Goal: Information Seeking & Learning: Check status

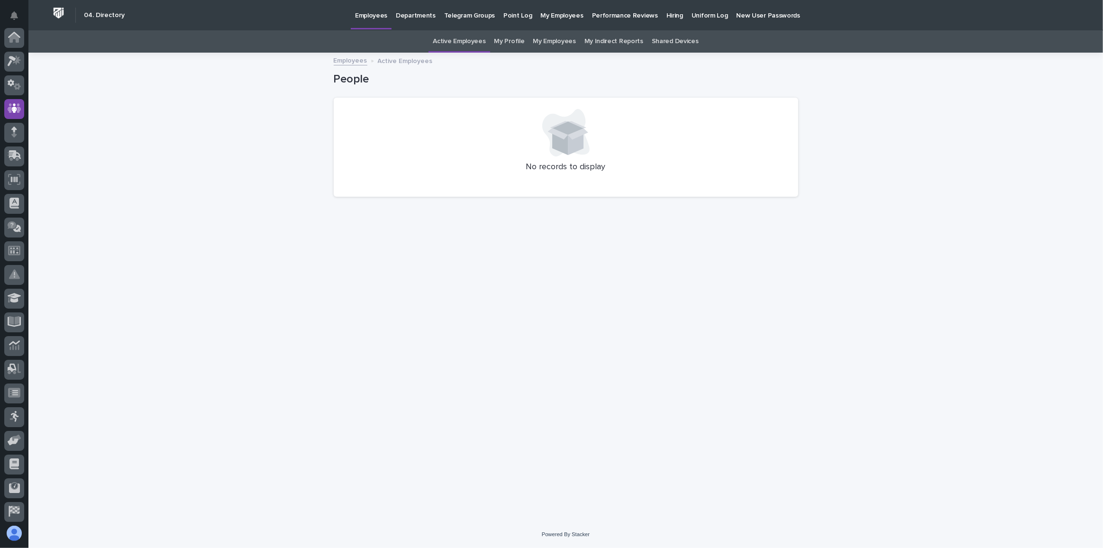
scroll to position [71, 0]
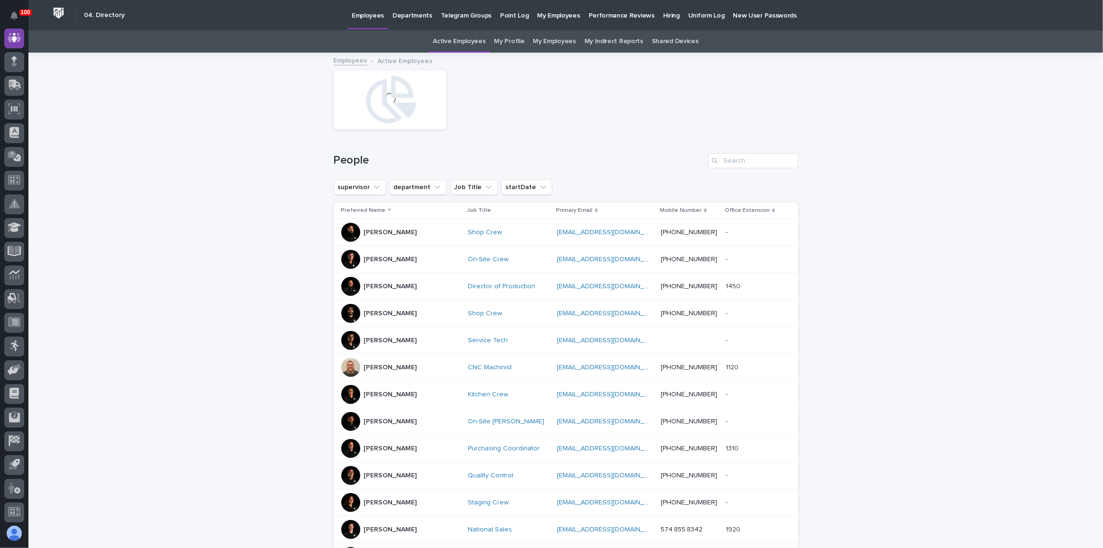
click at [553, 38] on link "My Employees" at bounding box center [554, 41] width 43 height 22
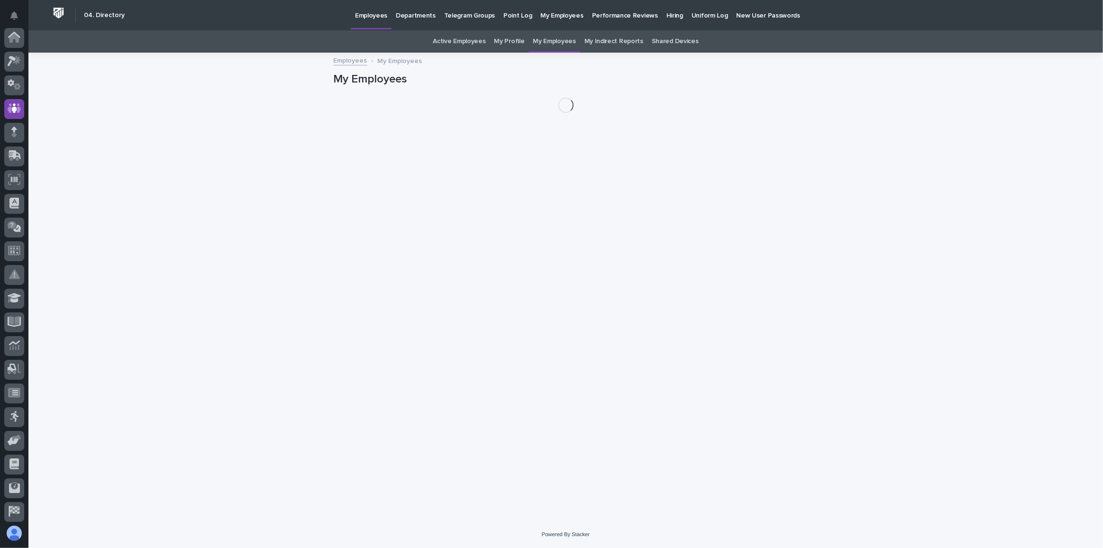
scroll to position [71, 0]
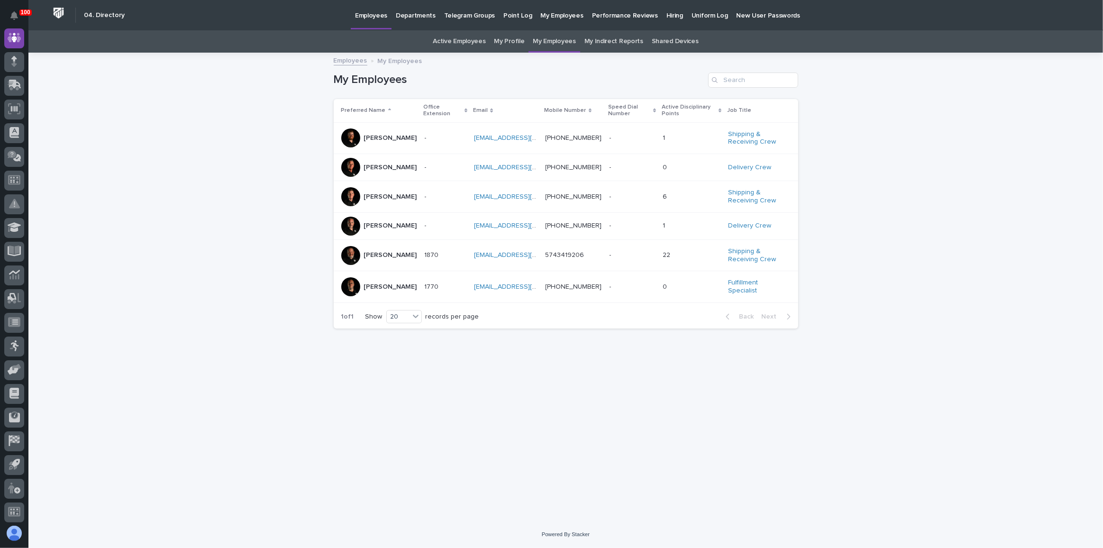
click at [451, 195] on div "- -" at bounding box center [446, 197] width 42 height 16
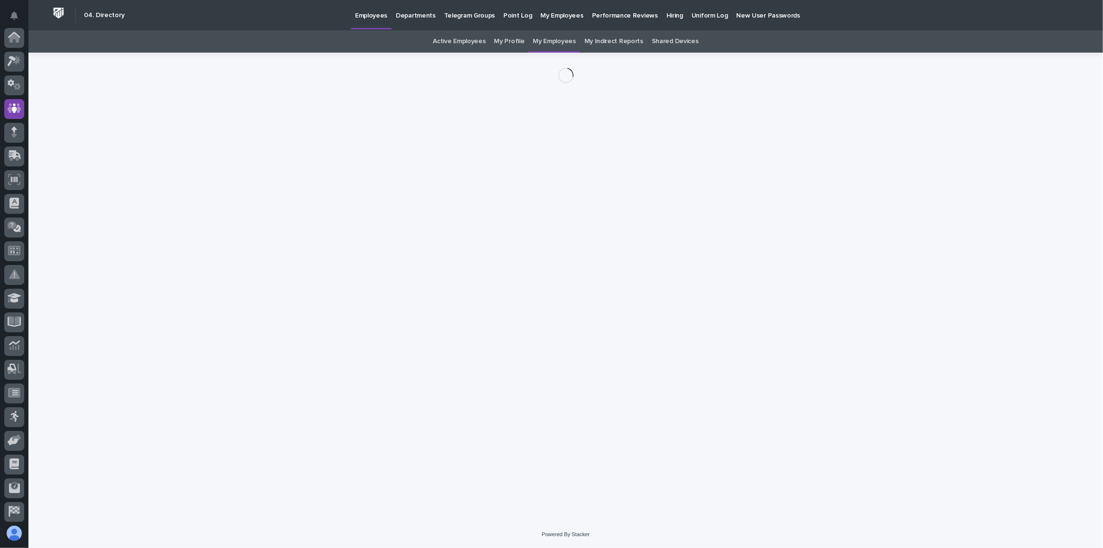
scroll to position [71, 0]
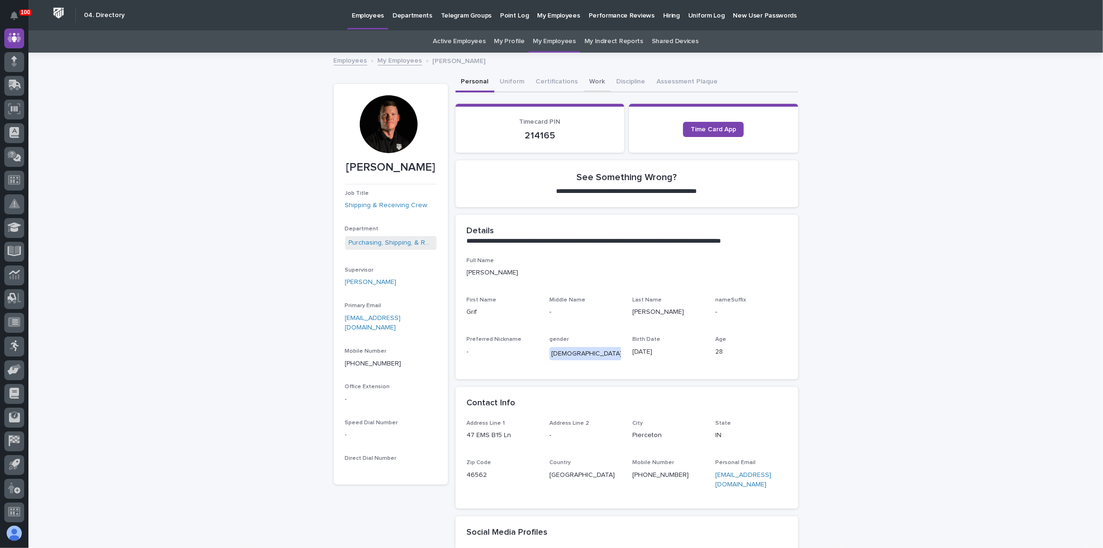
click at [593, 77] on button "Work" at bounding box center [597, 83] width 27 height 20
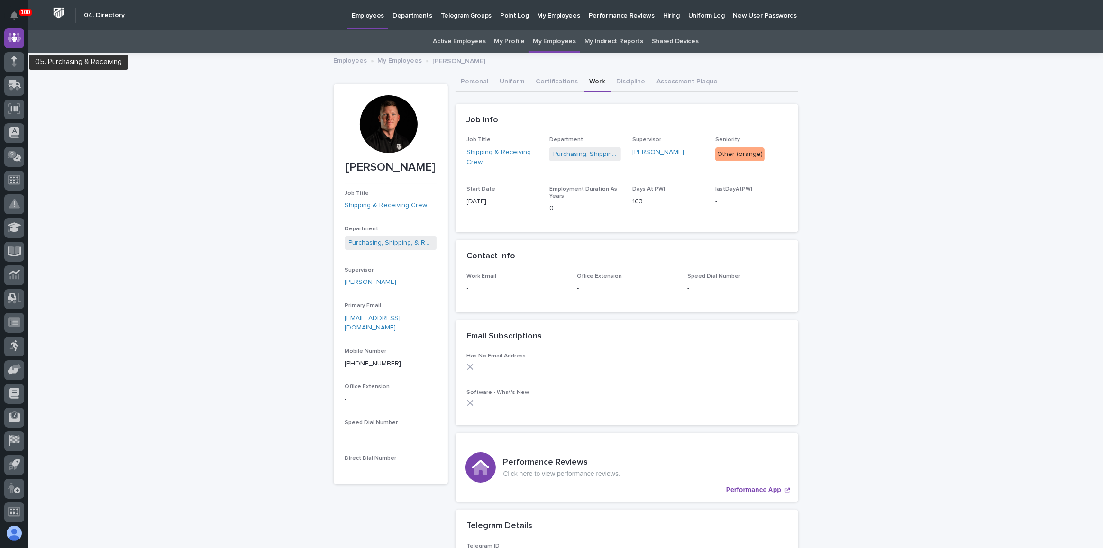
click at [16, 73] on div at bounding box center [14, 64] width 20 height 24
click at [12, 76] on div at bounding box center [14, 86] width 20 height 20
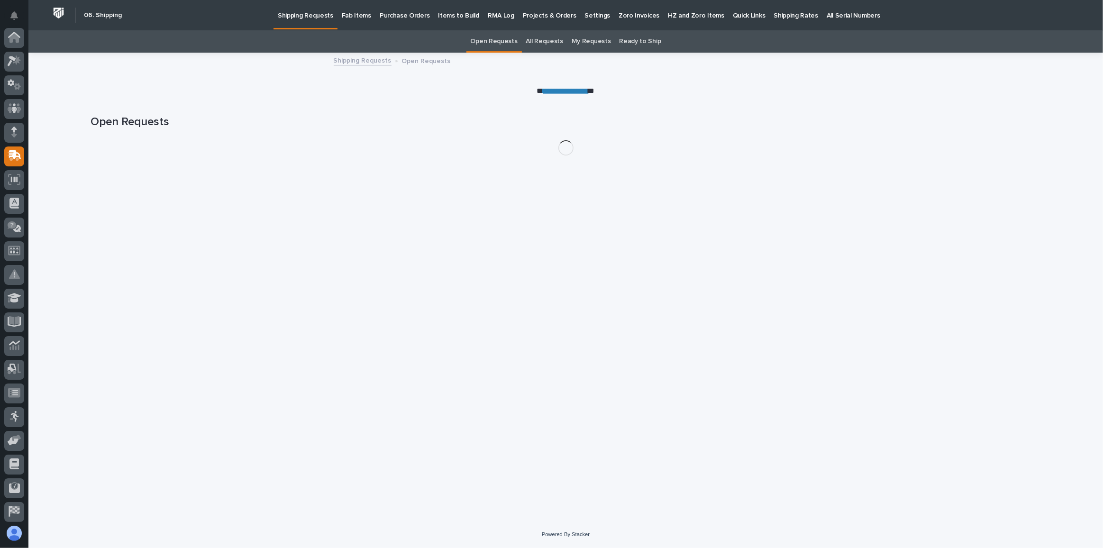
scroll to position [73, 0]
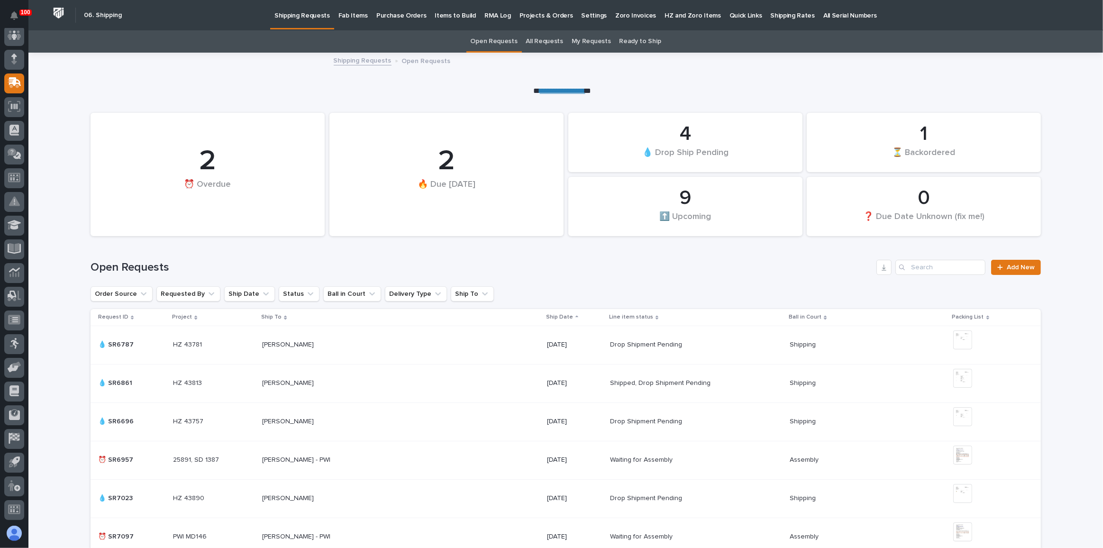
click at [347, 13] on p "Fab Items" at bounding box center [352, 10] width 29 height 20
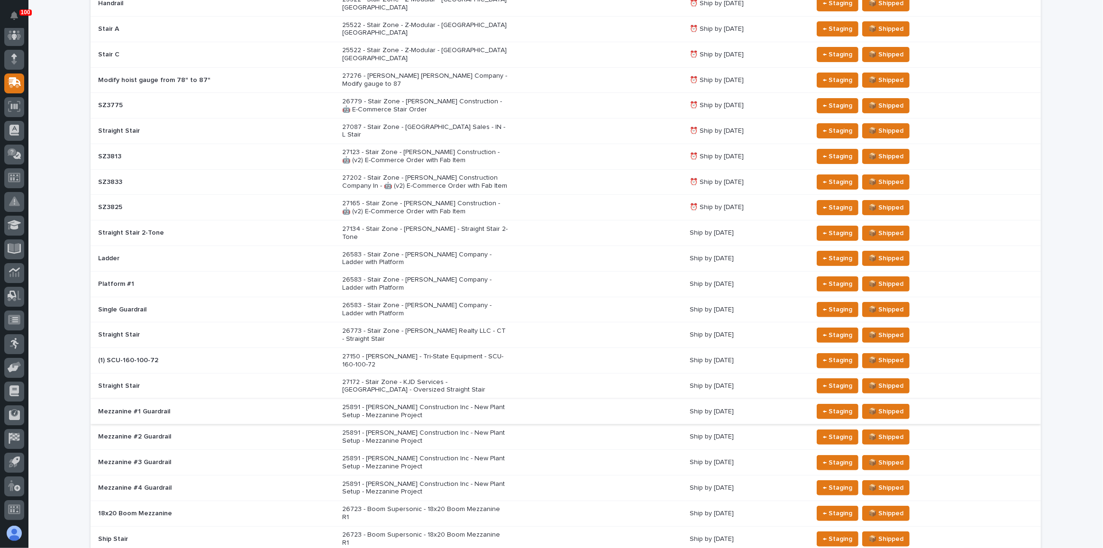
scroll to position [258, 0]
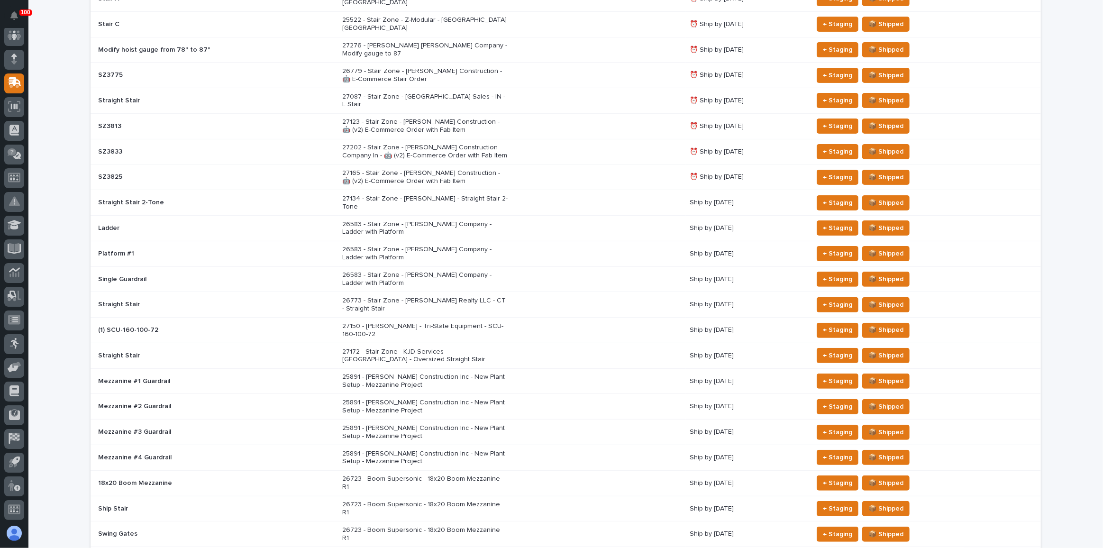
click at [501, 344] on div "27172 - Stair Zone - KJD Services - [GEOGRAPHIC_DATA] - Oversized Straight Stair" at bounding box center [512, 356] width 340 height 24
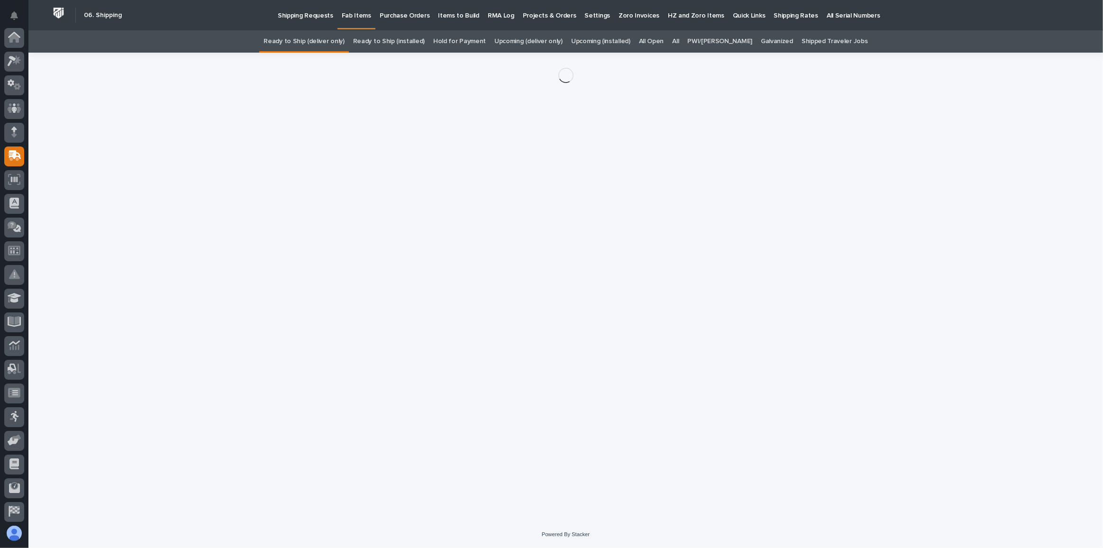
scroll to position [73, 0]
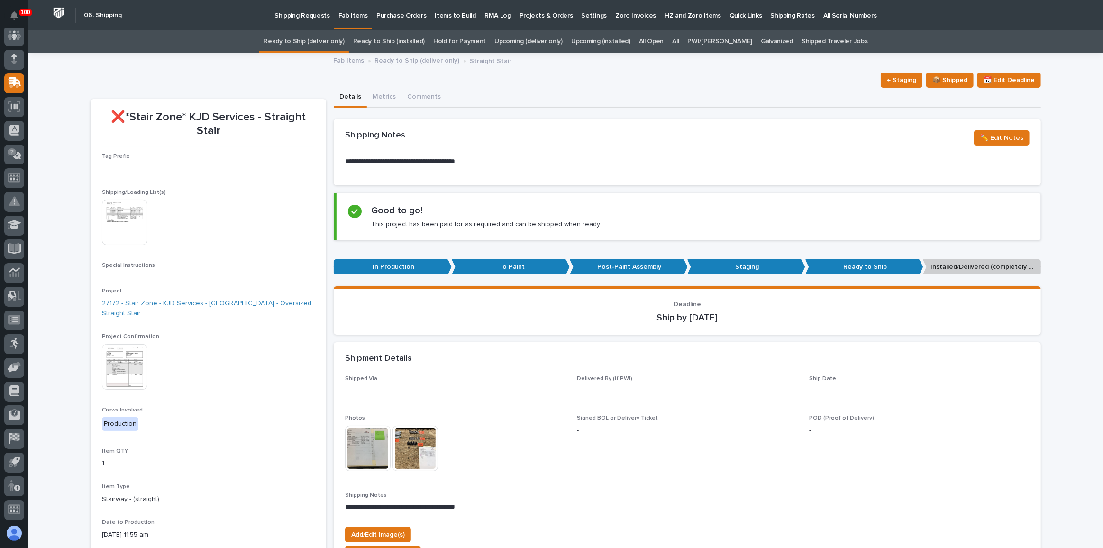
click at [114, 352] on img at bounding box center [125, 367] width 46 height 46
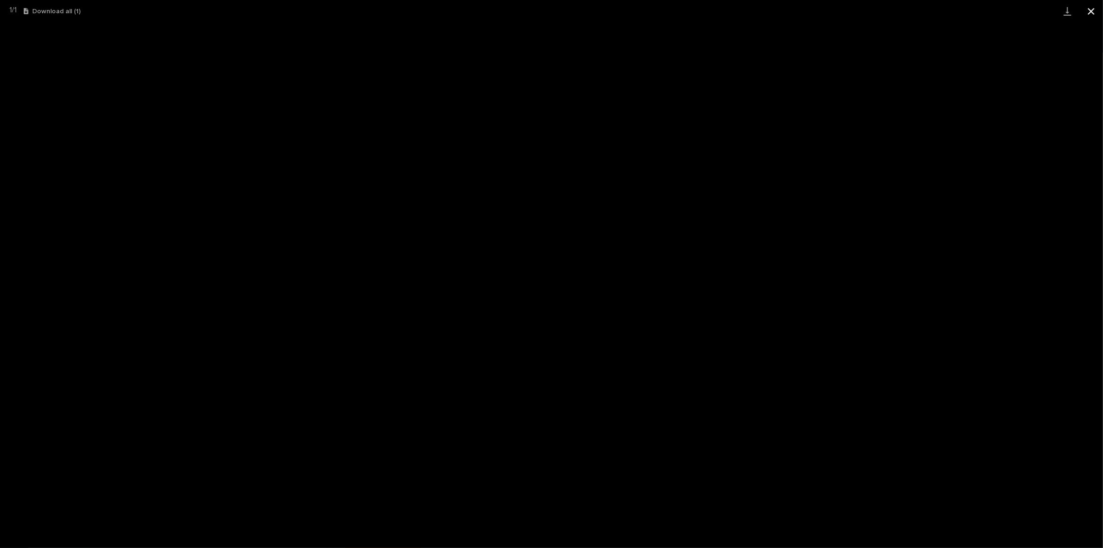
click at [1090, 12] on button "Close gallery" at bounding box center [1091, 11] width 24 height 22
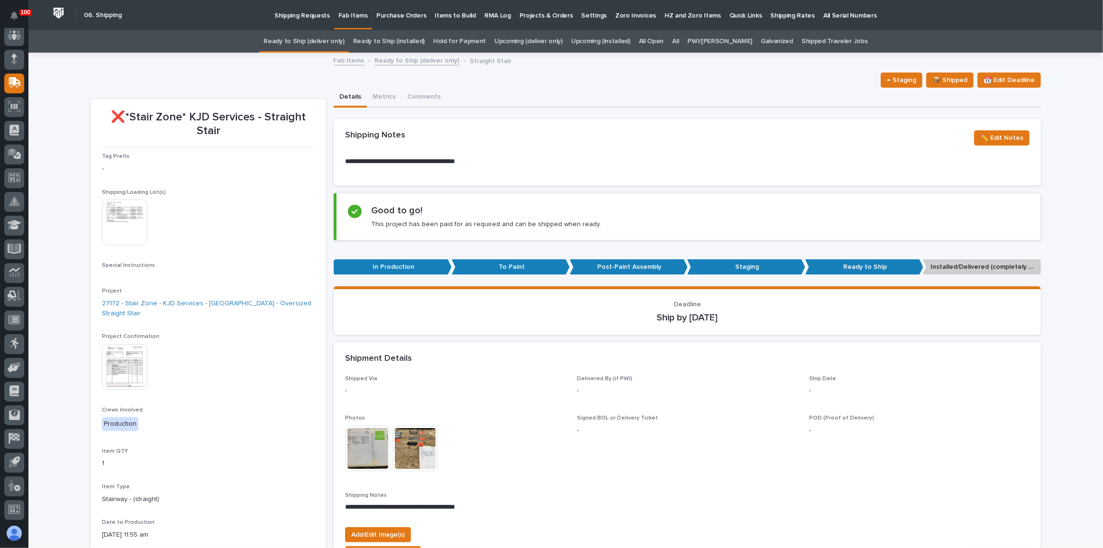
click at [679, 40] on link "All" at bounding box center [675, 41] width 7 height 22
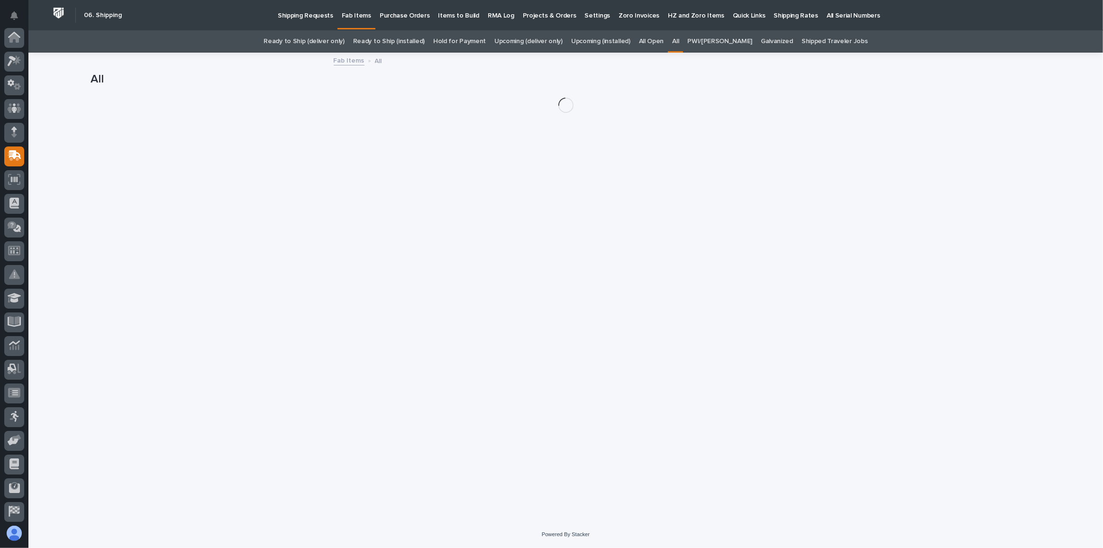
scroll to position [73, 0]
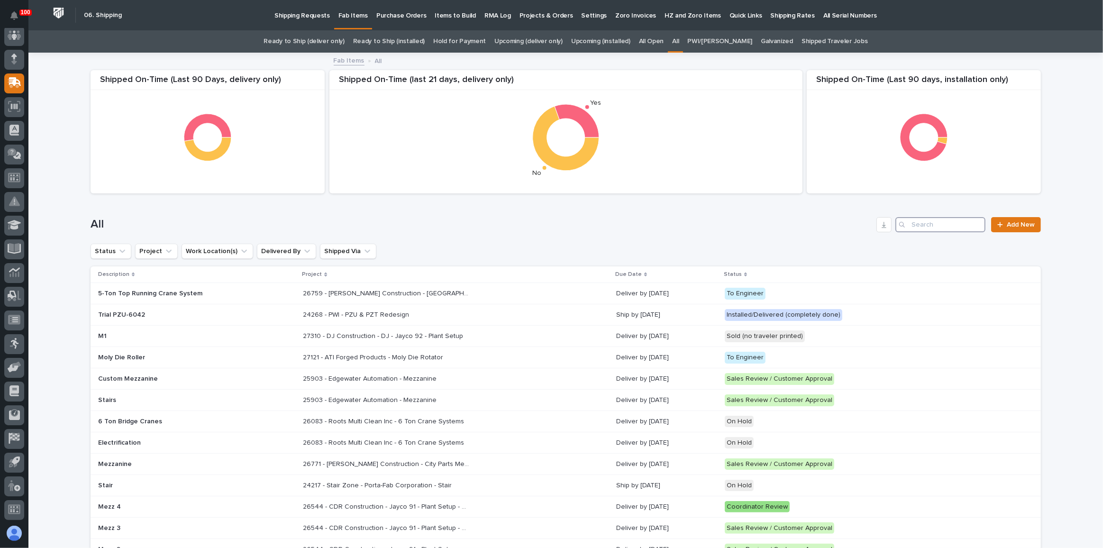
click at [936, 222] on input "Search" at bounding box center [940, 224] width 90 height 15
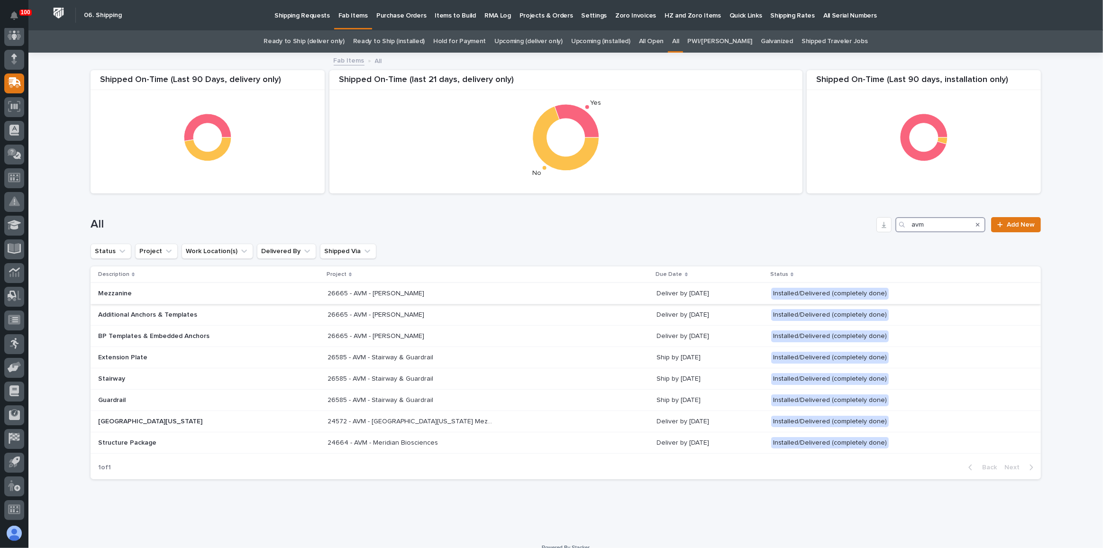
type input "avm"
click at [518, 290] on div "26665 - AVM - [PERSON_NAME] 26665 - AVM - [PERSON_NAME]" at bounding box center [489, 294] width 322 height 16
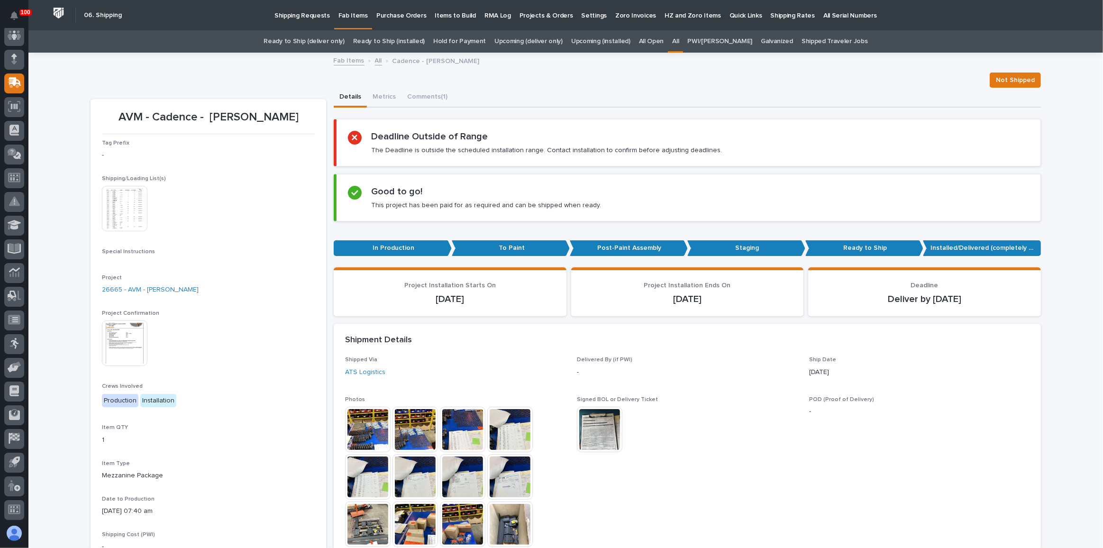
click at [338, 43] on link "Ready to Ship (deliver only)" at bounding box center [304, 41] width 81 height 22
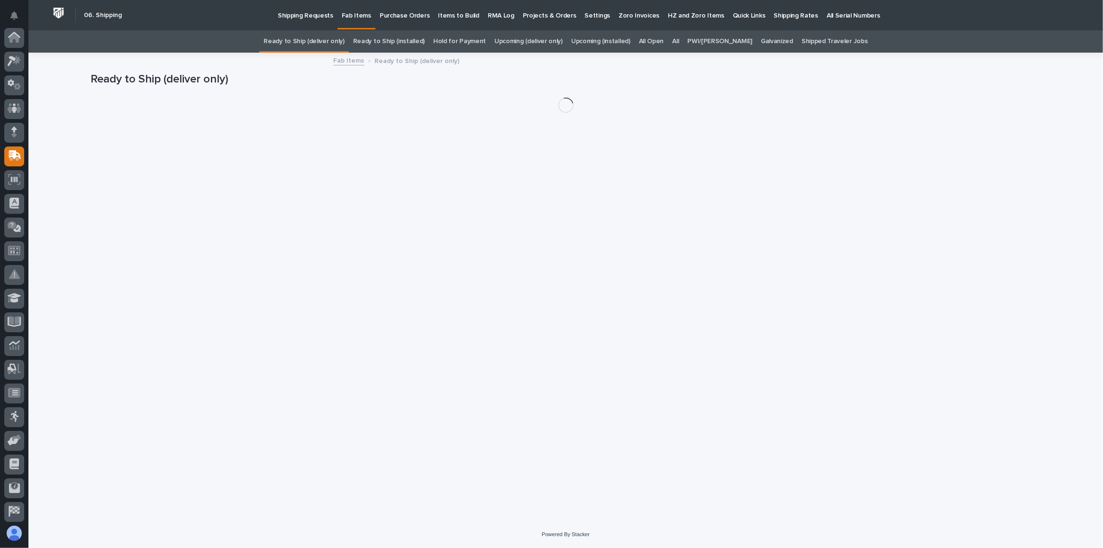
scroll to position [73, 0]
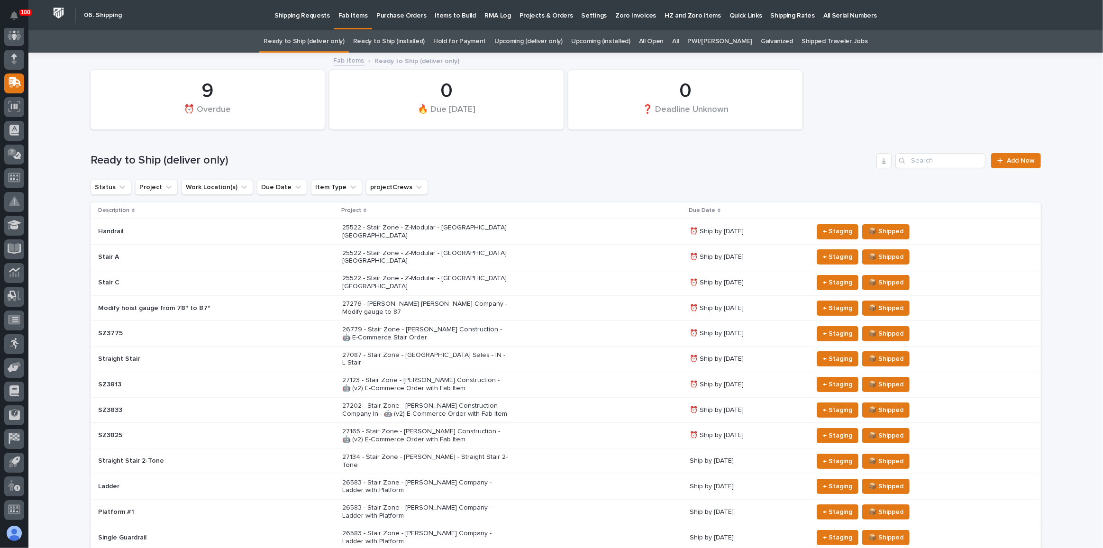
click at [292, 16] on p "Shipping Requests" at bounding box center [301, 10] width 55 height 20
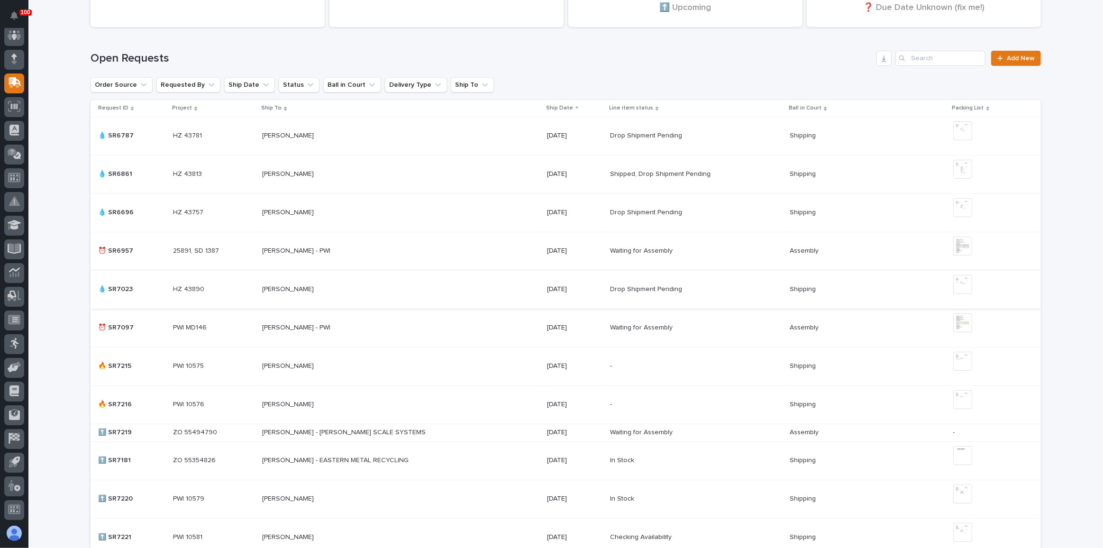
scroll to position [215, 0]
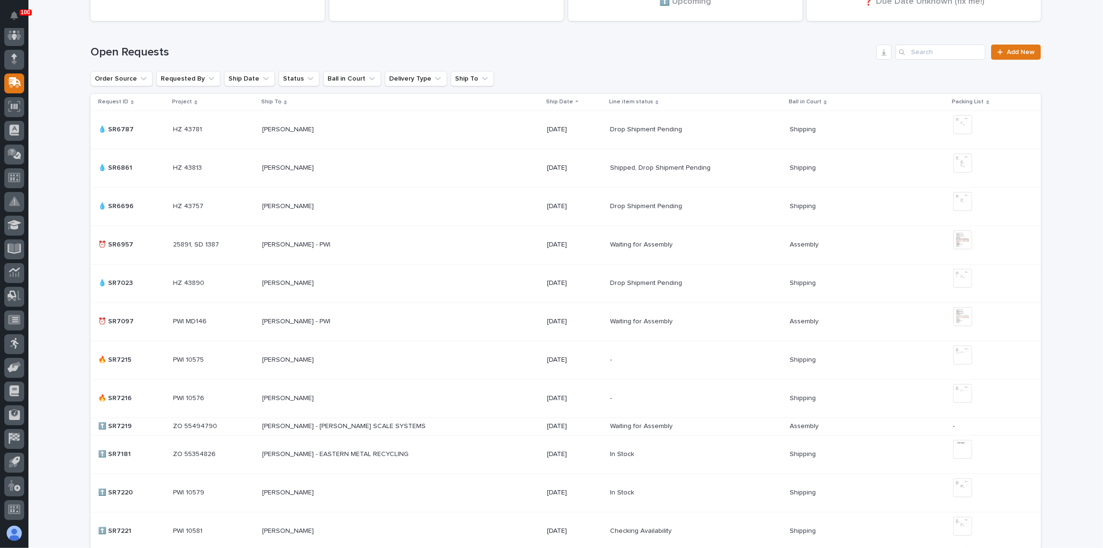
click at [471, 246] on div "[PERSON_NAME] - PWI [PERSON_NAME] - PWI" at bounding box center [400, 245] width 277 height 16
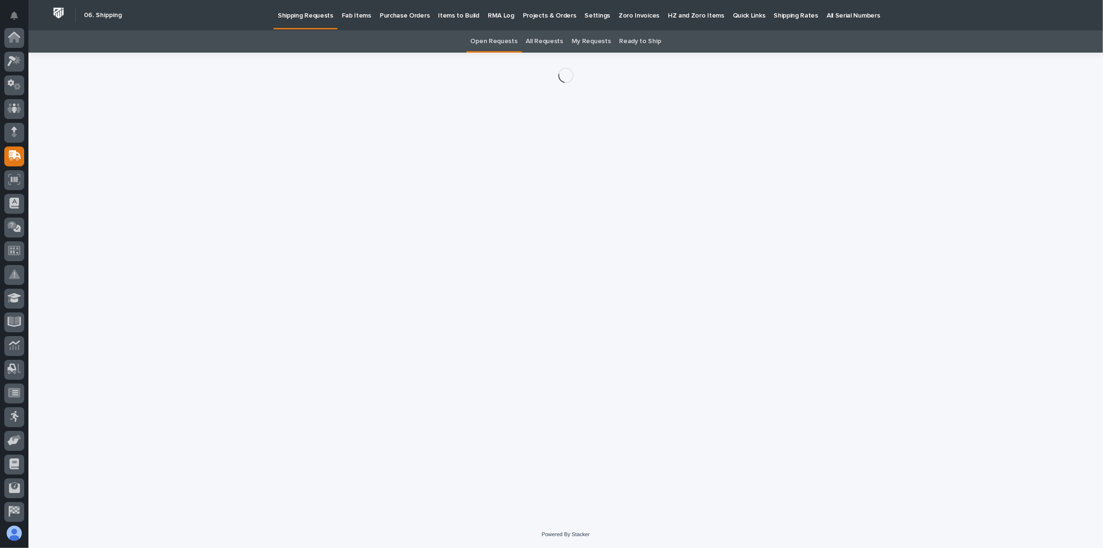
scroll to position [73, 0]
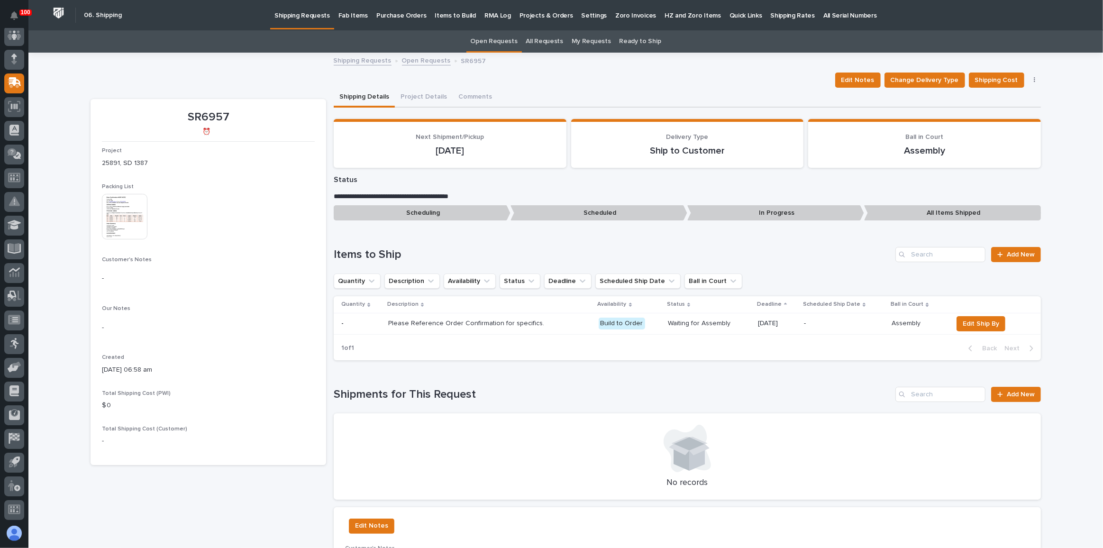
click at [121, 205] on img at bounding box center [125, 217] width 46 height 46
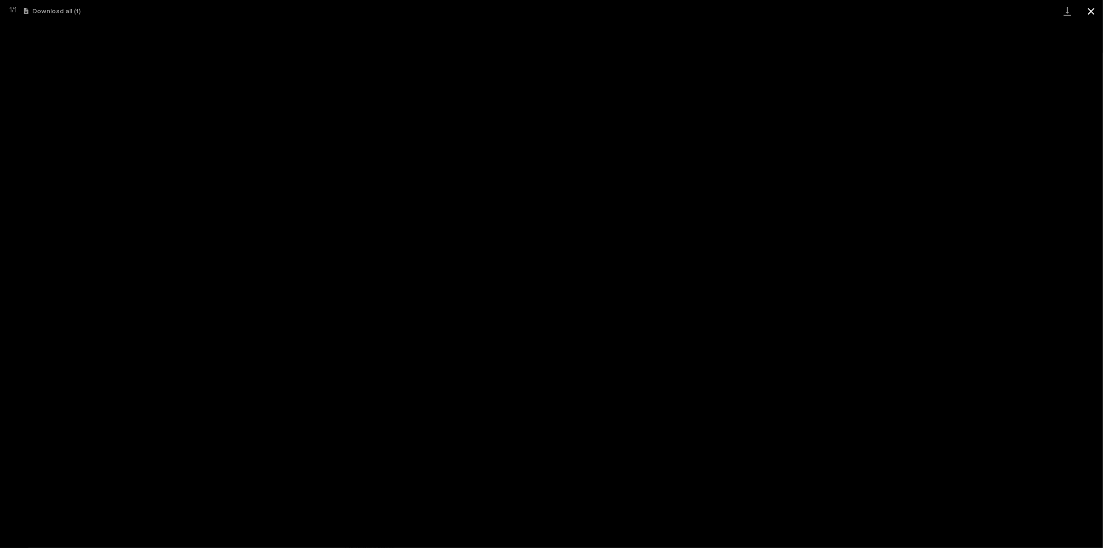
click at [1088, 13] on button "Close gallery" at bounding box center [1091, 11] width 24 height 22
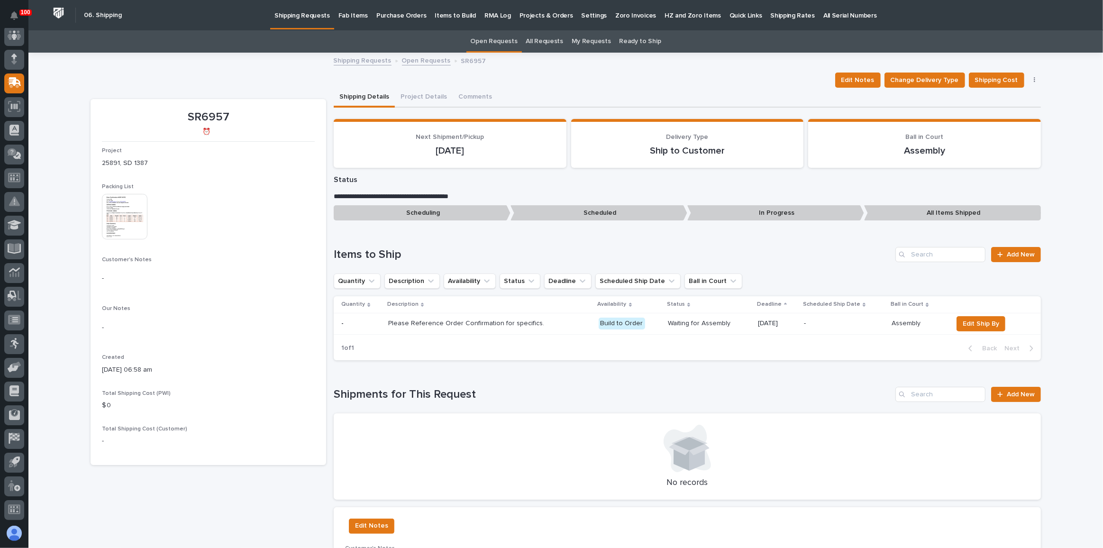
click at [286, 14] on p "Shipping Requests" at bounding box center [301, 10] width 55 height 20
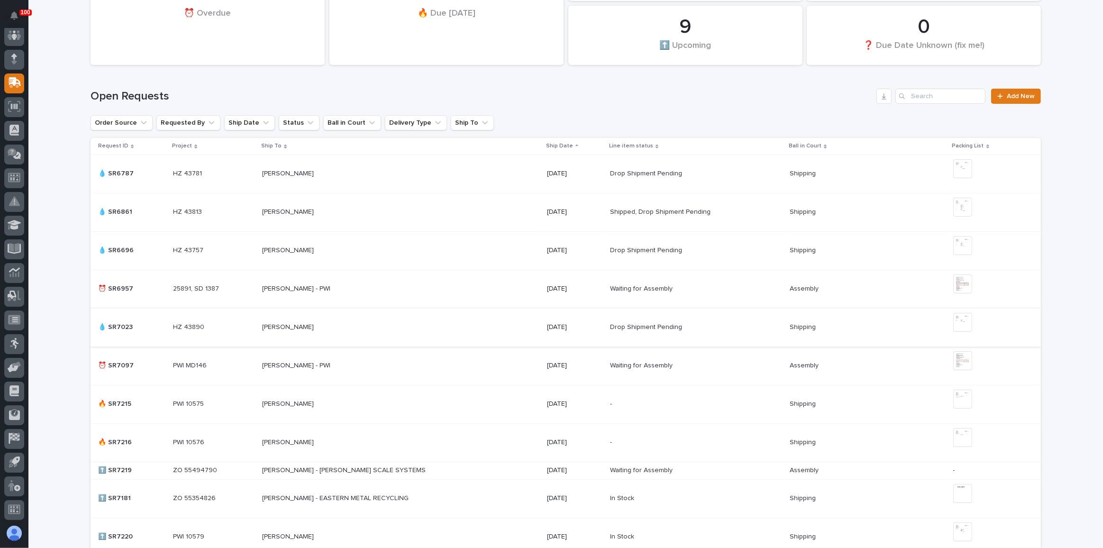
scroll to position [215, 0]
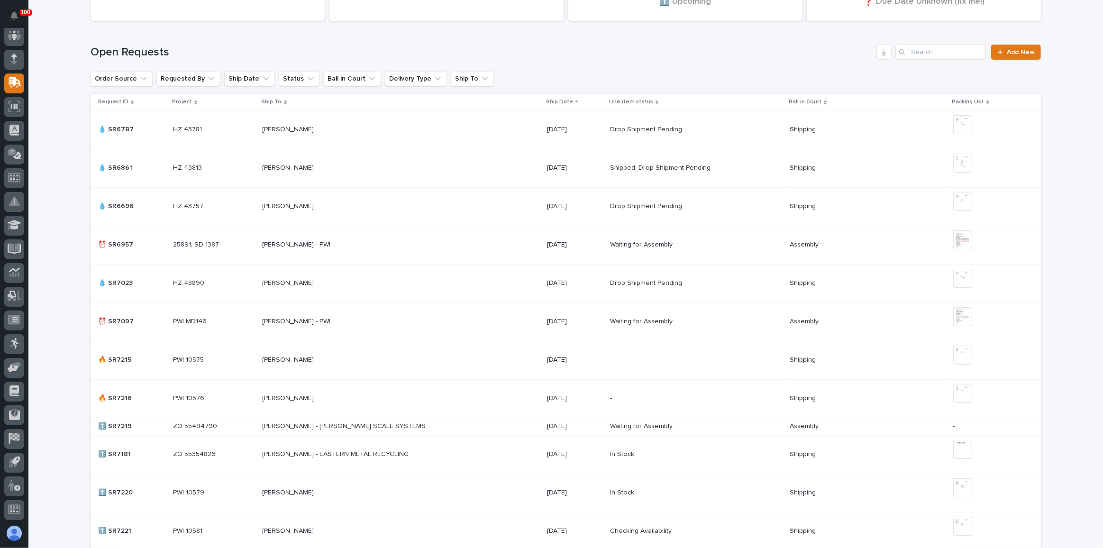
click at [465, 314] on div "[PERSON_NAME] - PWI [PERSON_NAME] - PWI" at bounding box center [400, 322] width 277 height 16
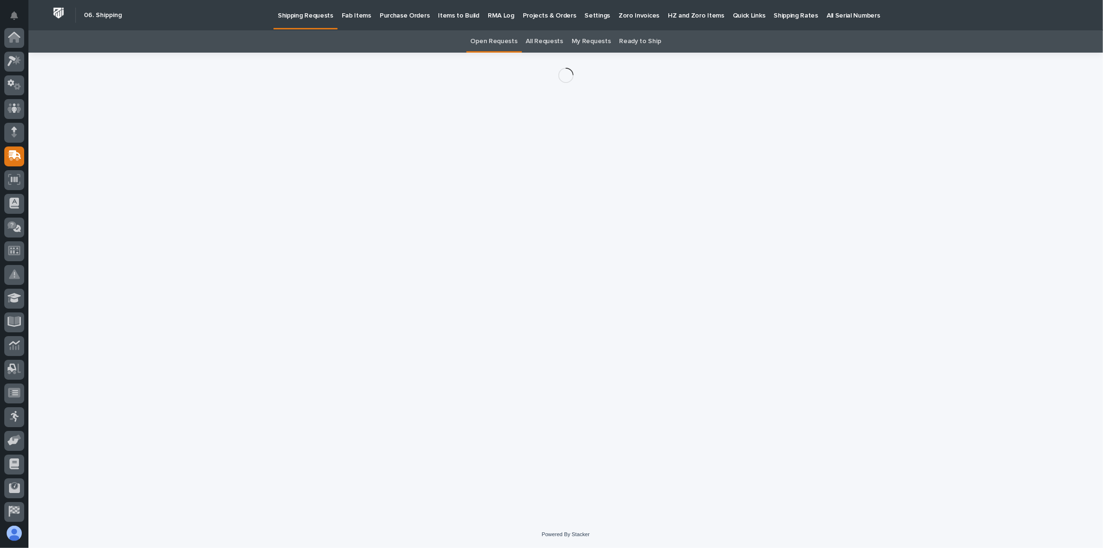
scroll to position [73, 0]
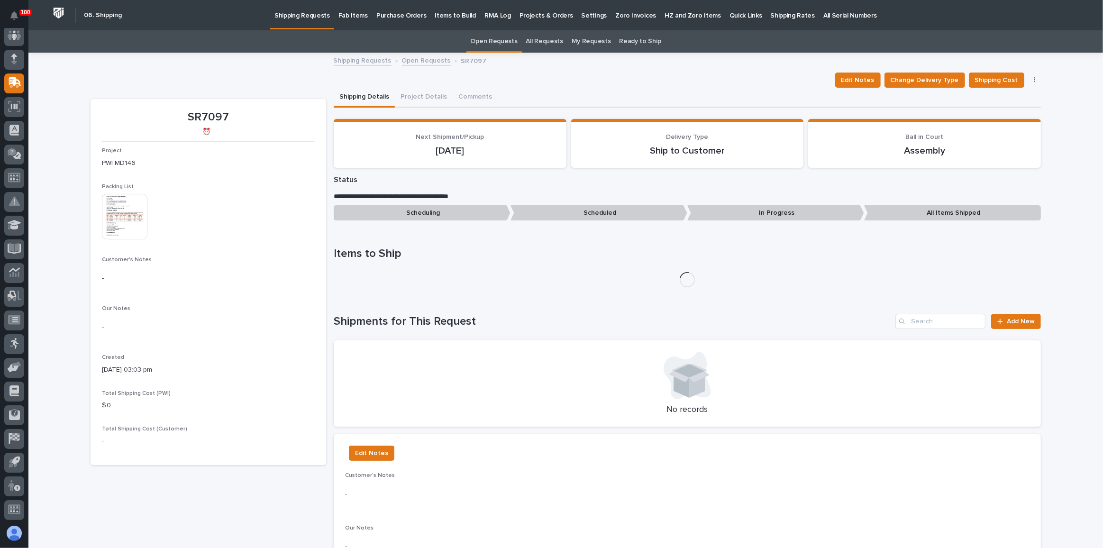
click at [117, 230] on img at bounding box center [125, 217] width 46 height 46
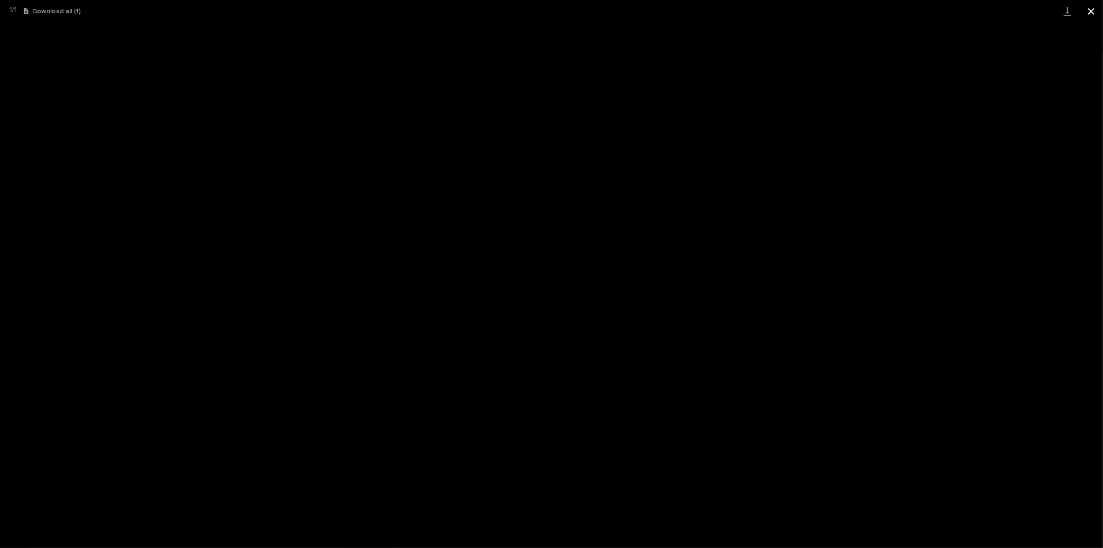
click at [1092, 12] on button "Close gallery" at bounding box center [1091, 11] width 24 height 22
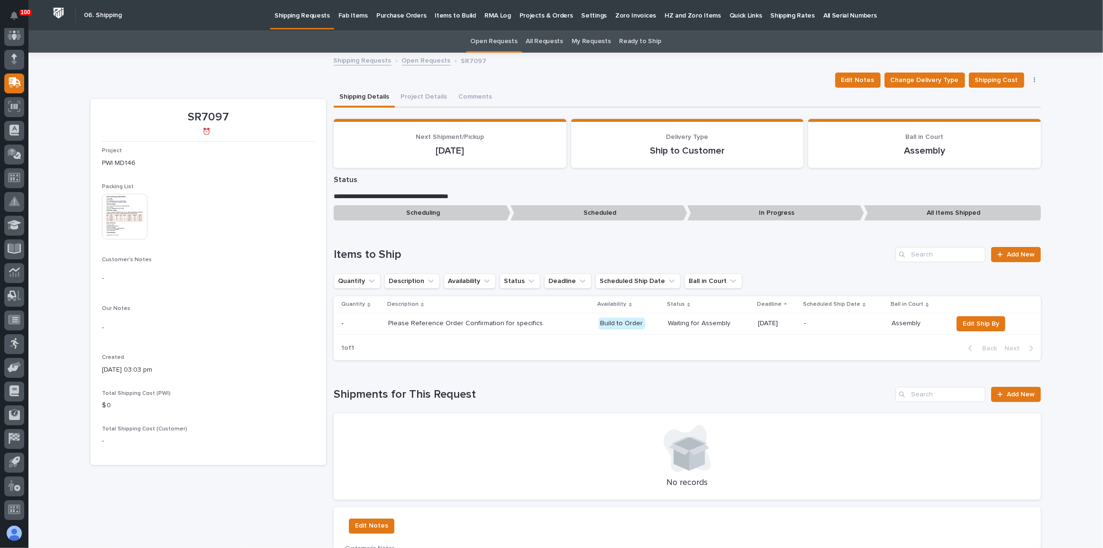
click at [292, 16] on p "Shipping Requests" at bounding box center [301, 10] width 55 height 20
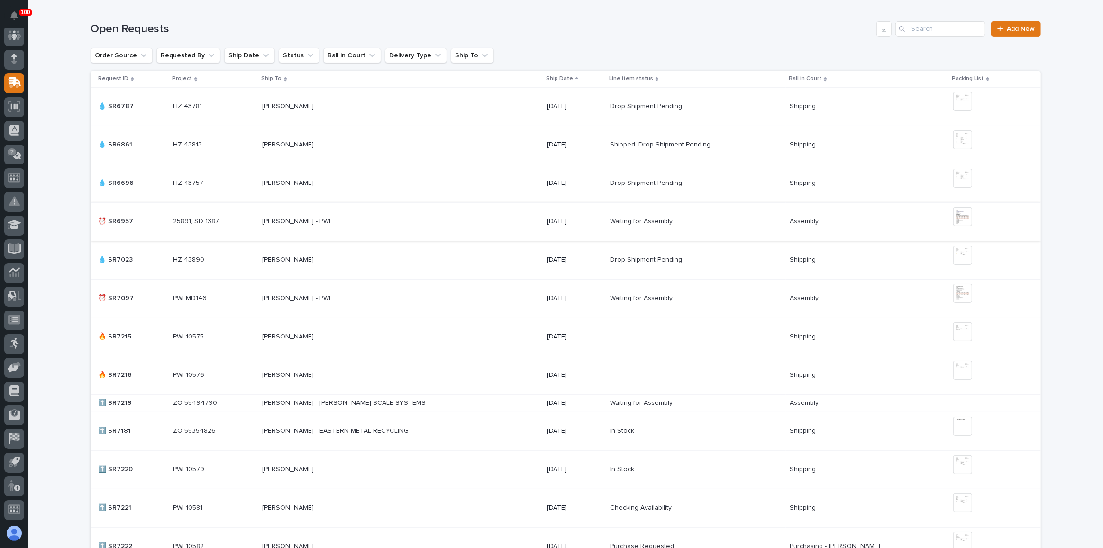
scroll to position [215, 0]
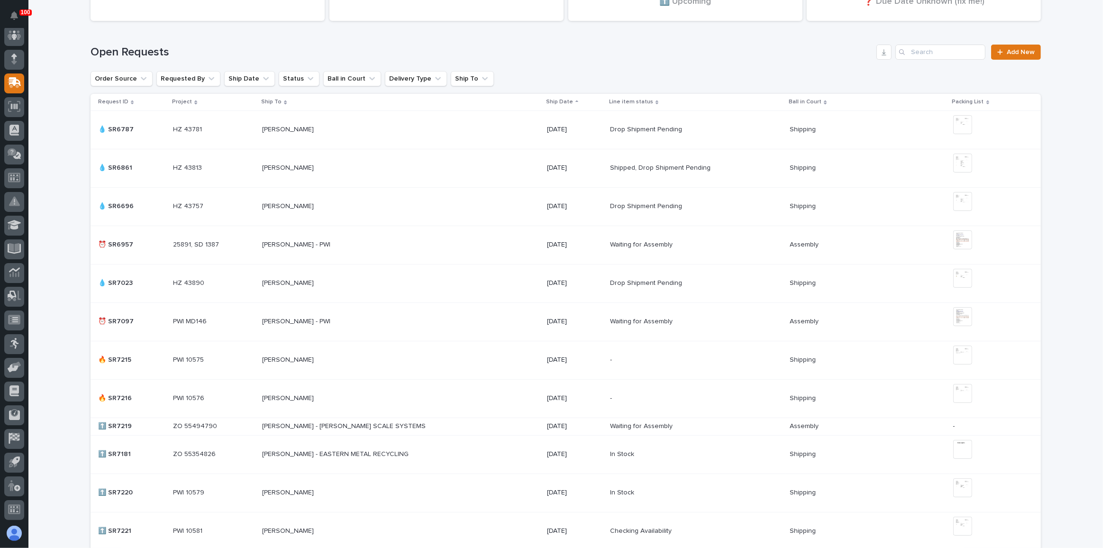
click at [371, 239] on div "[PERSON_NAME] - PWI [PERSON_NAME] - PWI" at bounding box center [400, 245] width 277 height 16
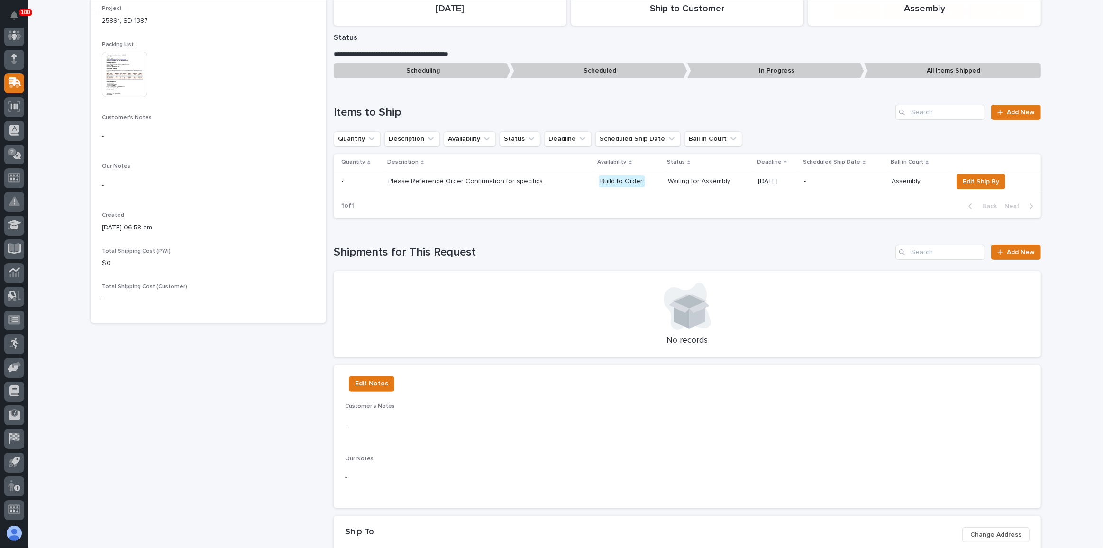
scroll to position [202, 0]
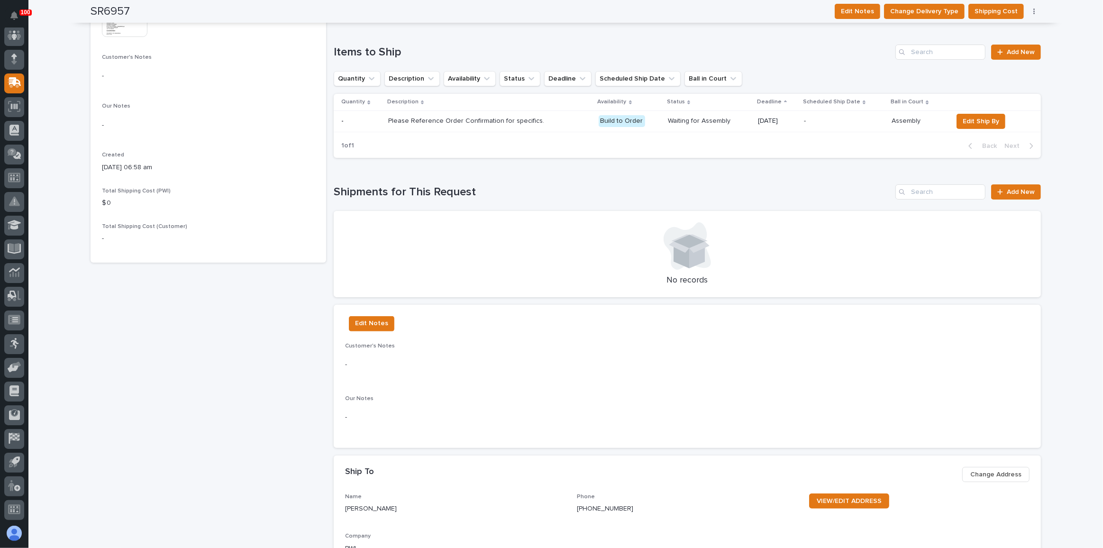
click at [115, 30] on img at bounding box center [125, 14] width 46 height 46
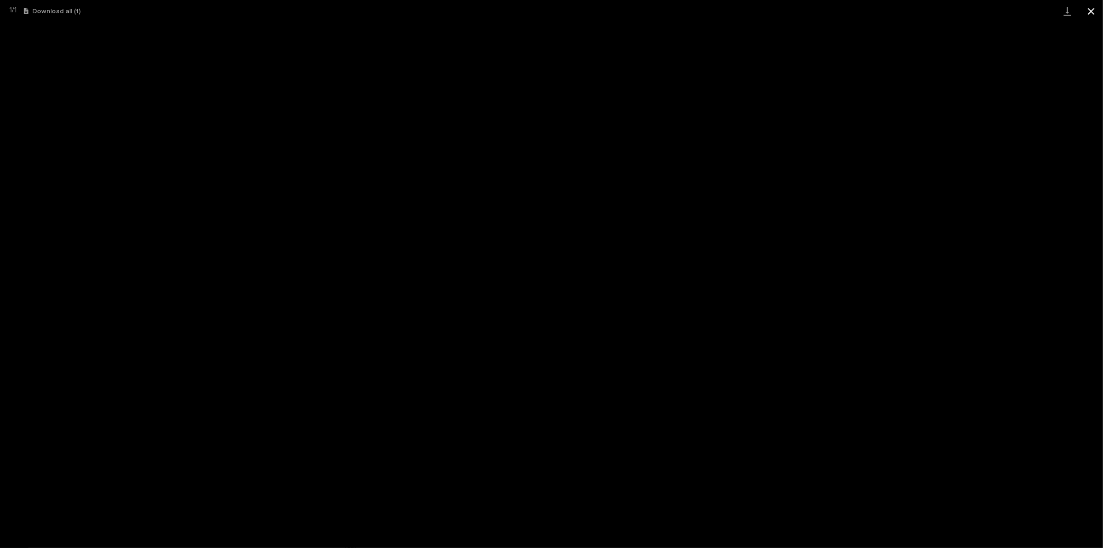
click at [1093, 16] on button "Close gallery" at bounding box center [1091, 11] width 24 height 22
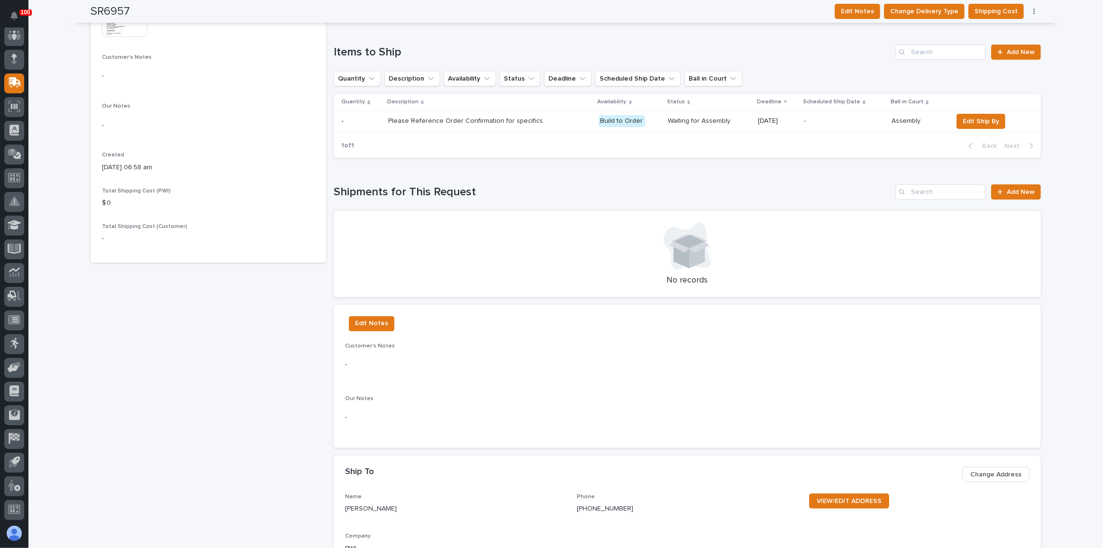
scroll to position [0, 0]
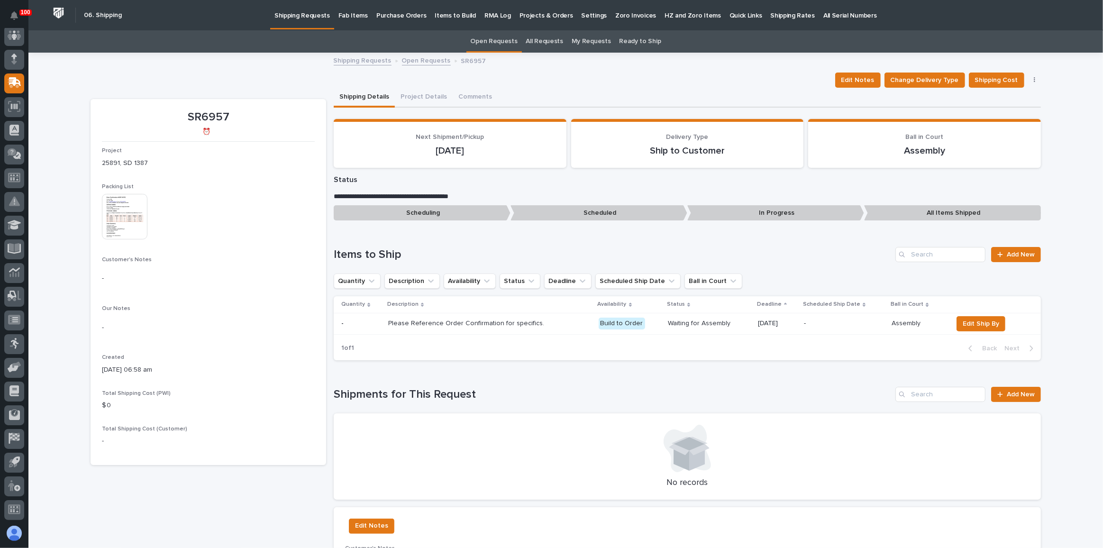
click at [299, 16] on p "Shipping Requests" at bounding box center [301, 10] width 55 height 20
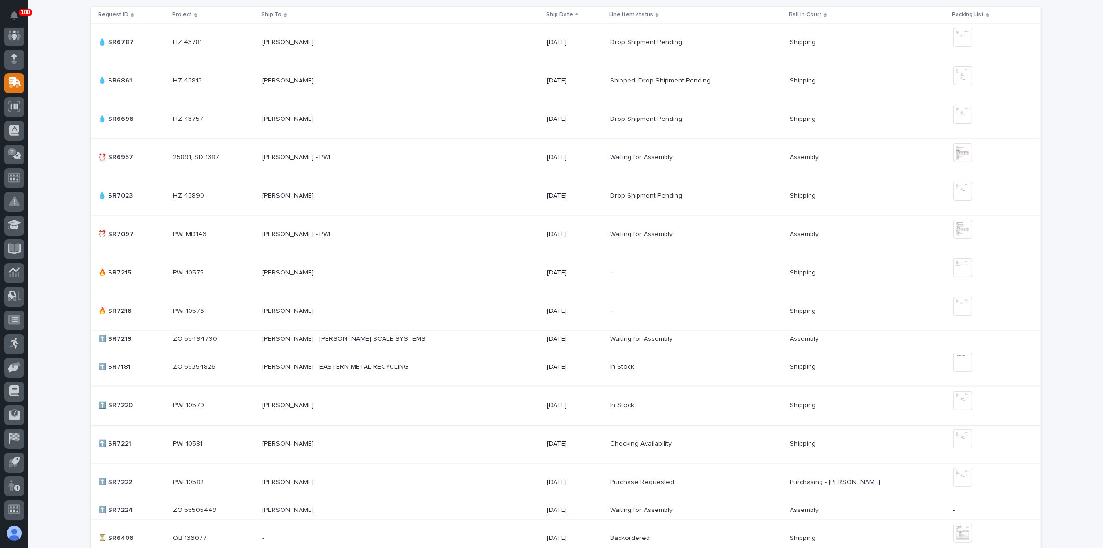
scroll to position [301, 0]
click at [444, 242] on td "[PERSON_NAME] - PWI [PERSON_NAME] - PWI" at bounding box center [400, 235] width 284 height 38
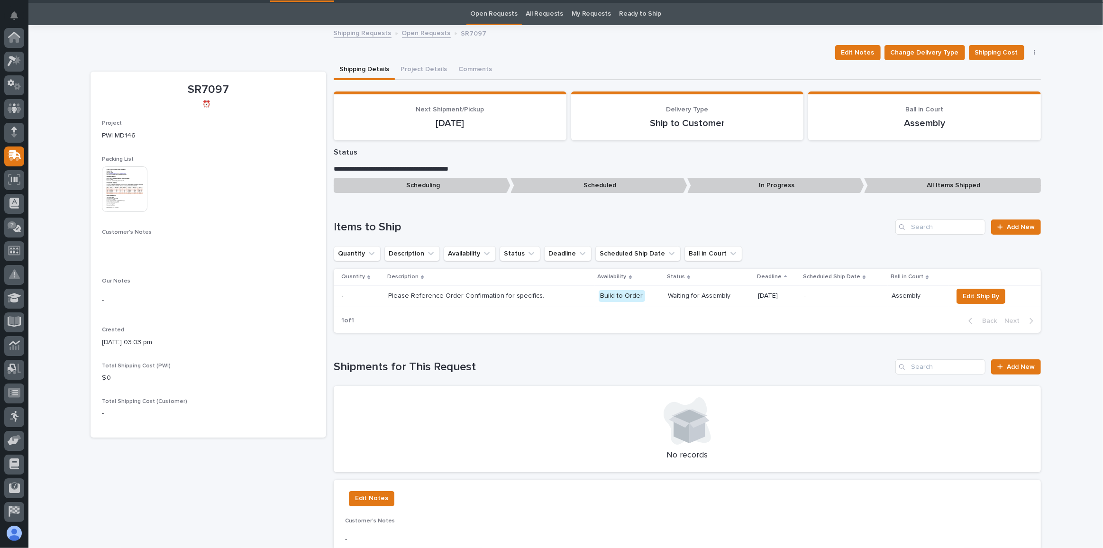
scroll to position [30, 0]
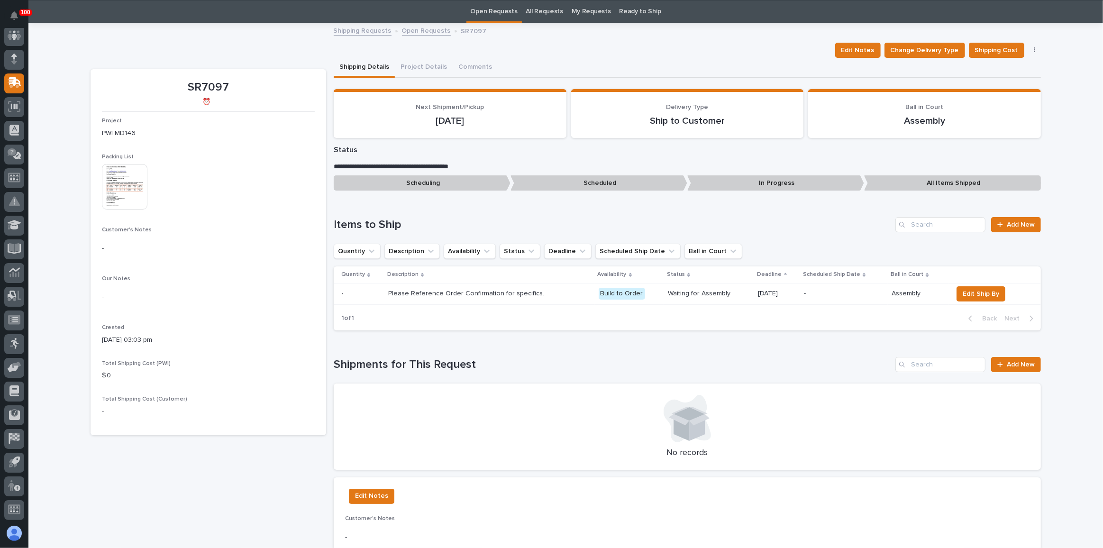
click at [117, 192] on img at bounding box center [125, 187] width 46 height 46
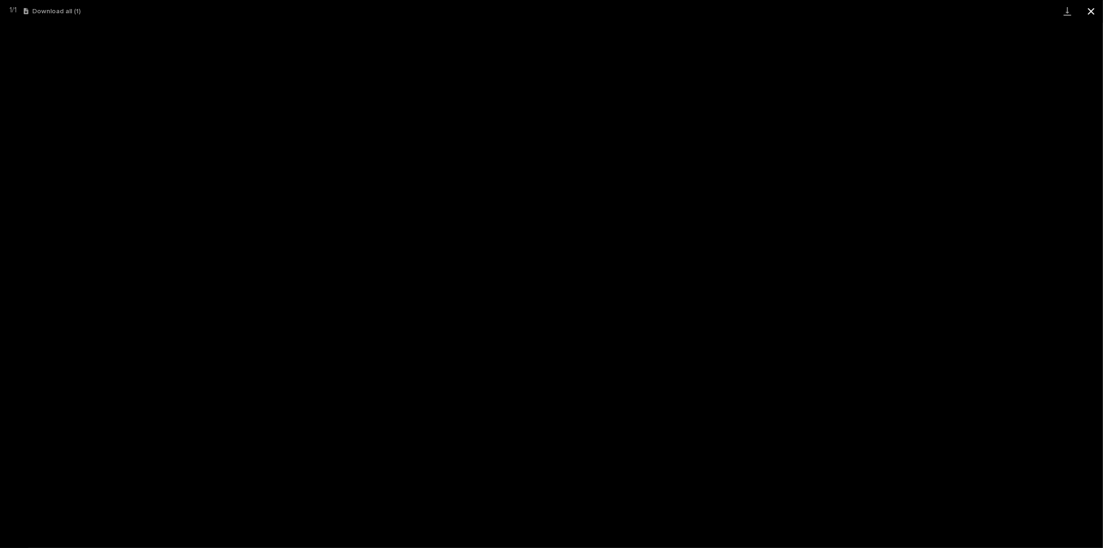
click at [1086, 18] on button "Close gallery" at bounding box center [1091, 11] width 24 height 22
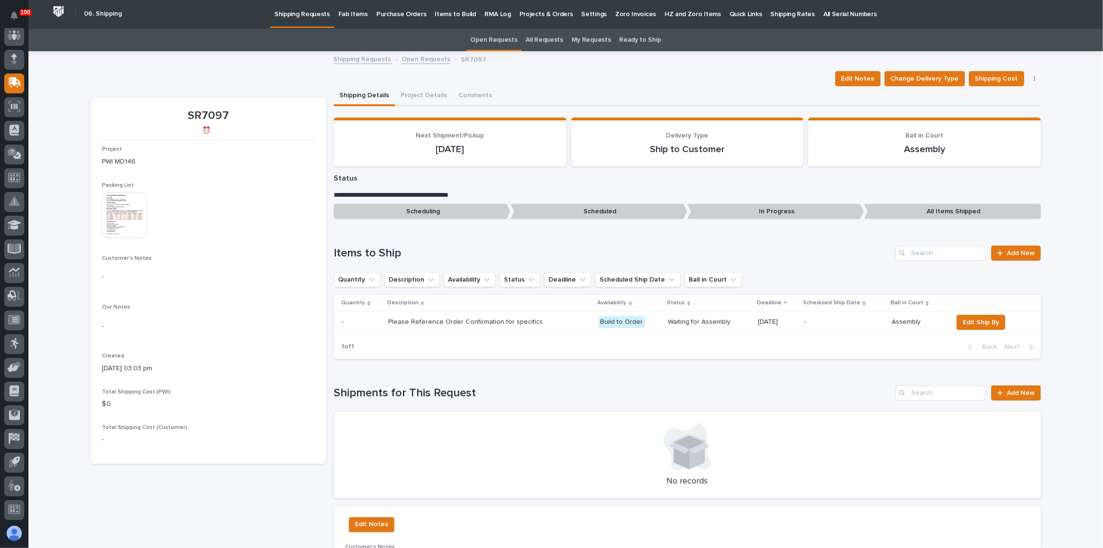
scroll to position [0, 0]
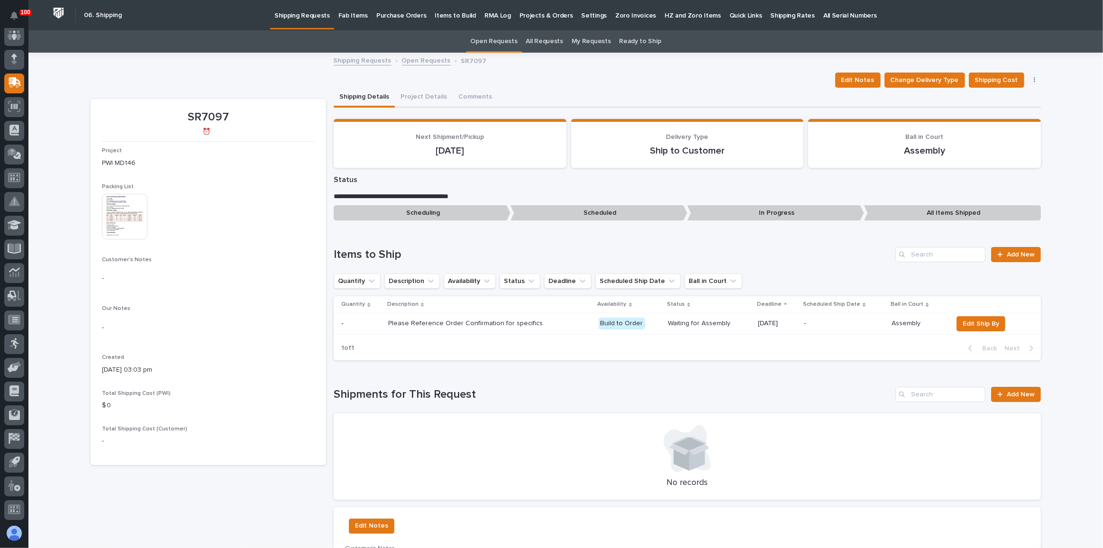
click at [296, 17] on p "Shipping Requests" at bounding box center [301, 10] width 55 height 20
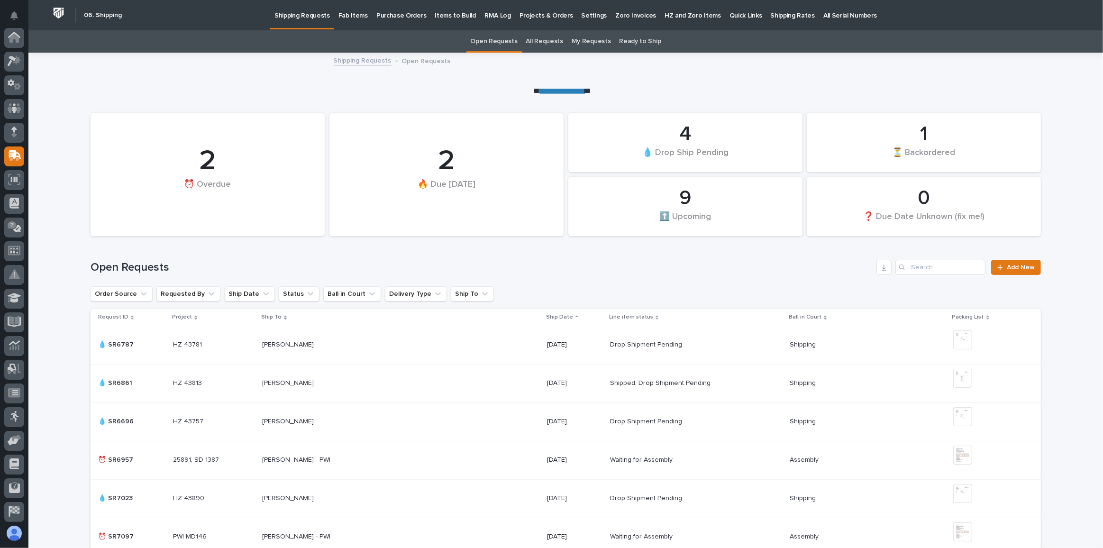
scroll to position [73, 0]
click at [342, 12] on p "Fab Items" at bounding box center [352, 10] width 29 height 20
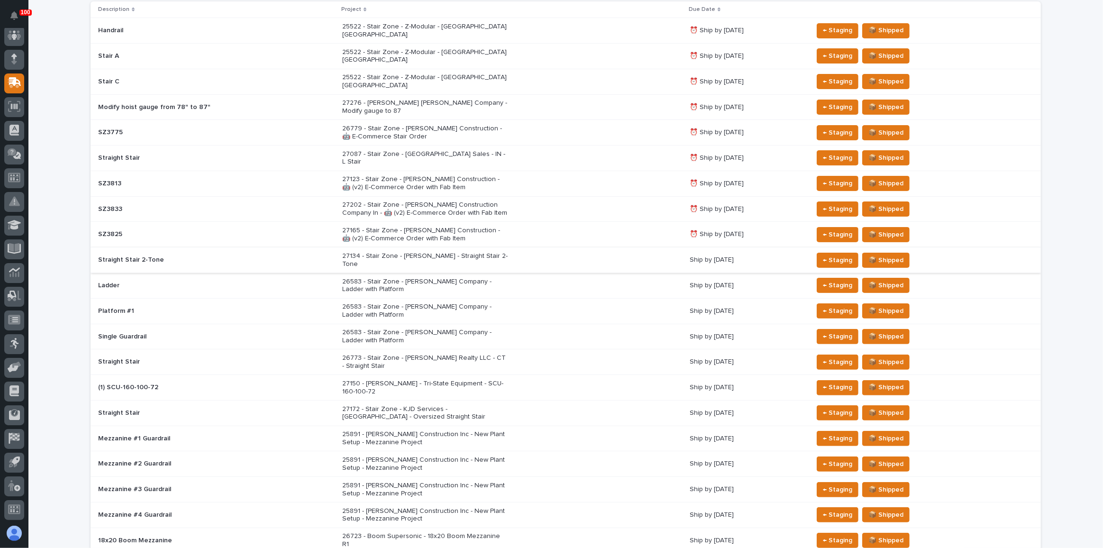
scroll to position [258, 0]
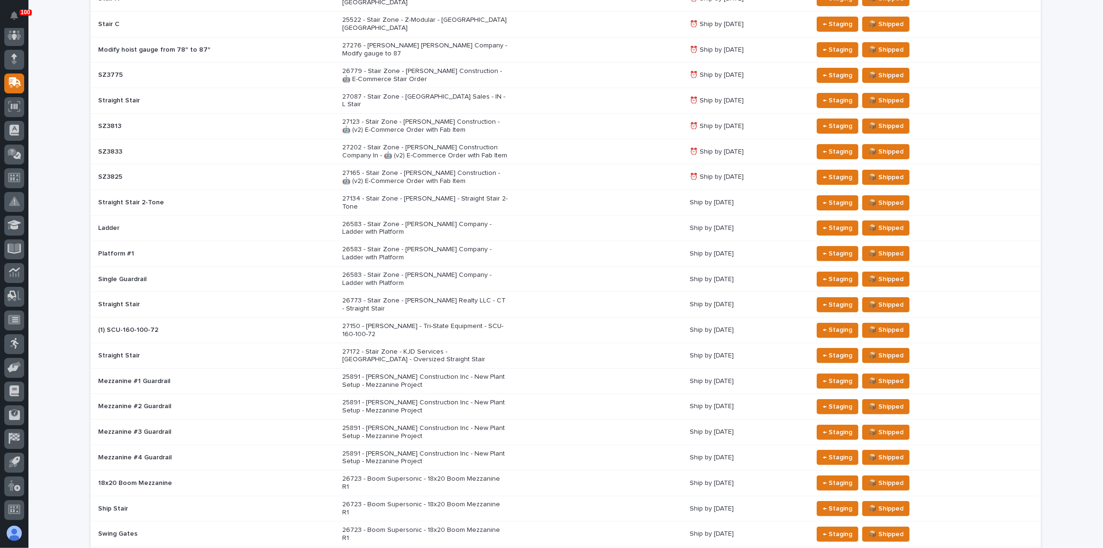
click at [394, 346] on div "27172 - Stair Zone - KJD Services - [GEOGRAPHIC_DATA] - Oversized Straight Stair" at bounding box center [425, 355] width 166 height 18
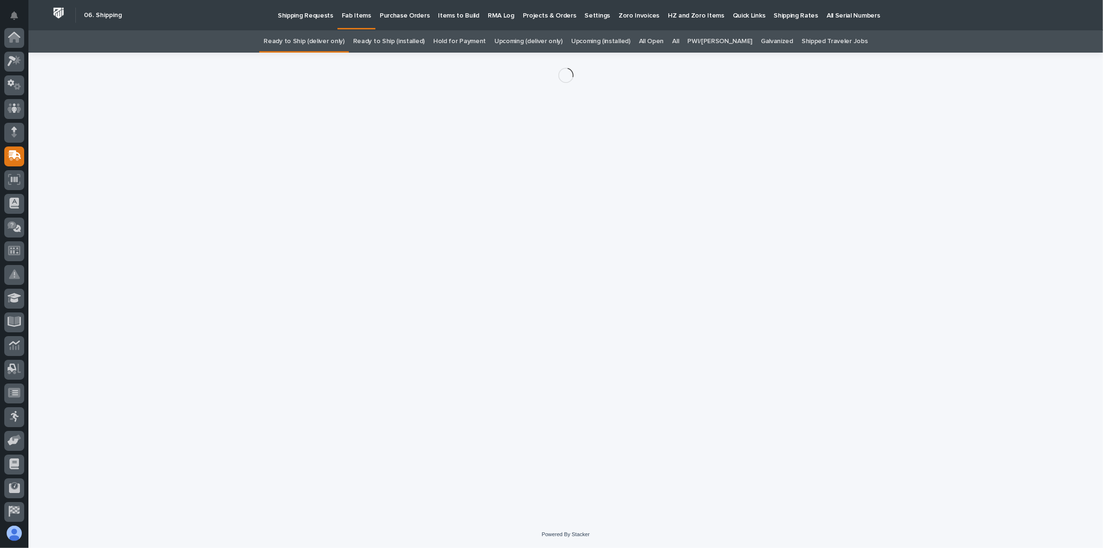
scroll to position [73, 0]
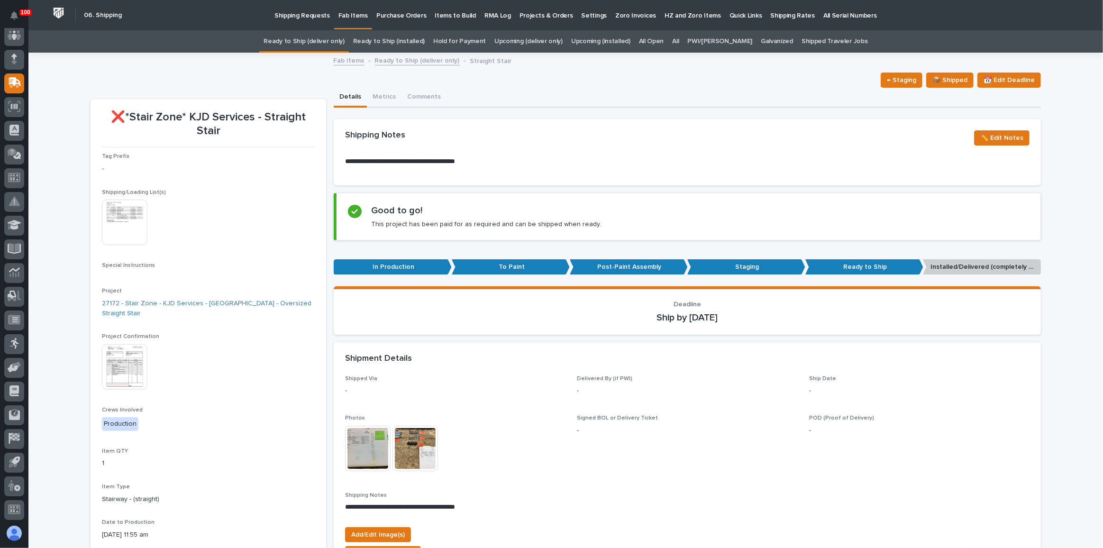
click at [136, 215] on img at bounding box center [125, 223] width 46 height 46
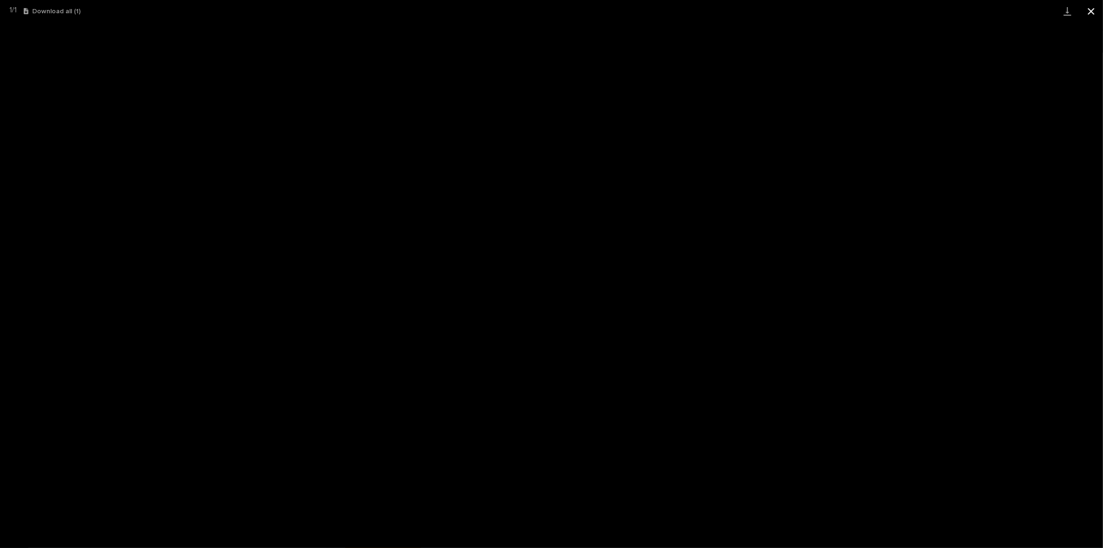
click at [1089, 9] on button "Close gallery" at bounding box center [1091, 11] width 24 height 22
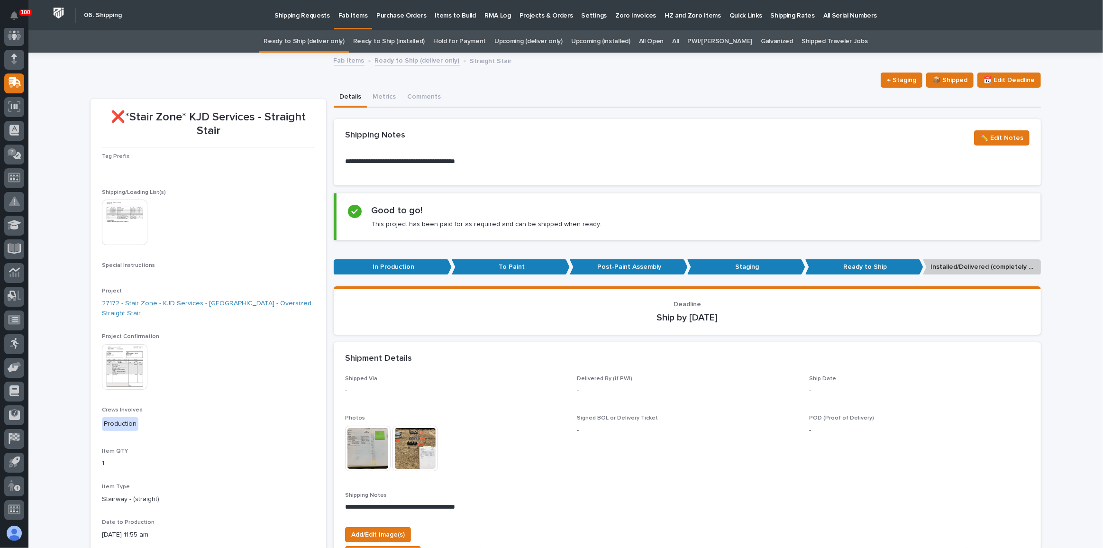
click at [319, 36] on link "Ready to Ship (deliver only)" at bounding box center [304, 41] width 81 height 22
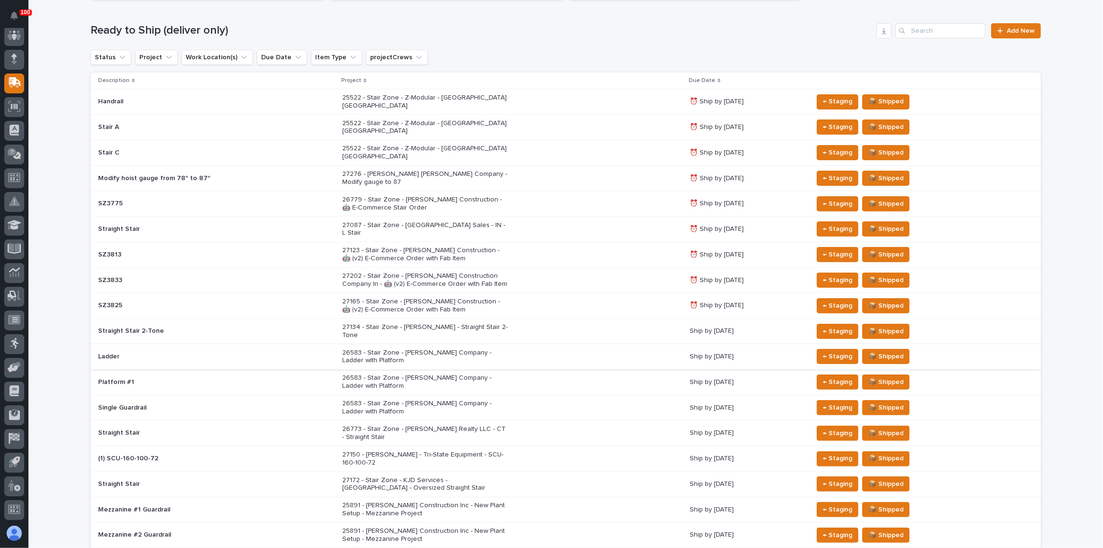
scroll to position [129, 0]
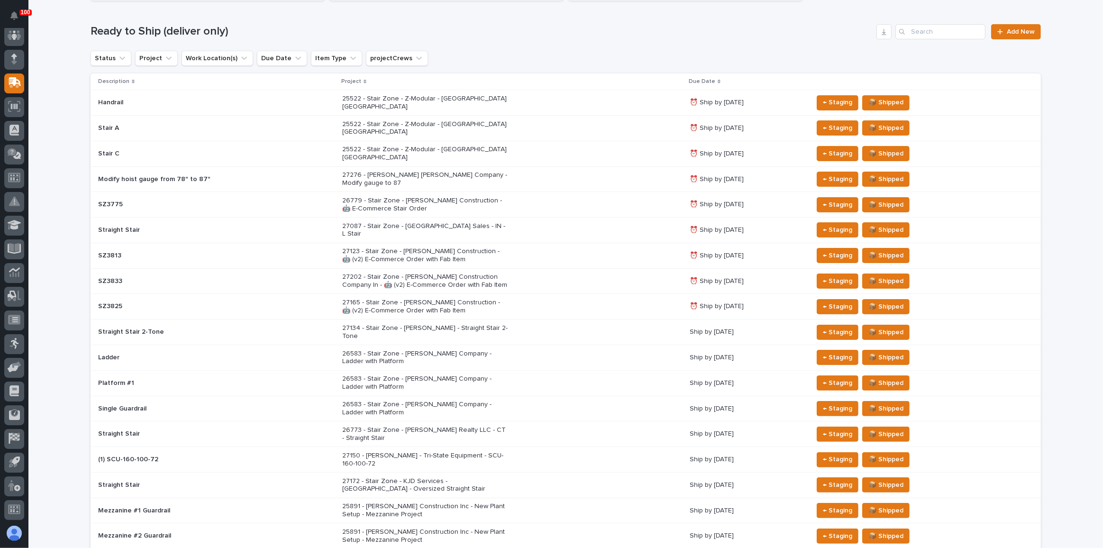
click at [466, 222] on p "27087 - Stair Zone - [GEOGRAPHIC_DATA] Sales - IN - L Stair" at bounding box center [425, 230] width 166 height 16
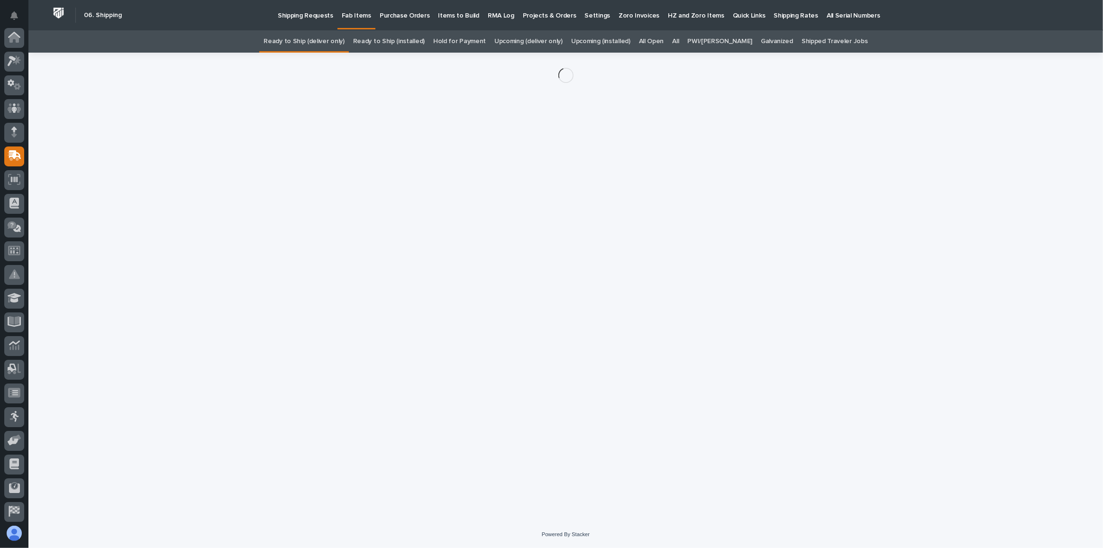
scroll to position [73, 0]
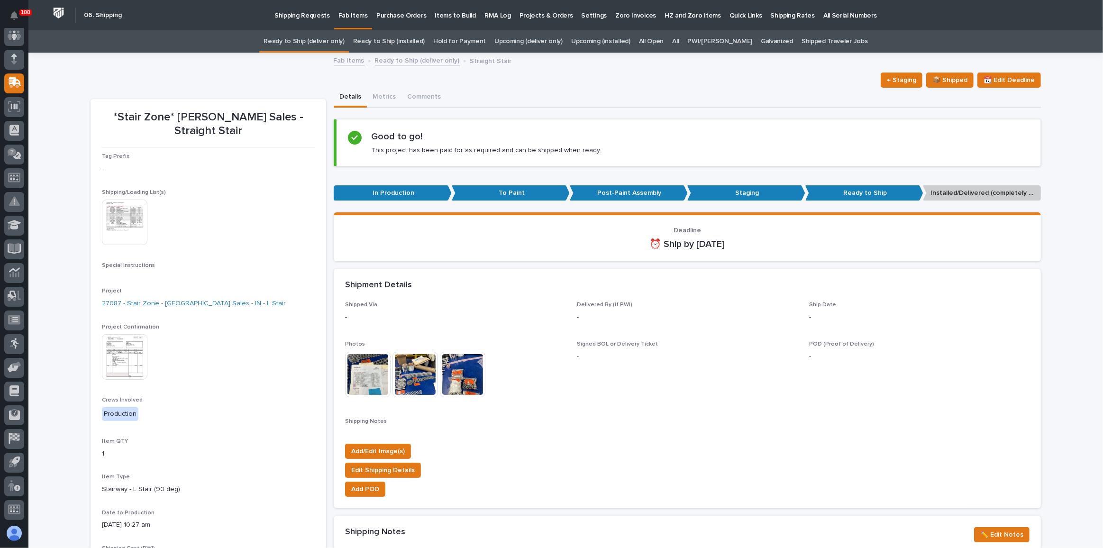
click at [129, 205] on img at bounding box center [125, 223] width 46 height 46
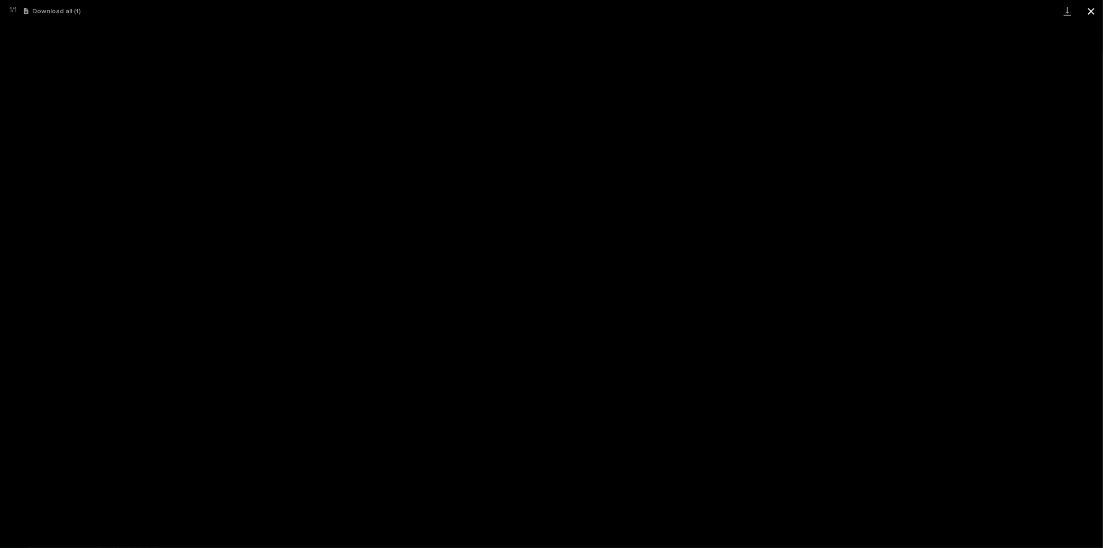
click at [1096, 9] on button "Close gallery" at bounding box center [1091, 11] width 24 height 22
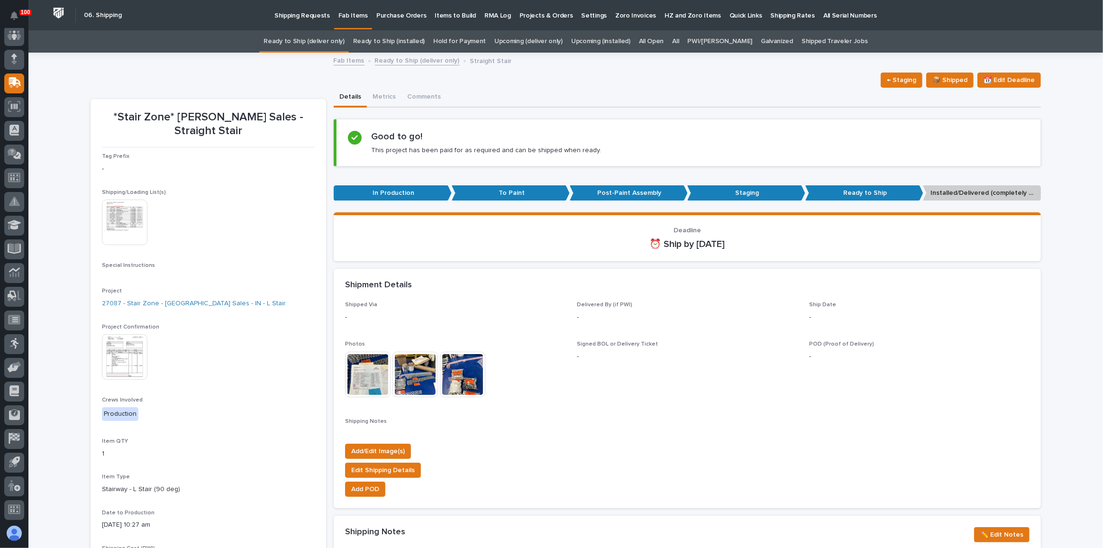
click at [128, 348] on img at bounding box center [125, 357] width 46 height 46
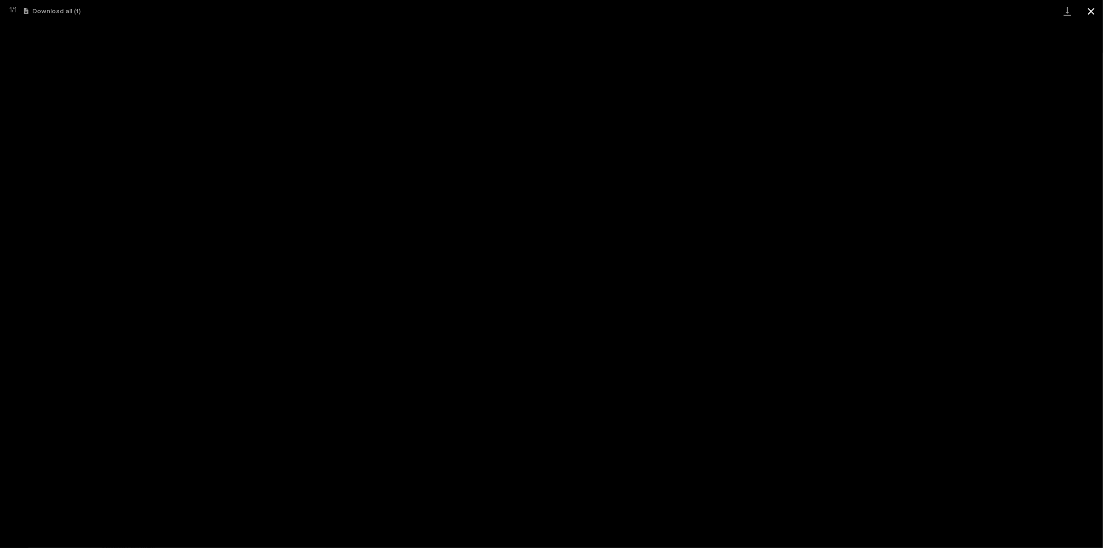
click at [1086, 8] on button "Close gallery" at bounding box center [1091, 11] width 24 height 22
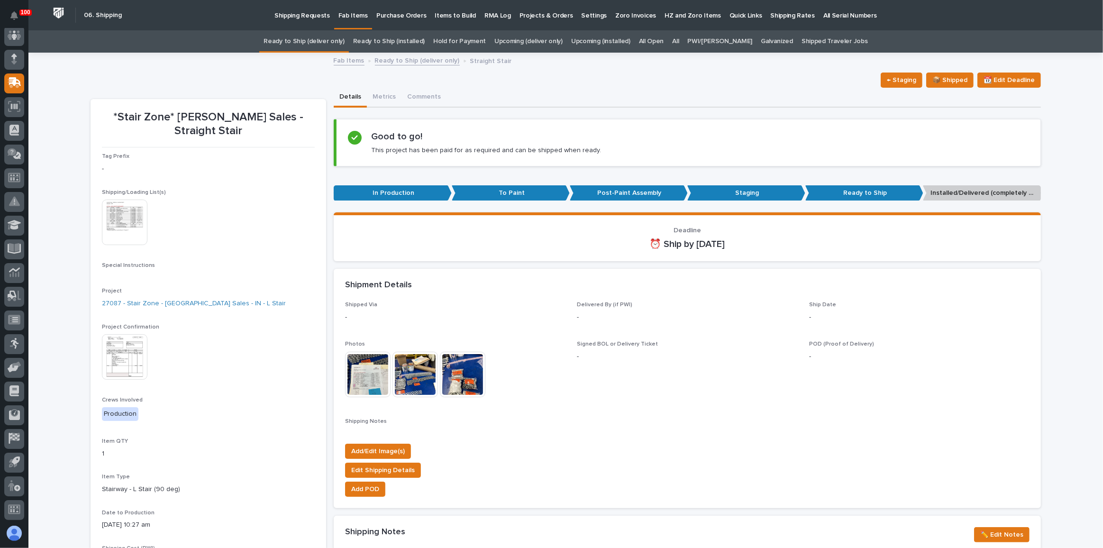
click at [139, 212] on img at bounding box center [125, 223] width 46 height 46
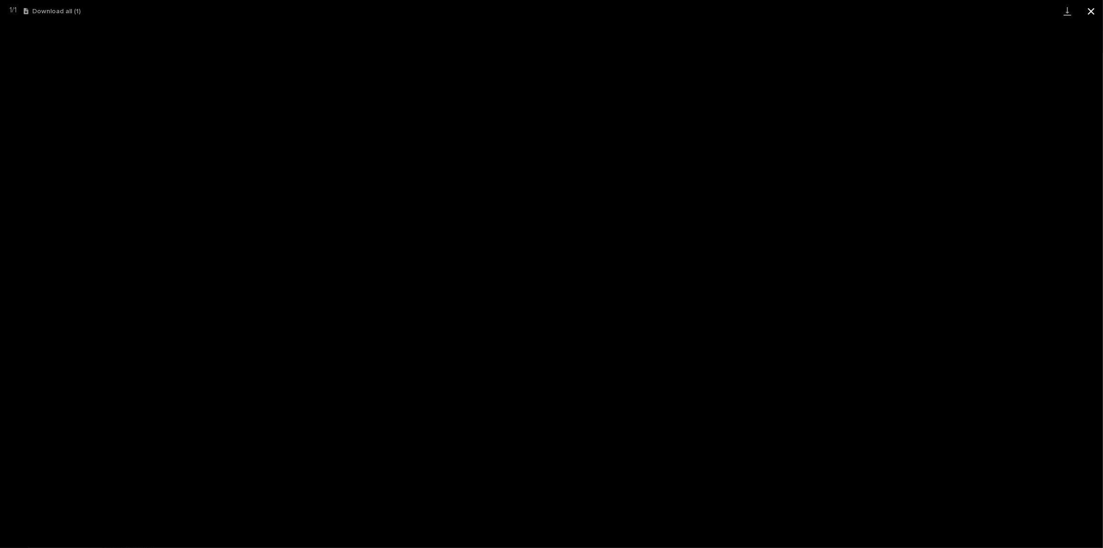
click at [1085, 15] on button "Close gallery" at bounding box center [1091, 11] width 24 height 22
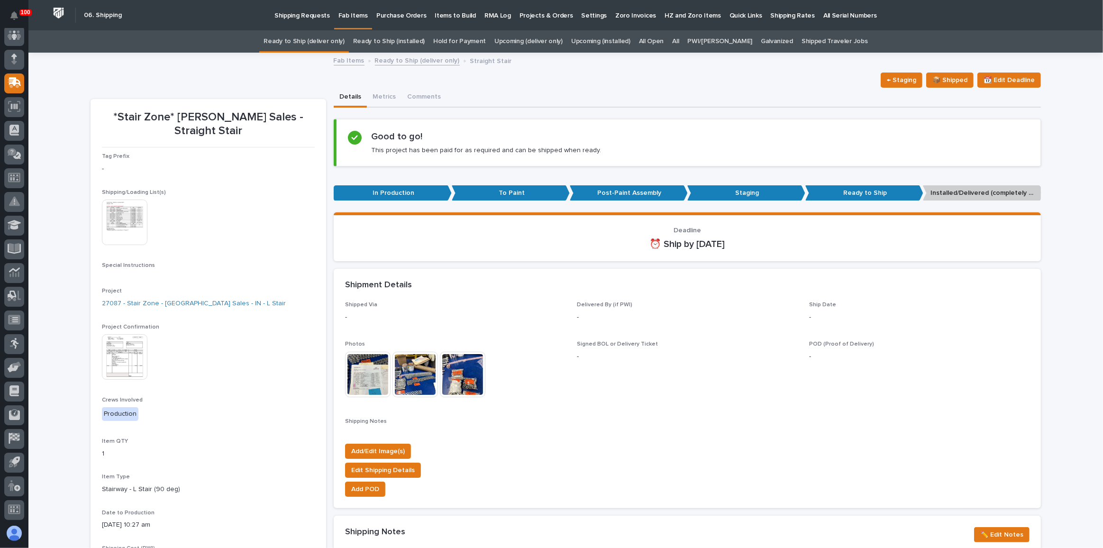
click at [344, 47] on link "Ready to Ship (deliver only)" at bounding box center [304, 41] width 81 height 22
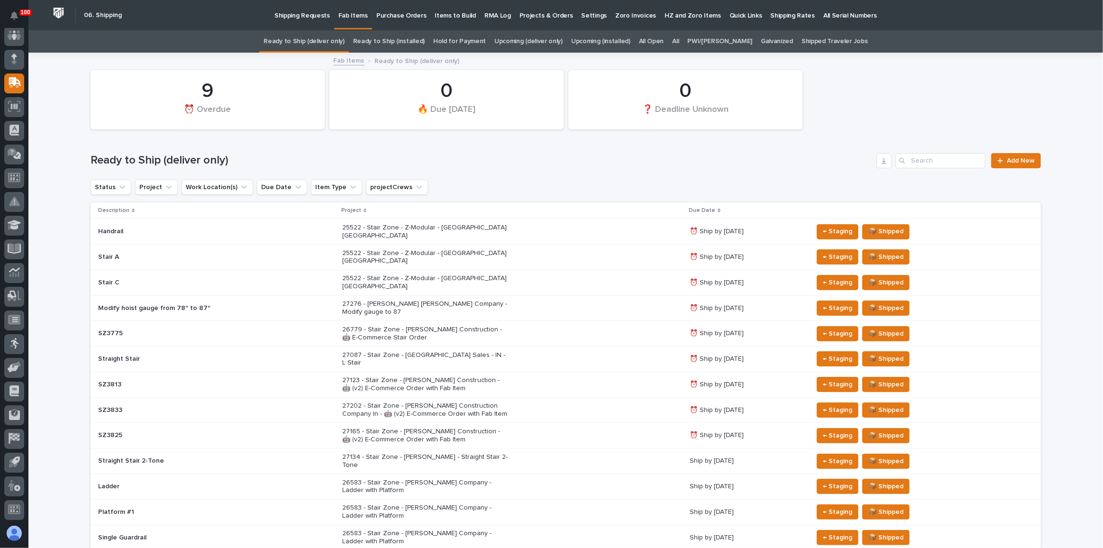
click at [513, 41] on link "Upcoming (deliver only)" at bounding box center [528, 41] width 68 height 22
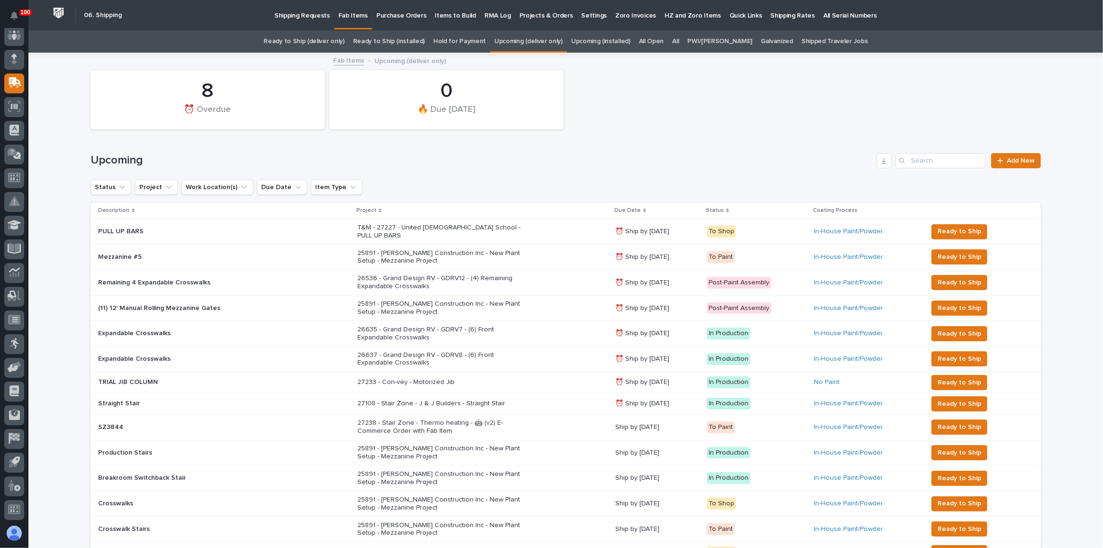
click at [467, 43] on link "Hold for Payment" at bounding box center [459, 41] width 53 height 22
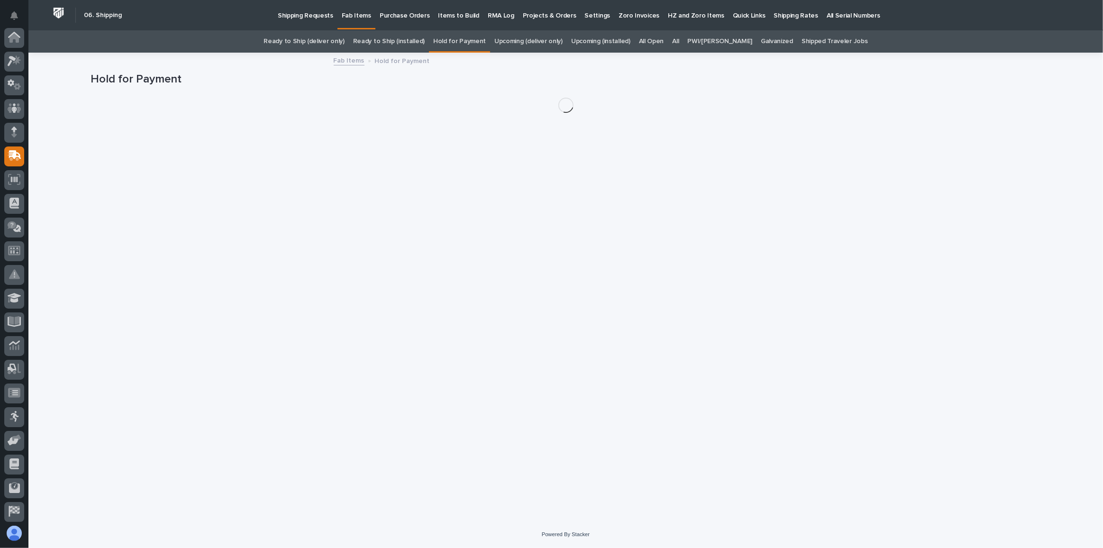
scroll to position [73, 0]
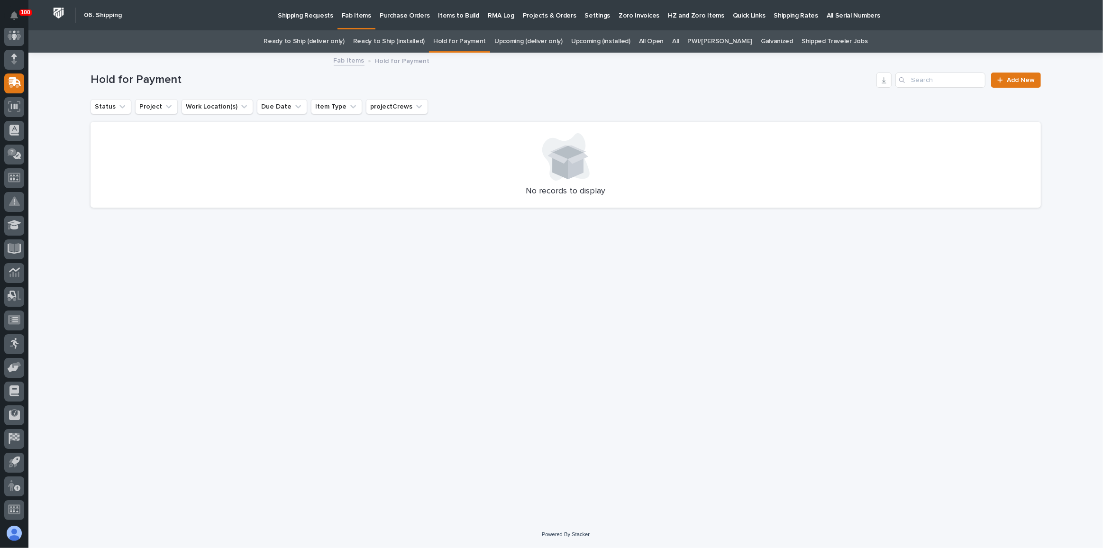
click at [344, 48] on link "Ready to Ship (deliver only)" at bounding box center [304, 41] width 81 height 22
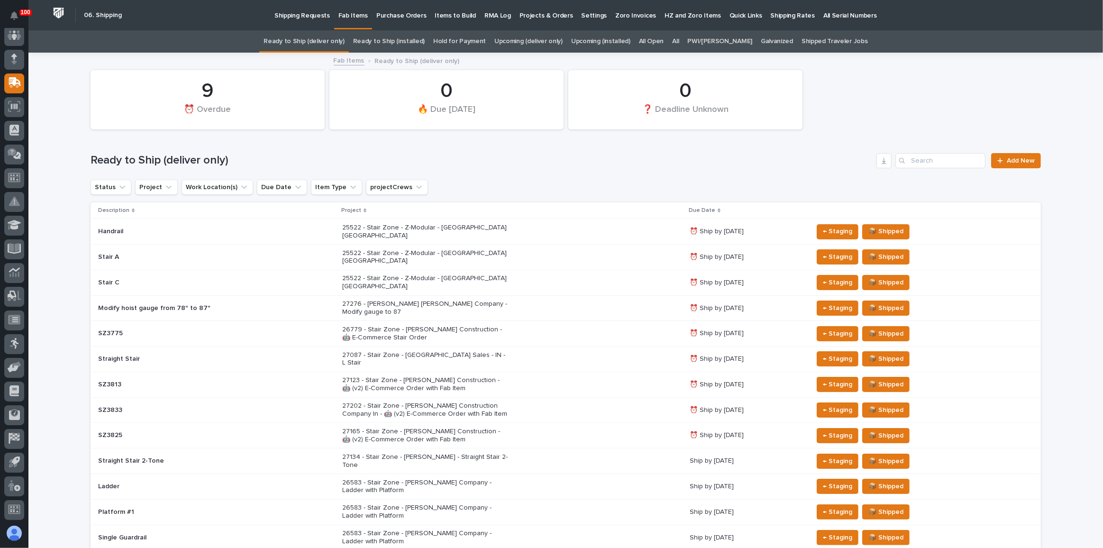
click at [513, 37] on link "Upcoming (deliver only)" at bounding box center [528, 41] width 68 height 22
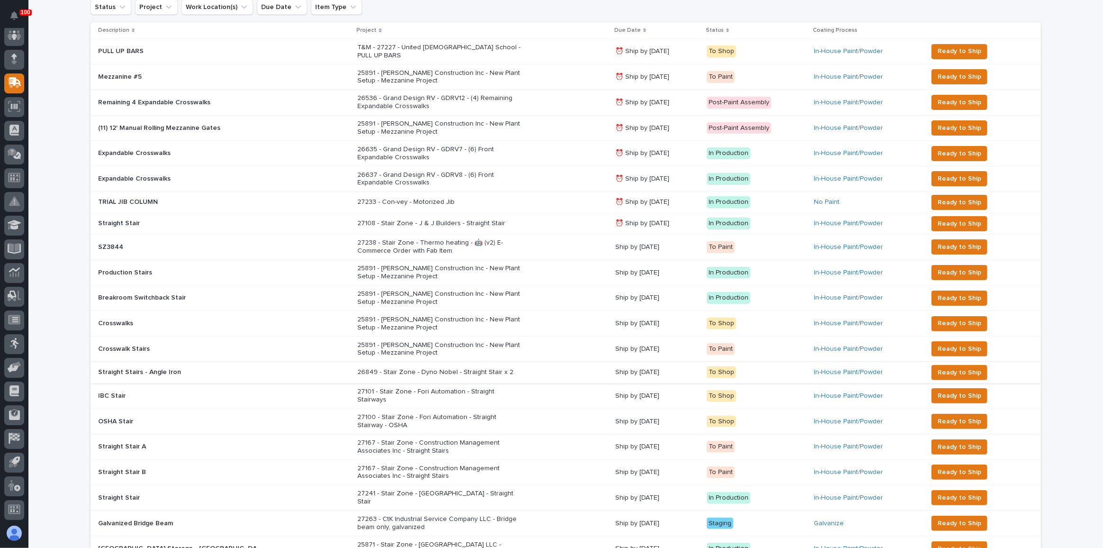
scroll to position [172, 0]
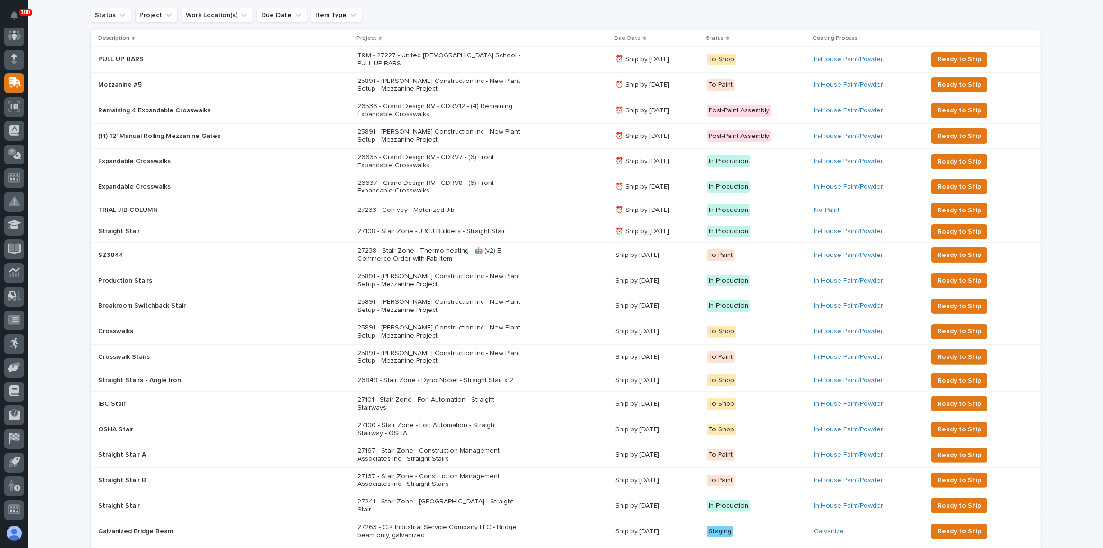
click at [495, 247] on p "27238 - Stair Zone - Thermo heating - 🤖 (v2) E-Commerce Order with Fab Item" at bounding box center [440, 255] width 166 height 16
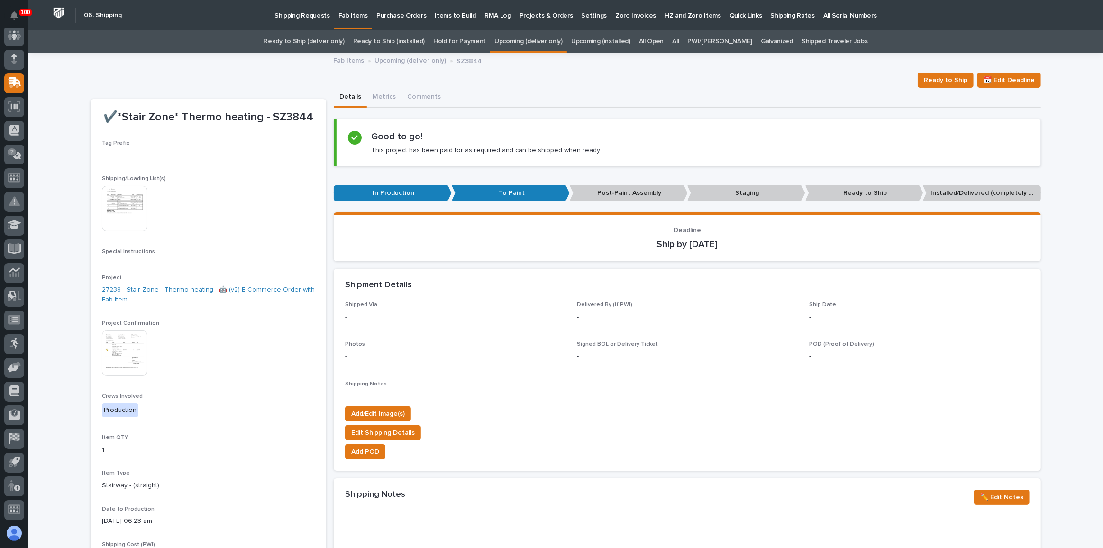
click at [125, 192] on img at bounding box center [125, 209] width 46 height 46
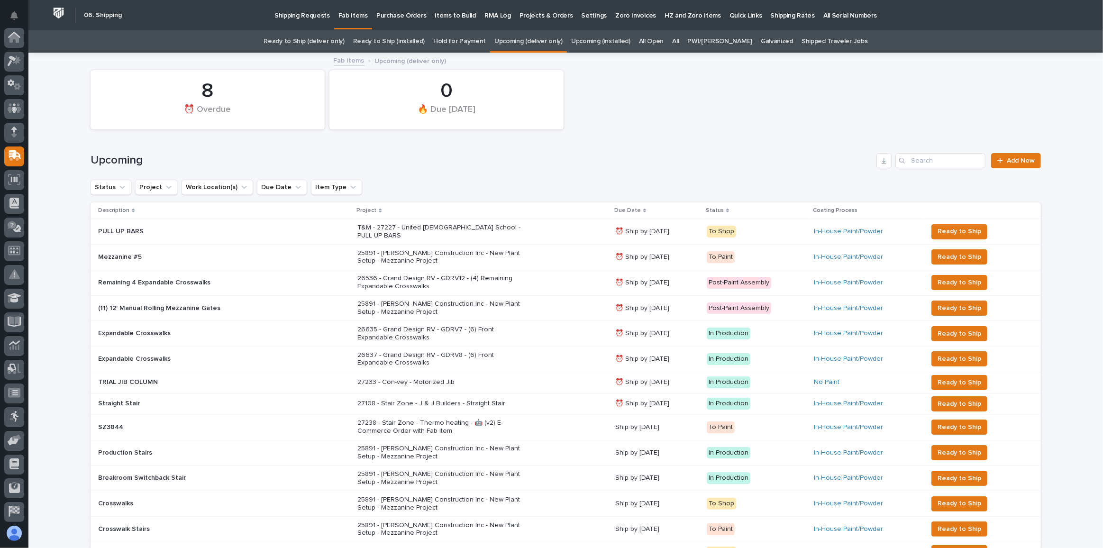
scroll to position [73, 0]
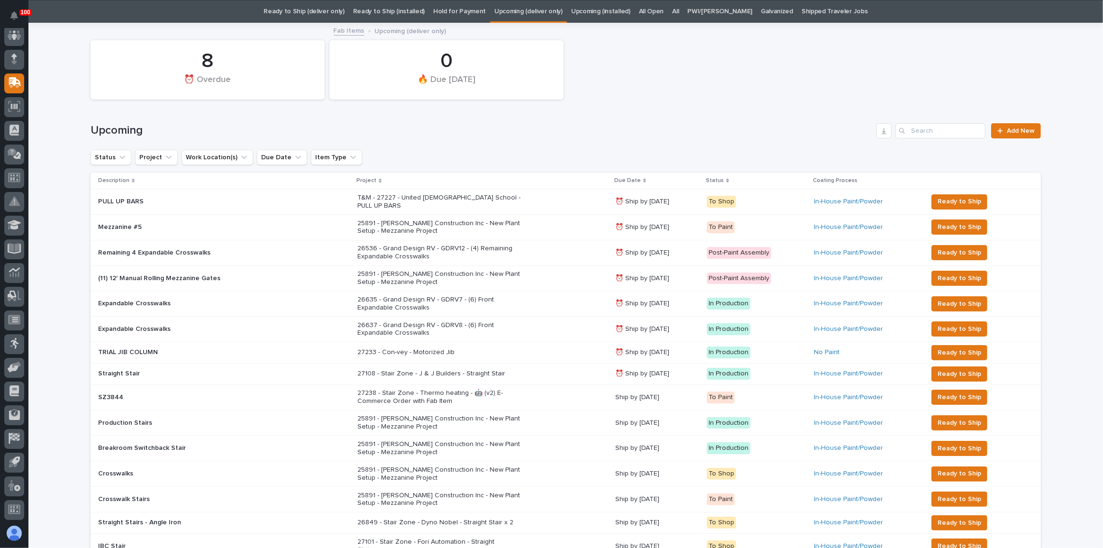
click at [316, 14] on link "Ready to Ship (deliver only)" at bounding box center [304, 11] width 81 height 22
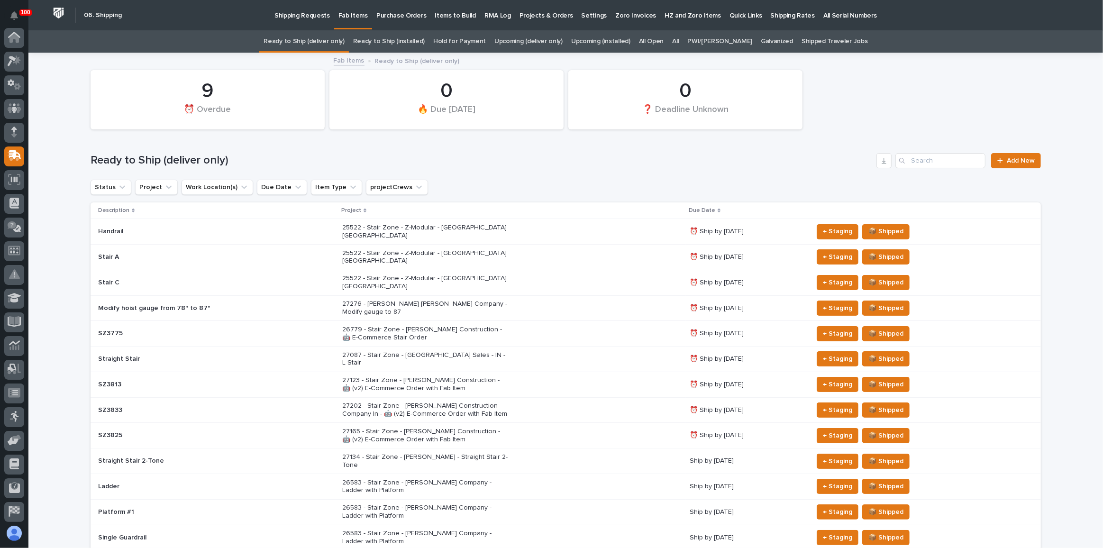
scroll to position [73, 0]
click at [416, 451] on div "27134 - Stair Zone - [PERSON_NAME] - Straight Stair 2-Tone" at bounding box center [425, 460] width 166 height 18
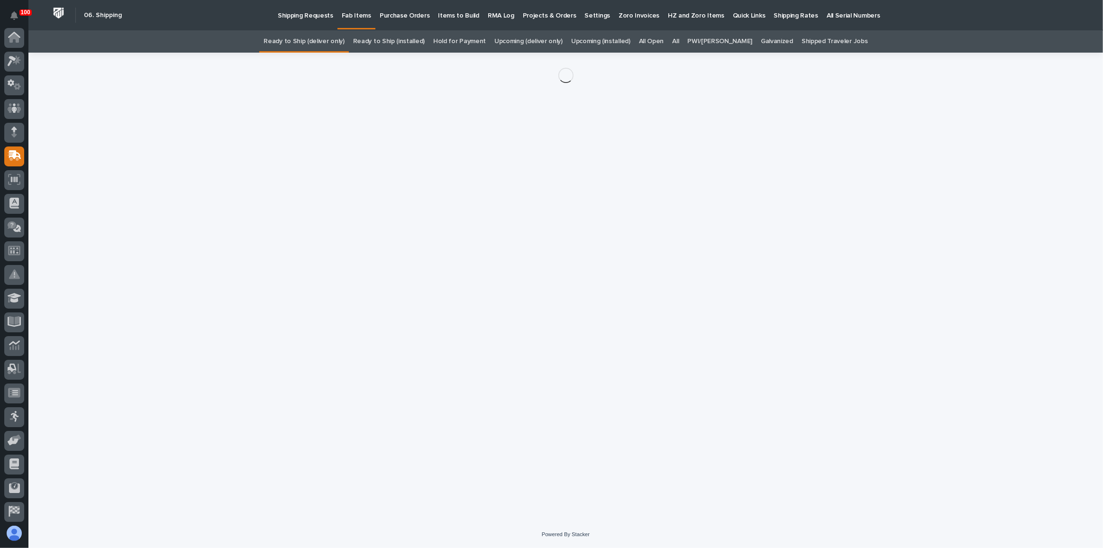
scroll to position [73, 0]
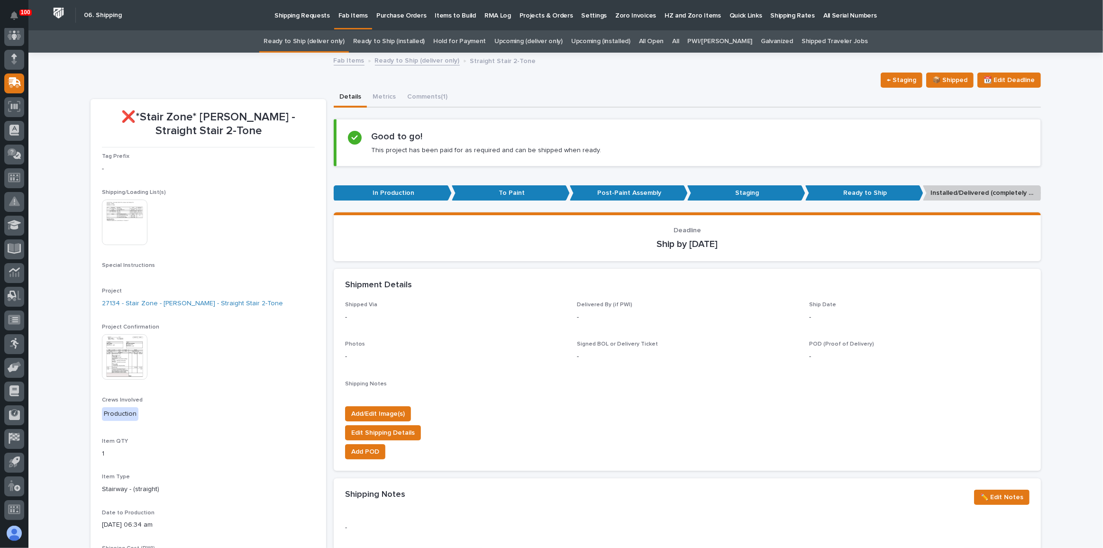
click at [122, 221] on img at bounding box center [125, 223] width 46 height 46
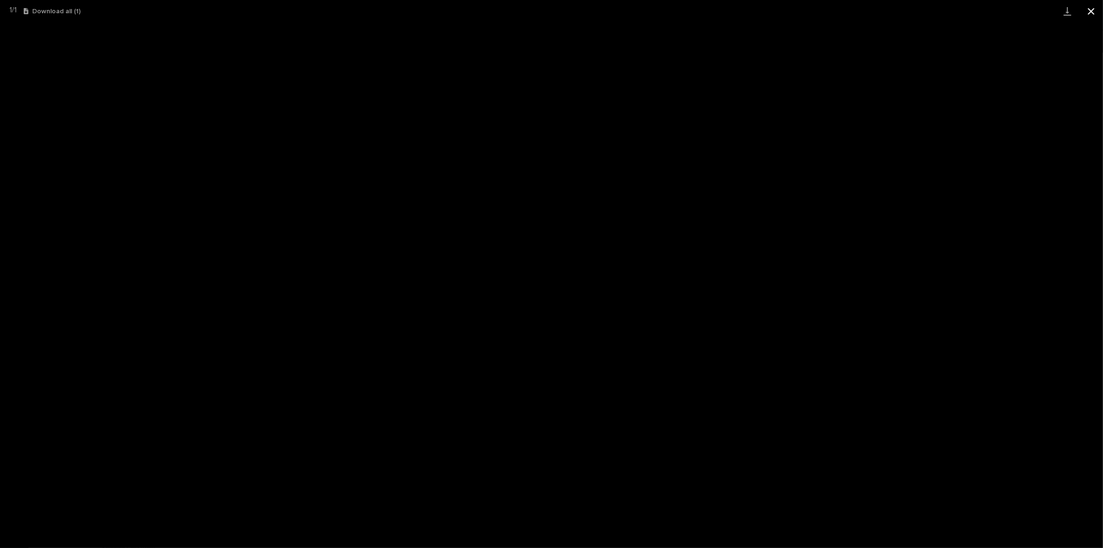
click at [1087, 10] on button "Close gallery" at bounding box center [1091, 11] width 24 height 22
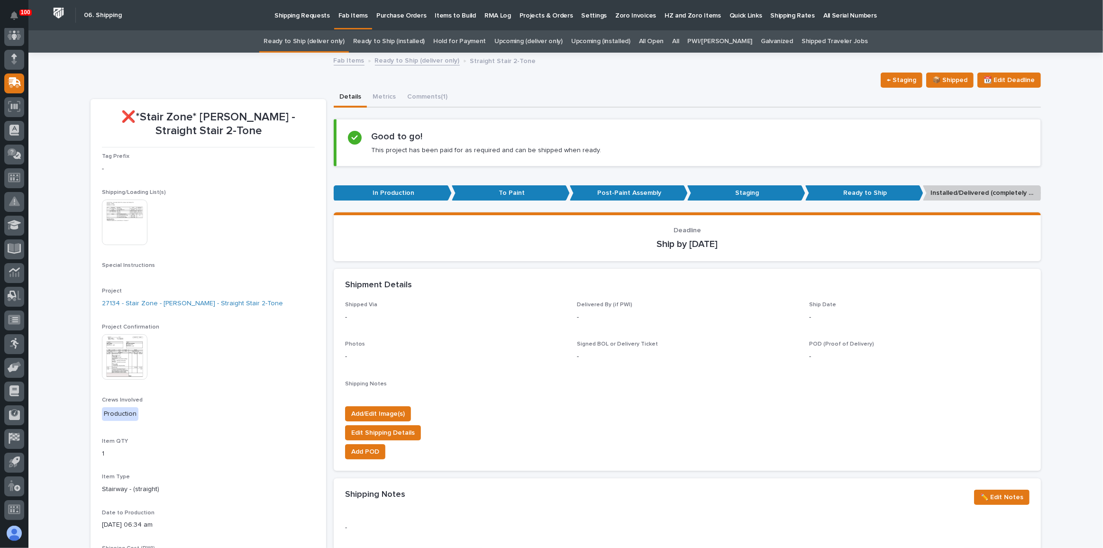
click at [305, 35] on link "Ready to Ship (deliver only)" at bounding box center [304, 41] width 81 height 22
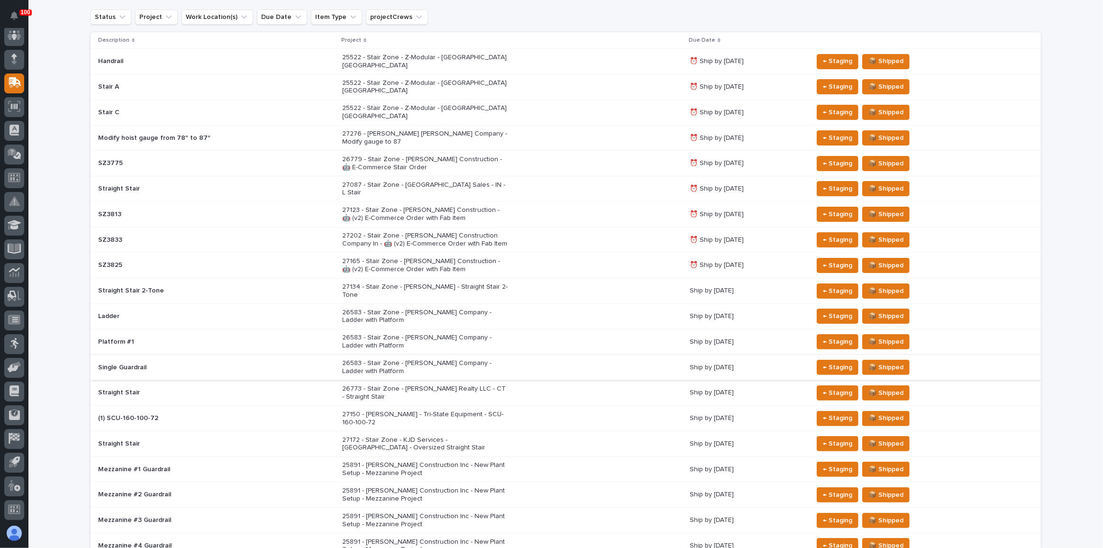
scroll to position [172, 0]
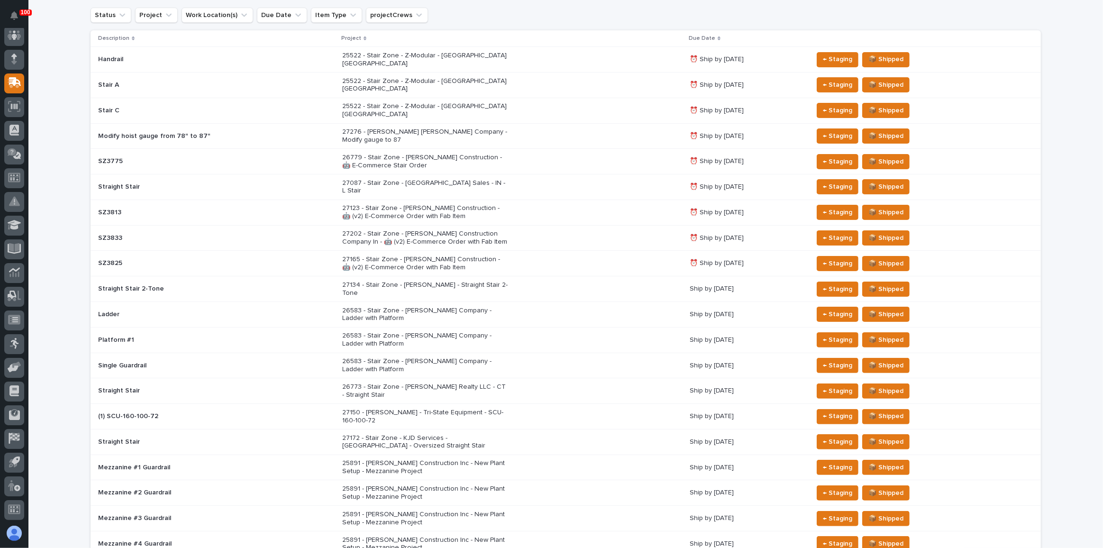
click at [492, 303] on div "26583 - Stair Zone - [PERSON_NAME] Company - Ladder with Platform" at bounding box center [512, 315] width 340 height 24
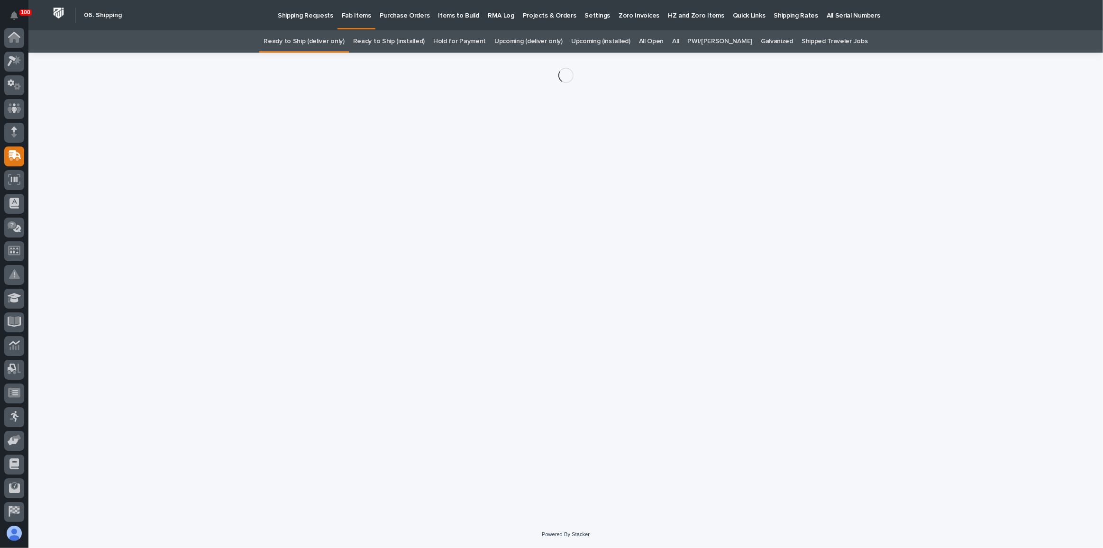
scroll to position [73, 0]
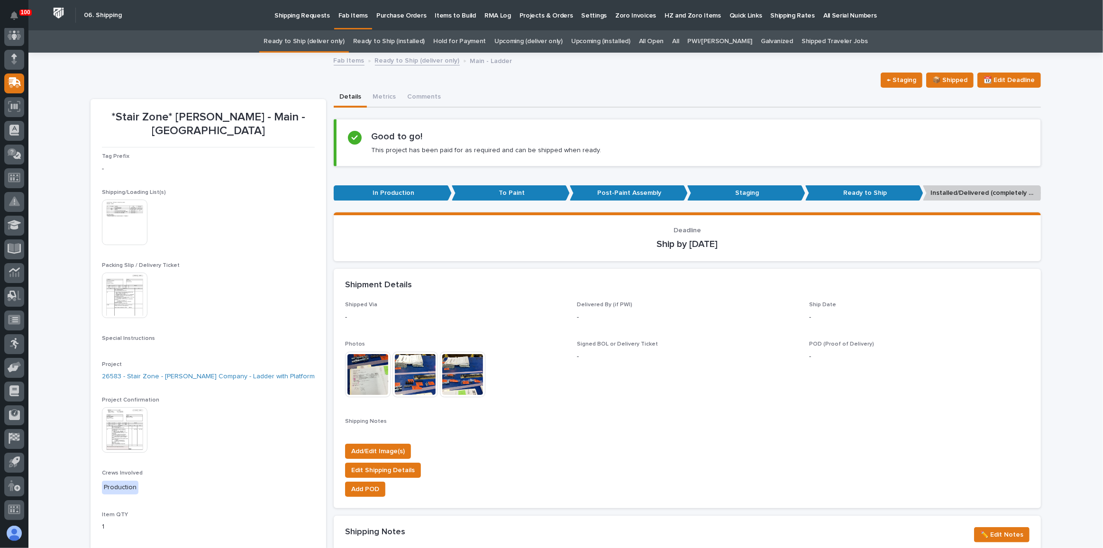
click at [113, 273] on img at bounding box center [125, 296] width 46 height 46
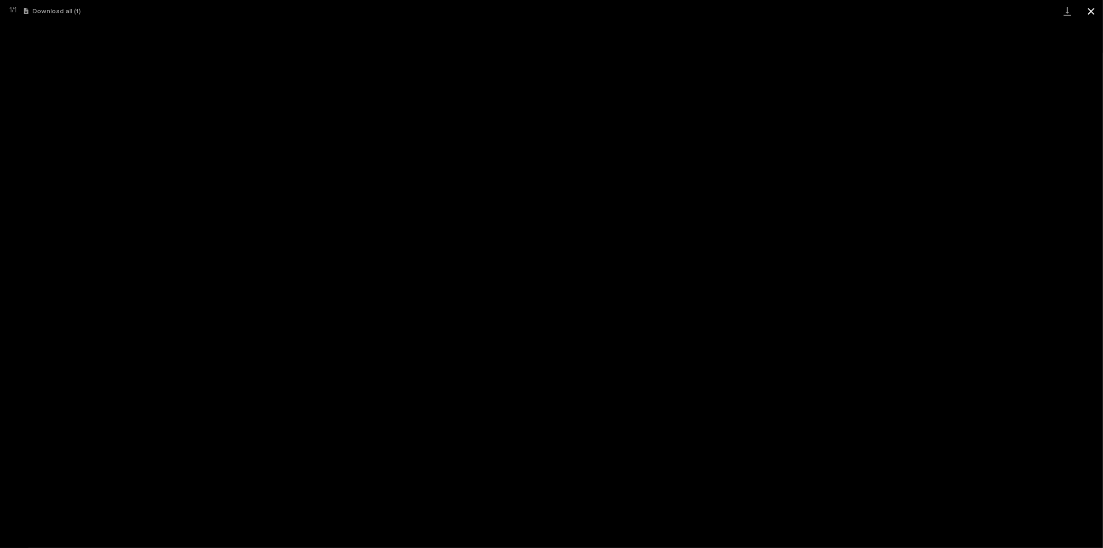
drag, startPoint x: 1090, startPoint y: 16, endPoint x: 1084, endPoint y: 15, distance: 6.2
click at [1089, 16] on button "Close gallery" at bounding box center [1091, 11] width 24 height 22
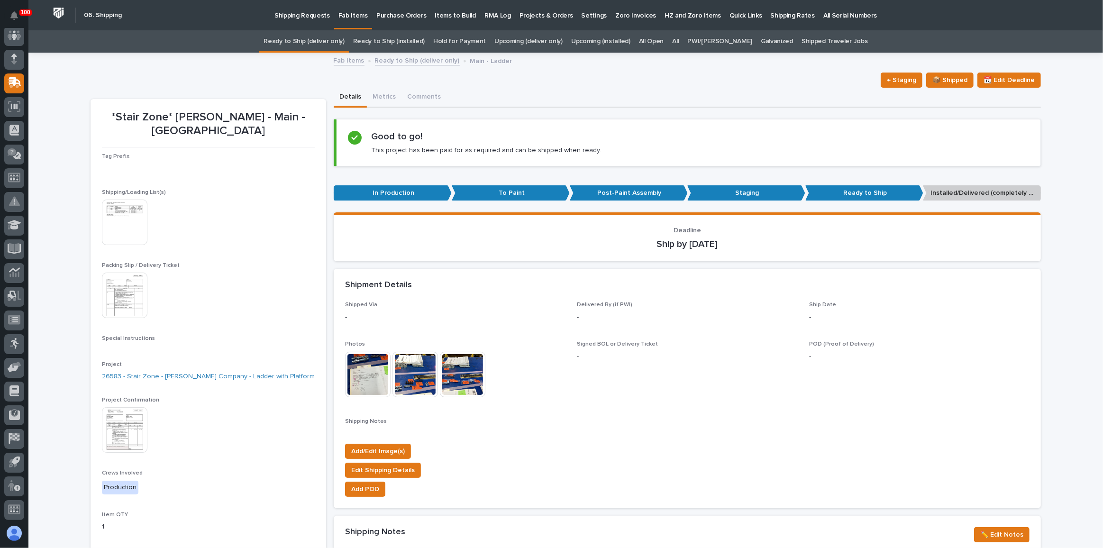
click at [313, 39] on link "Ready to Ship (deliver only)" at bounding box center [304, 41] width 81 height 22
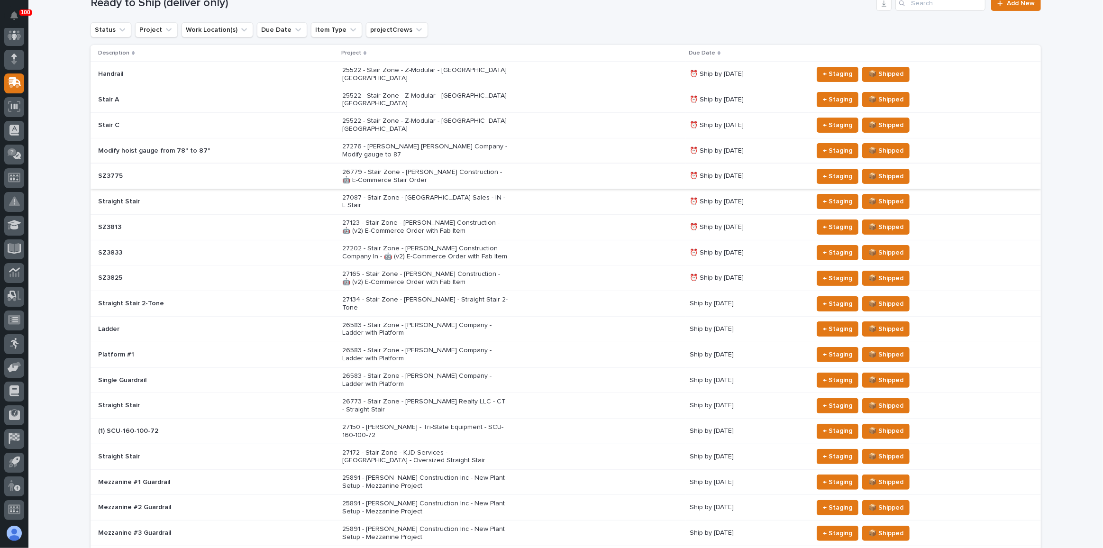
scroll to position [172, 0]
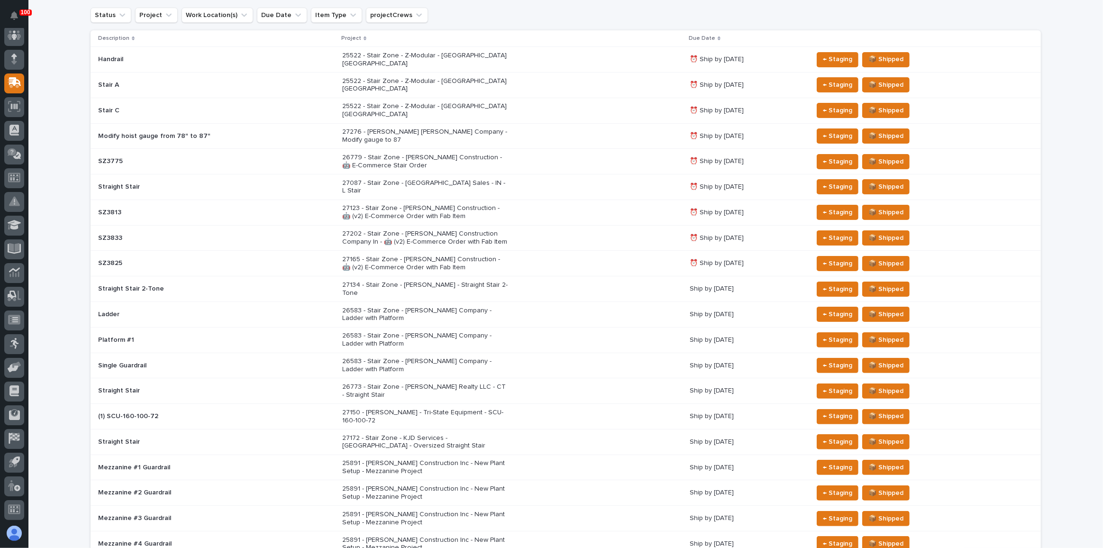
click at [475, 383] on p "26773 - Stair Zone - [PERSON_NAME] Realty LLC - CT - Straight Stair" at bounding box center [425, 391] width 166 height 16
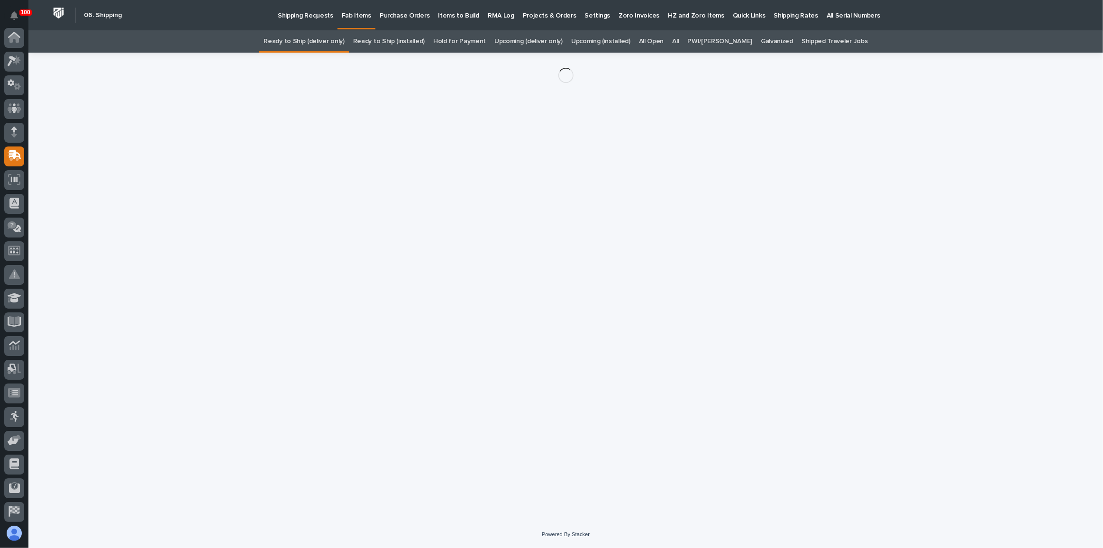
scroll to position [73, 0]
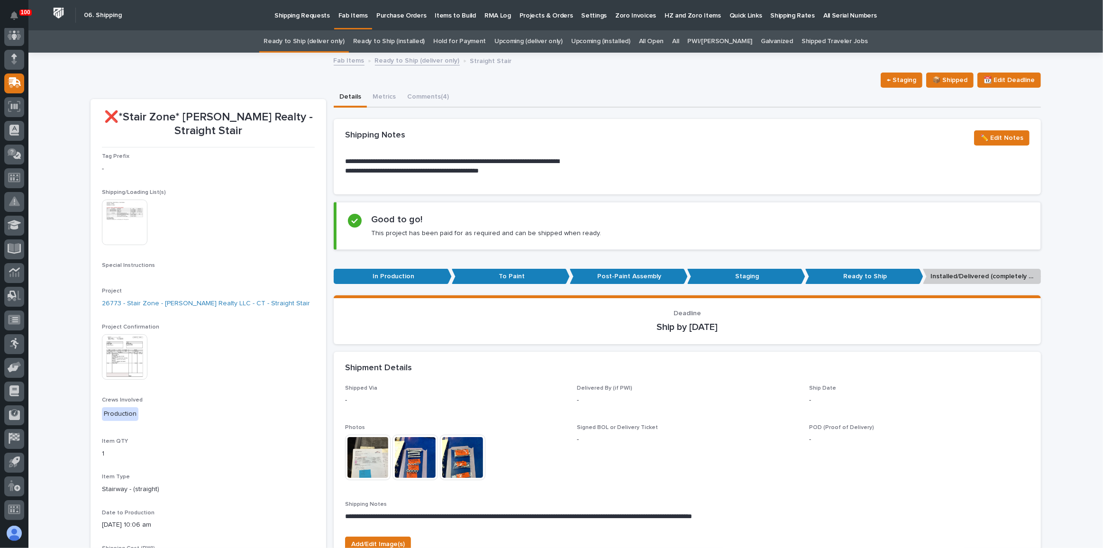
click at [116, 370] on img at bounding box center [125, 357] width 46 height 46
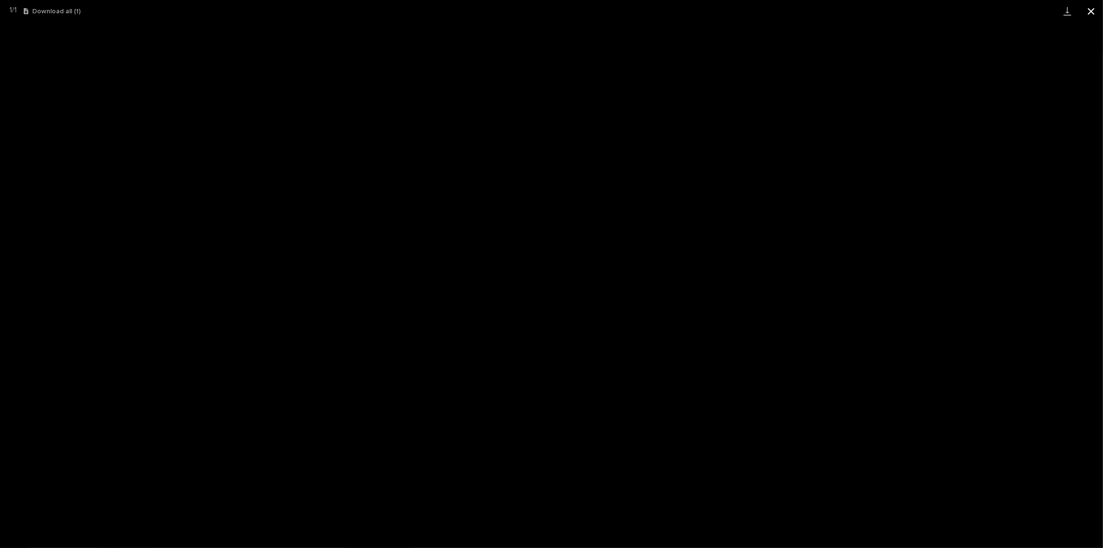
click at [1095, 12] on button "Close gallery" at bounding box center [1091, 11] width 24 height 22
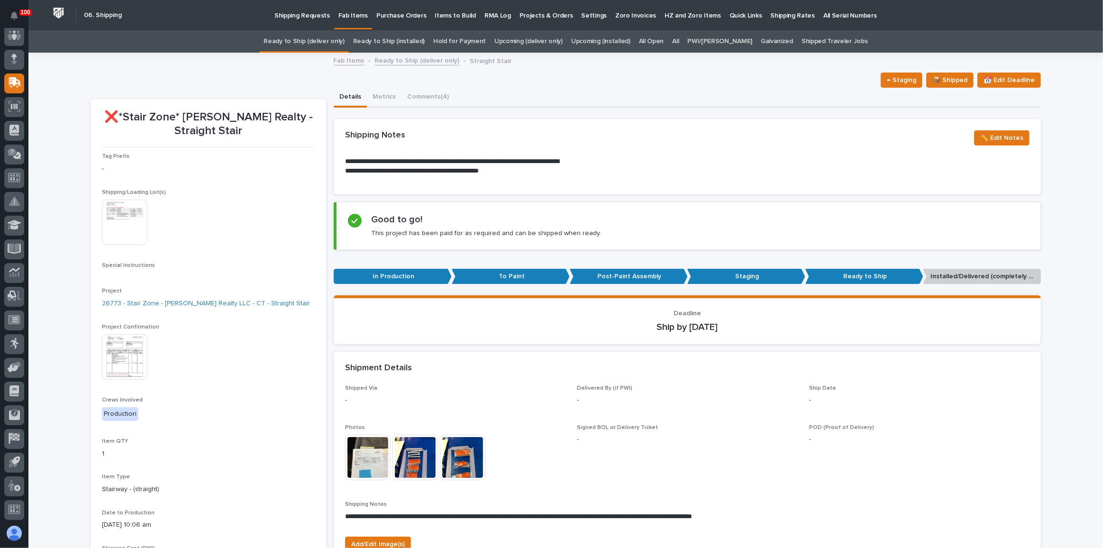
click at [320, 36] on link "Ready to Ship (deliver only)" at bounding box center [304, 41] width 81 height 22
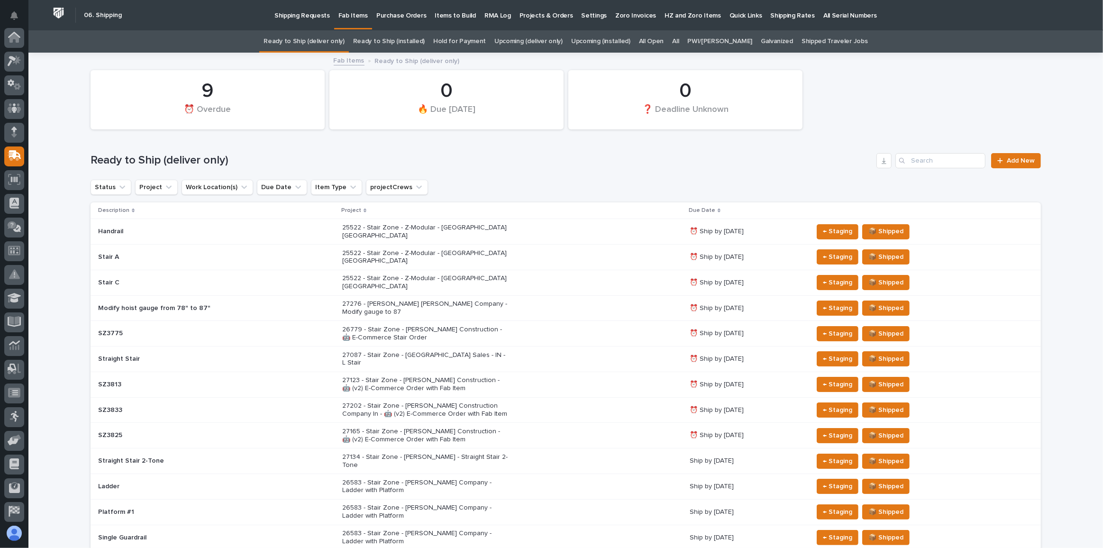
scroll to position [73, 0]
click at [406, 402] on p "27202 - Stair Zone - [PERSON_NAME] Construction Company In - 🤖 (v2) E-Commerce …" at bounding box center [425, 410] width 166 height 16
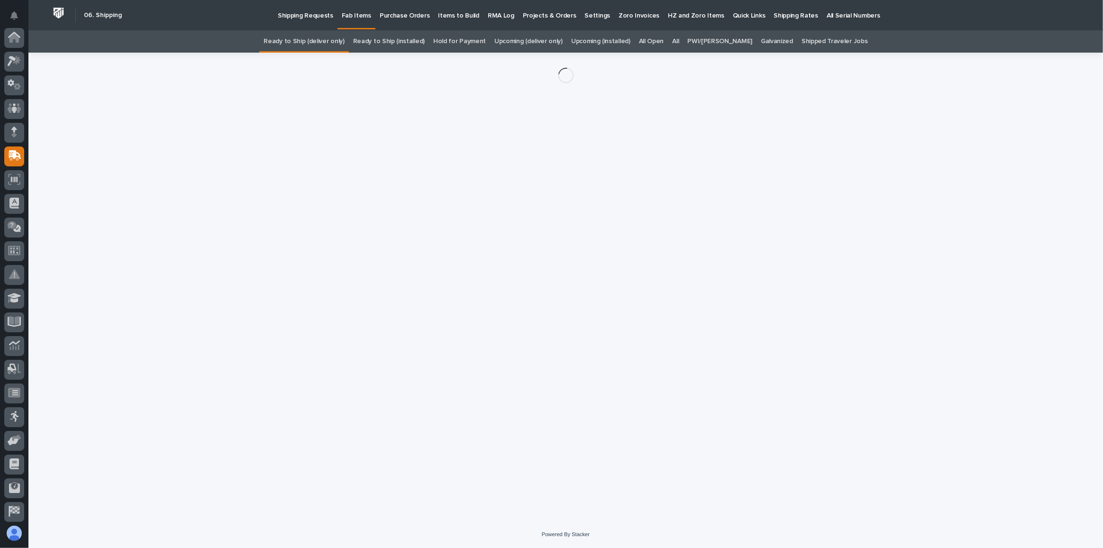
scroll to position [73, 0]
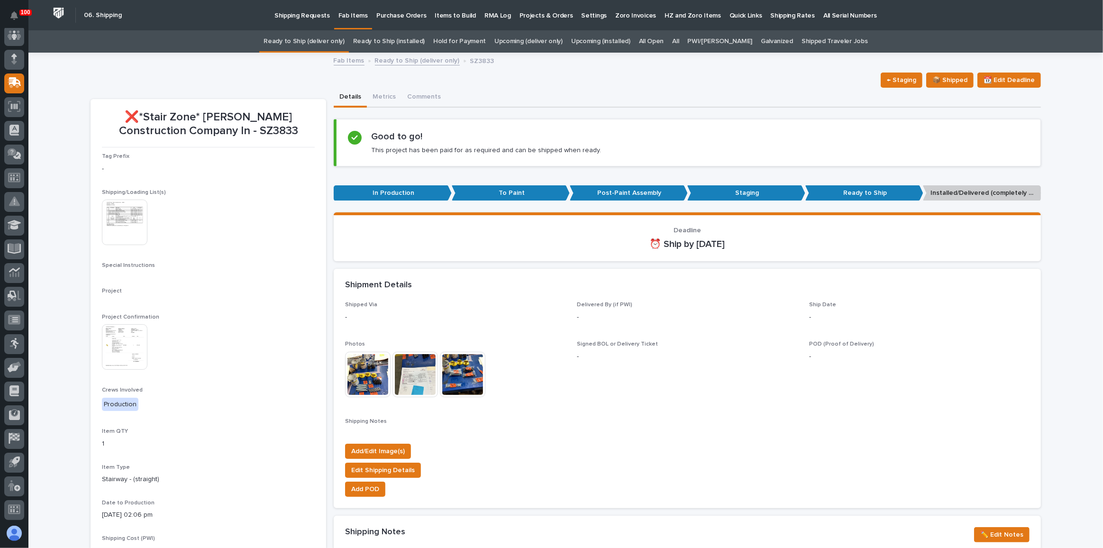
click at [117, 220] on img at bounding box center [125, 223] width 46 height 46
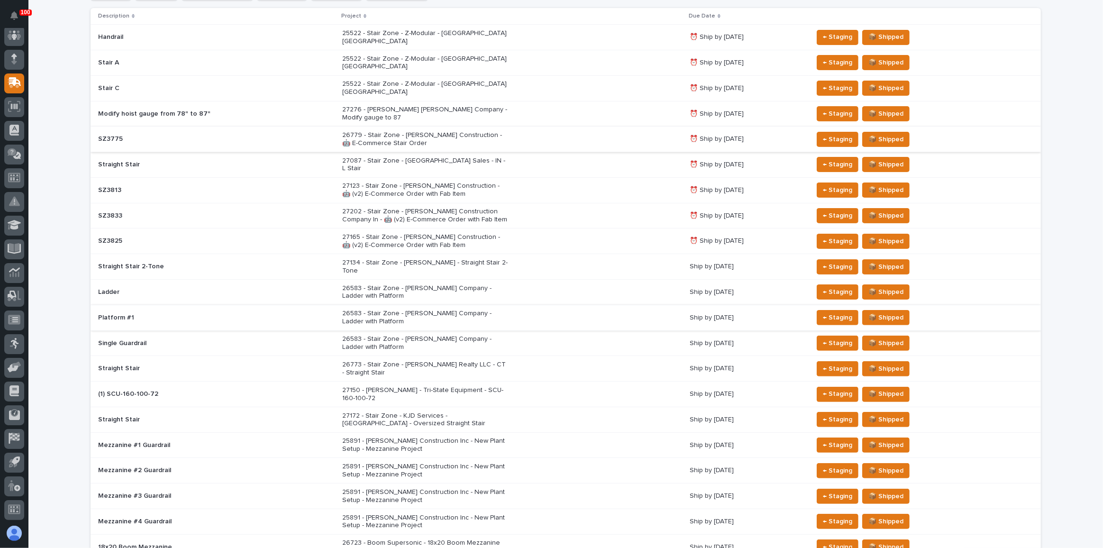
scroll to position [202, 0]
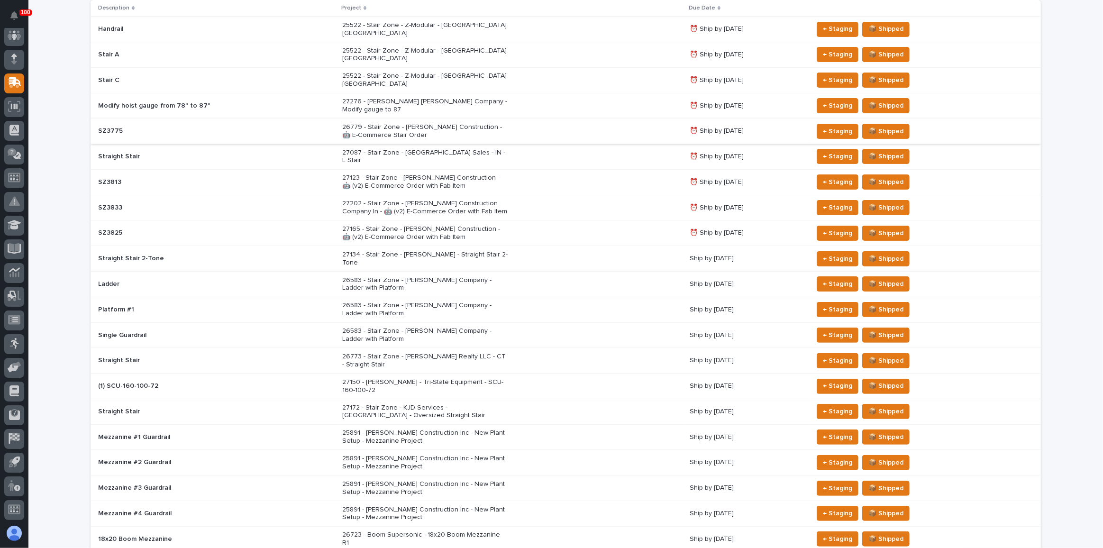
click at [495, 247] on div "27134 - Stair Zone - [PERSON_NAME] - Straight Stair 2-Tone" at bounding box center [512, 259] width 340 height 24
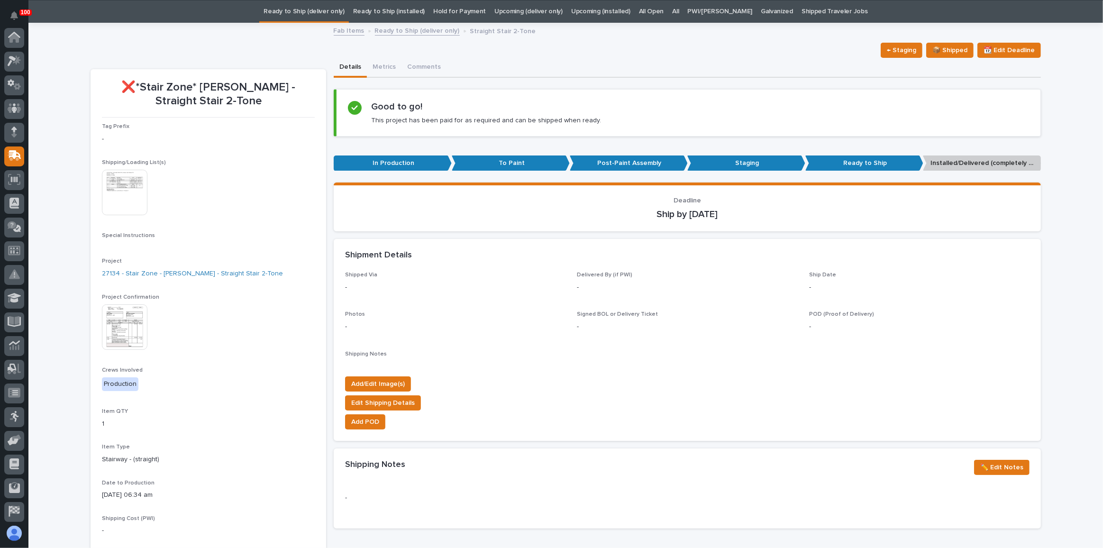
scroll to position [73, 0]
click at [117, 188] on img at bounding box center [125, 193] width 46 height 46
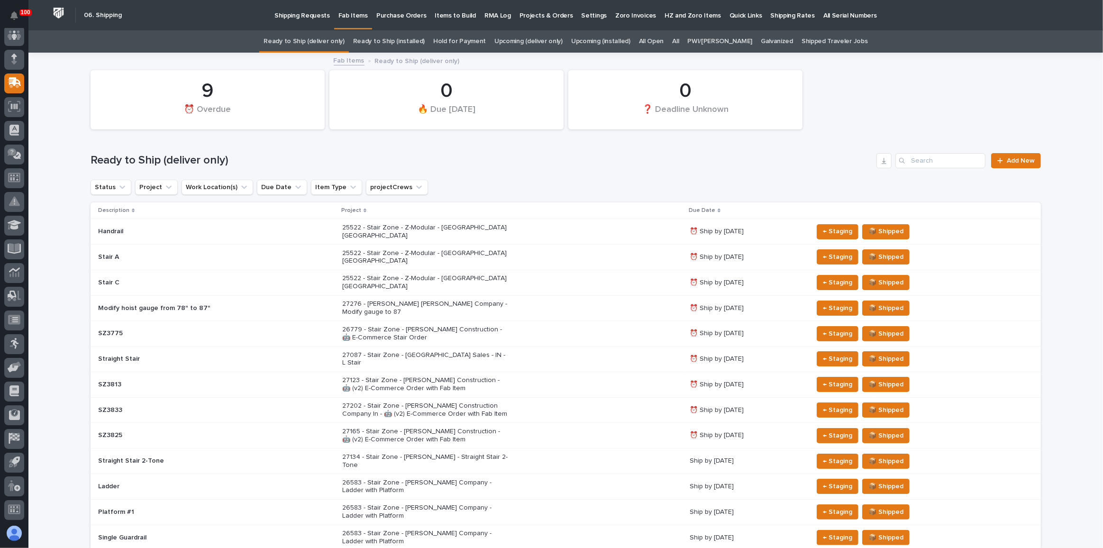
click at [527, 38] on link "Upcoming (deliver only)" at bounding box center [528, 41] width 68 height 22
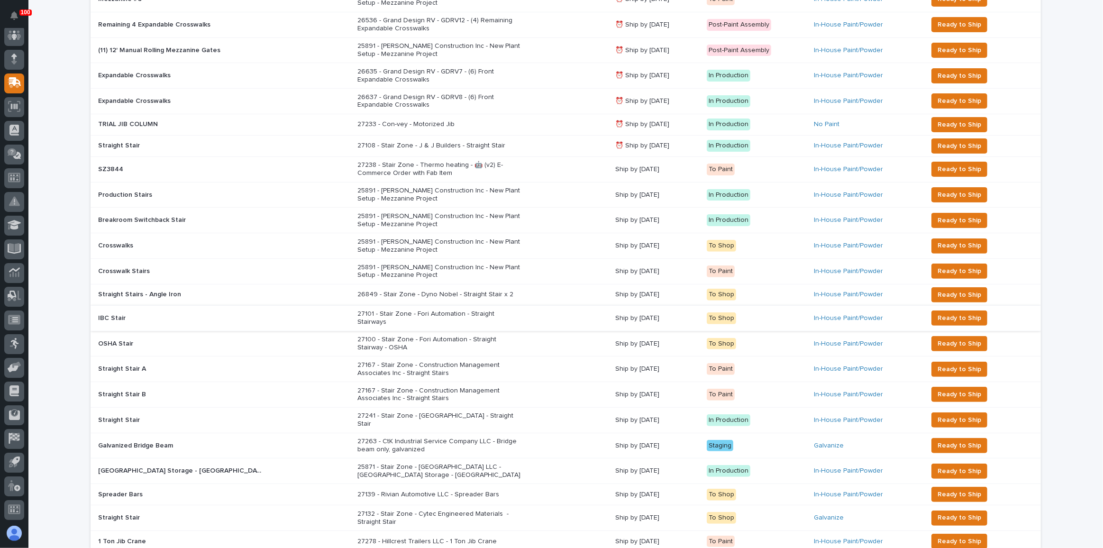
scroll to position [258, 0]
click at [422, 165] on p "27238 - Stair Zone - Thermo heating - 🤖 (v2) E-Commerce Order with Fab Item" at bounding box center [440, 169] width 166 height 16
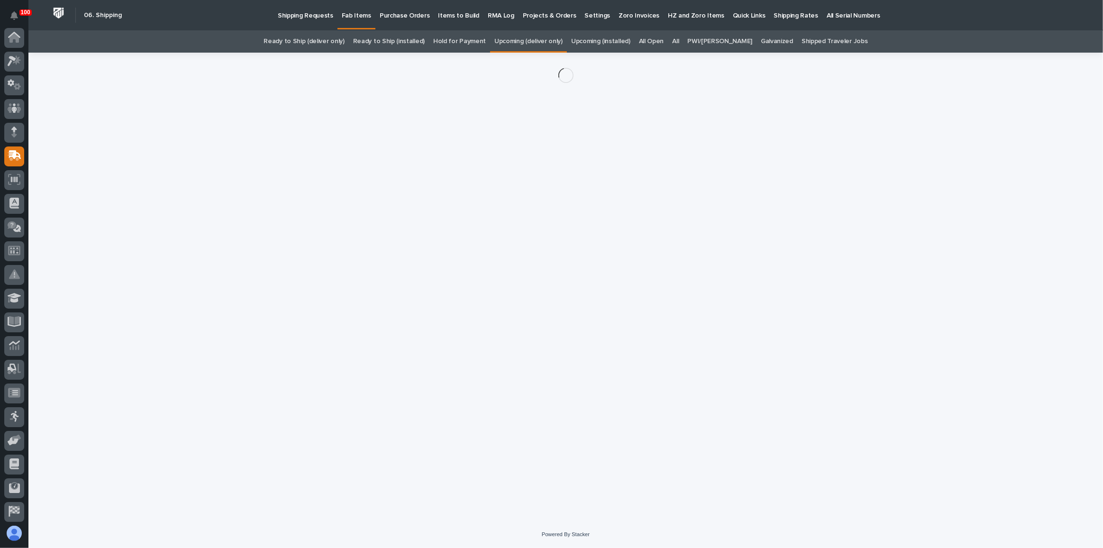
scroll to position [73, 0]
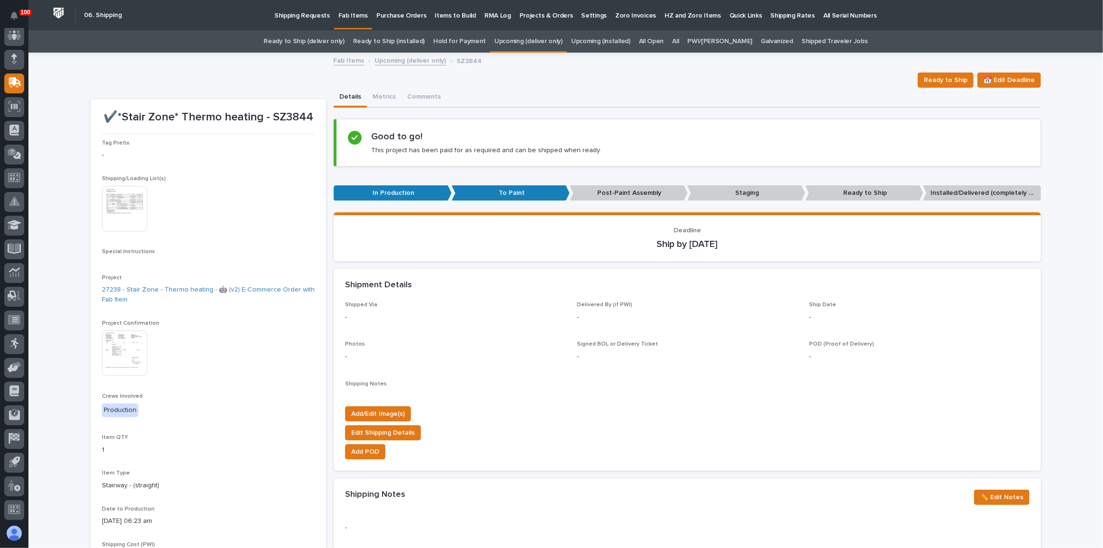
click at [107, 197] on img at bounding box center [125, 209] width 46 height 46
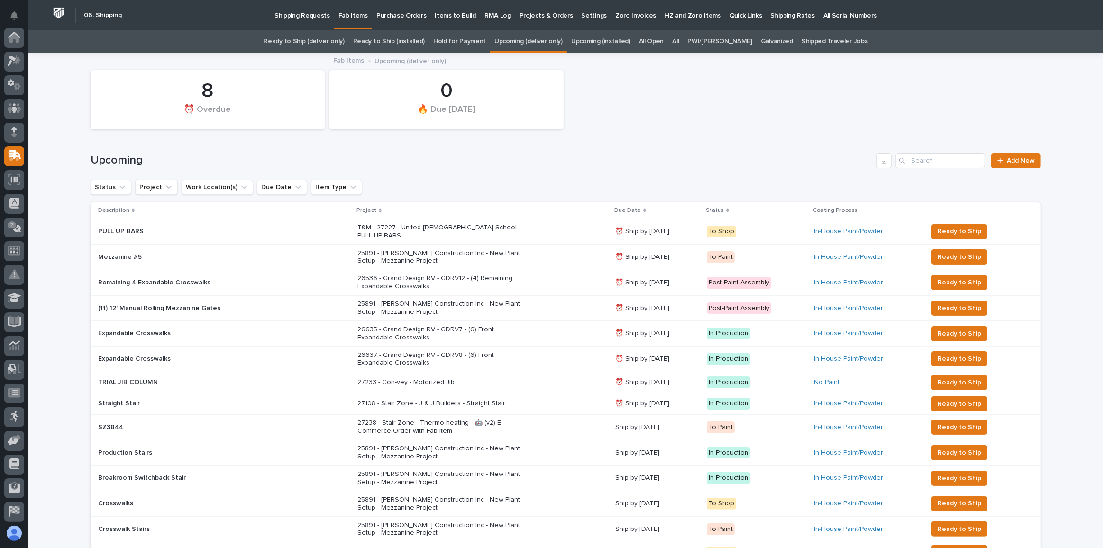
scroll to position [73, 0]
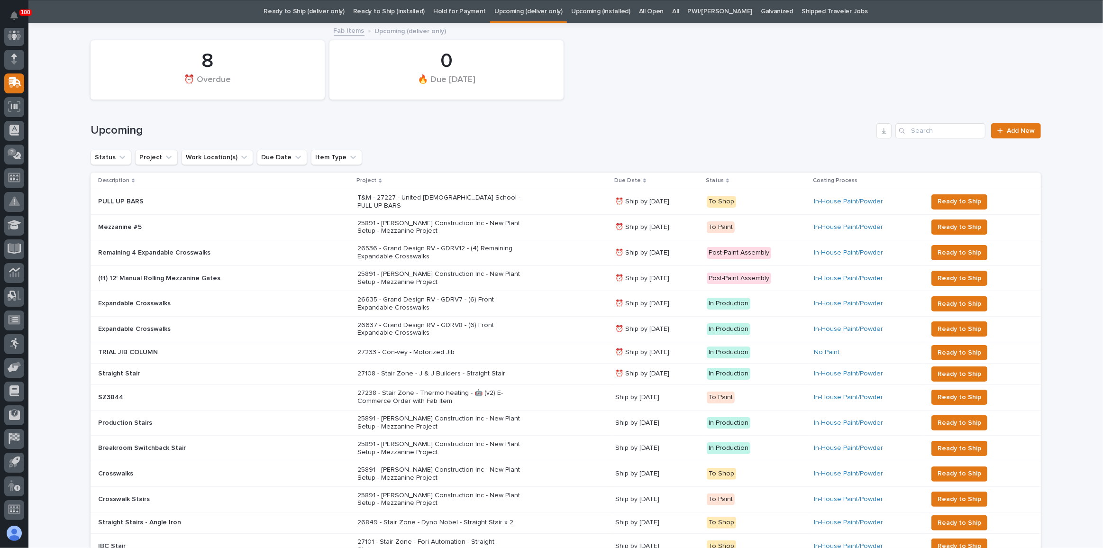
click at [343, 14] on link "Ready to Ship (deliver only)" at bounding box center [304, 11] width 81 height 22
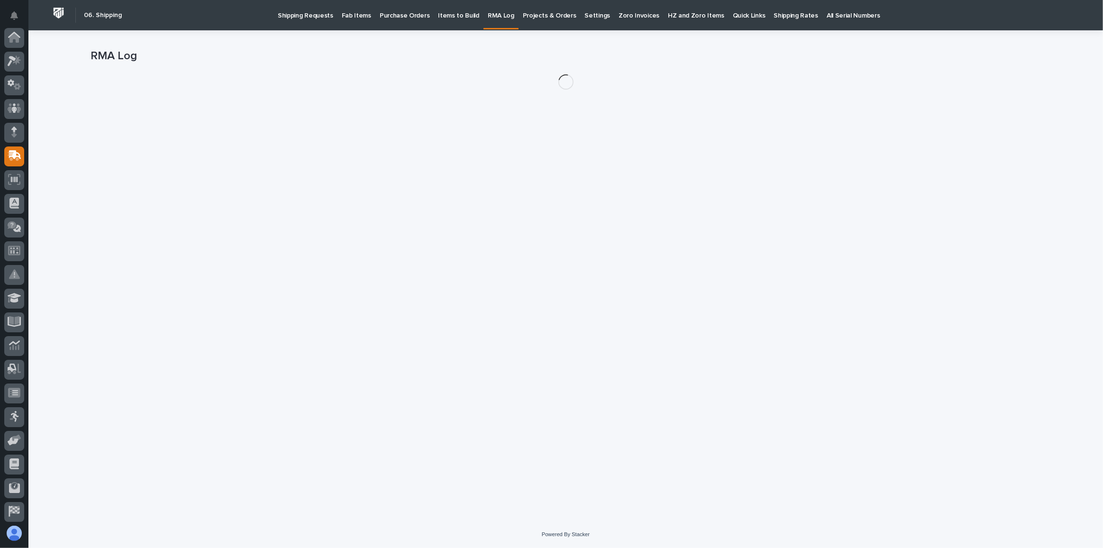
scroll to position [73, 0]
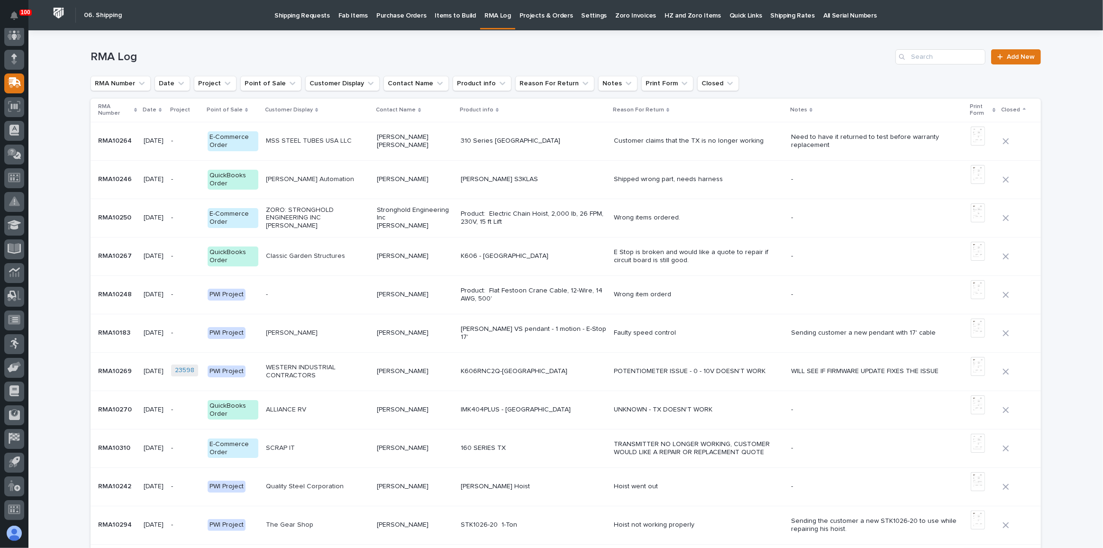
click at [350, 25] on link "Fab Items" at bounding box center [353, 14] width 38 height 29
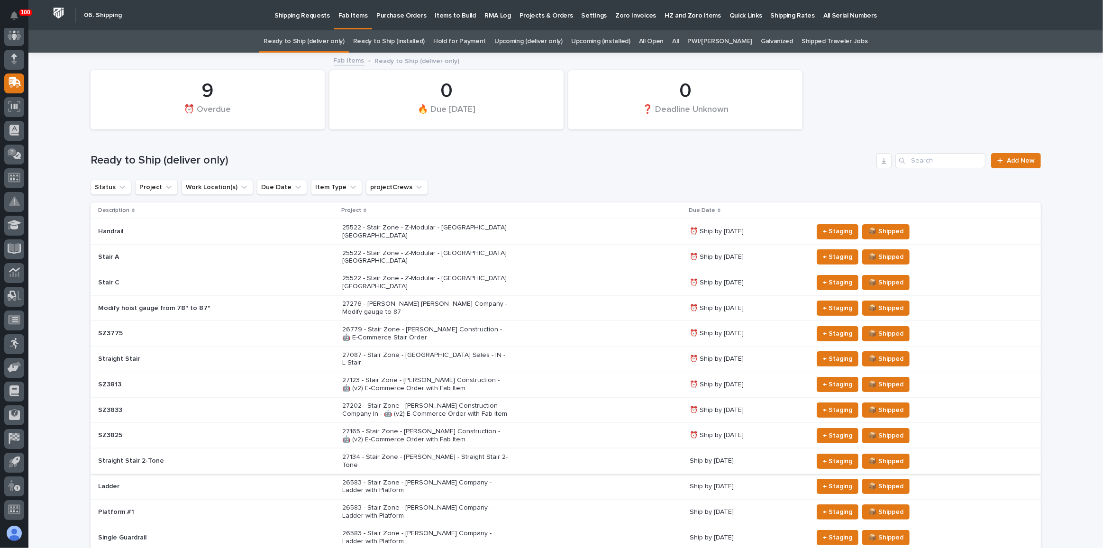
scroll to position [86, 0]
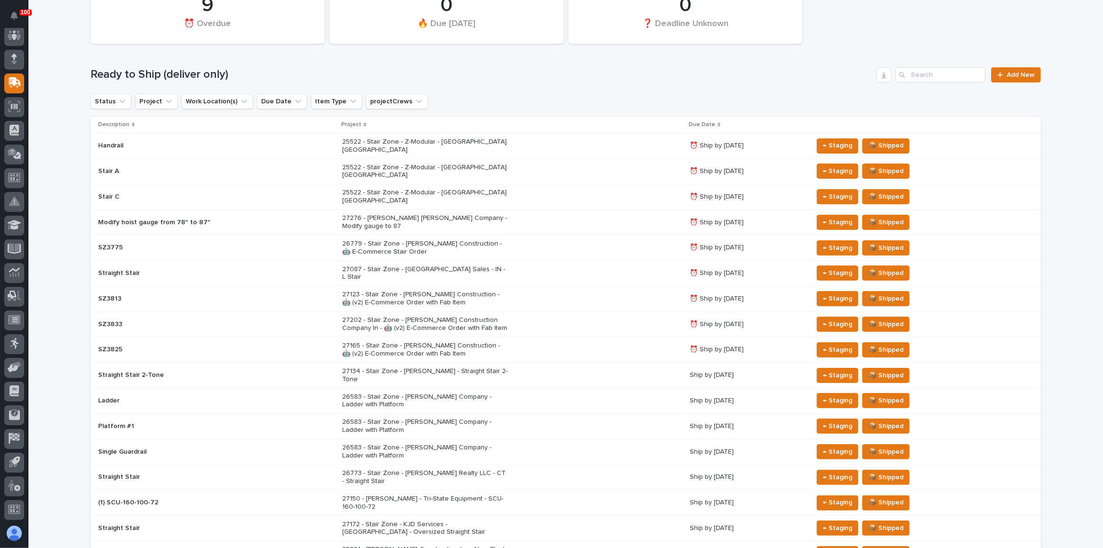
click at [410, 367] on p "27134 - Stair Zone - [PERSON_NAME] - Straight Stair 2-Tone" at bounding box center [425, 375] width 166 height 16
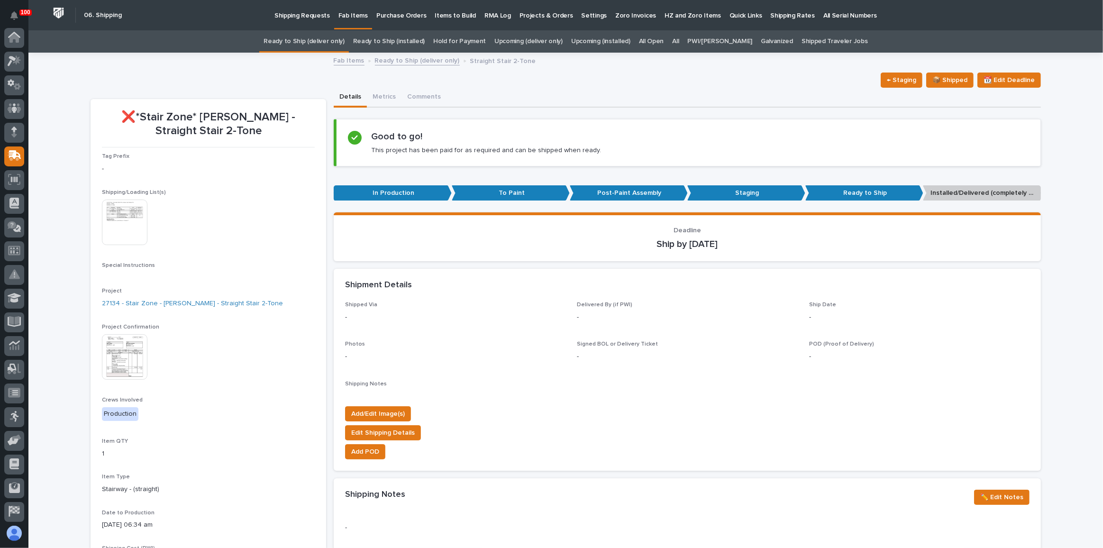
scroll to position [73, 0]
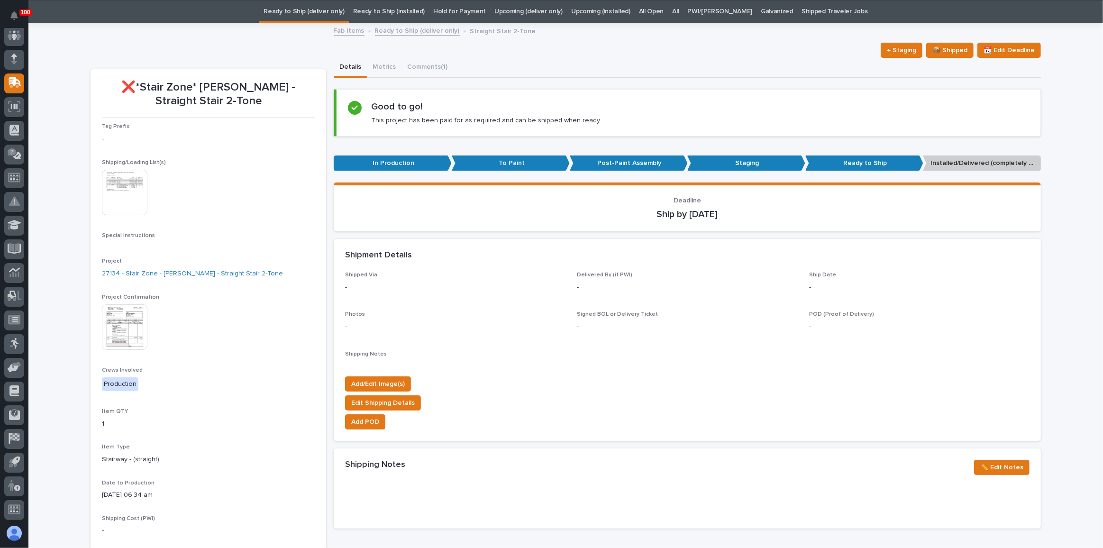
click at [140, 202] on img at bounding box center [125, 193] width 46 height 46
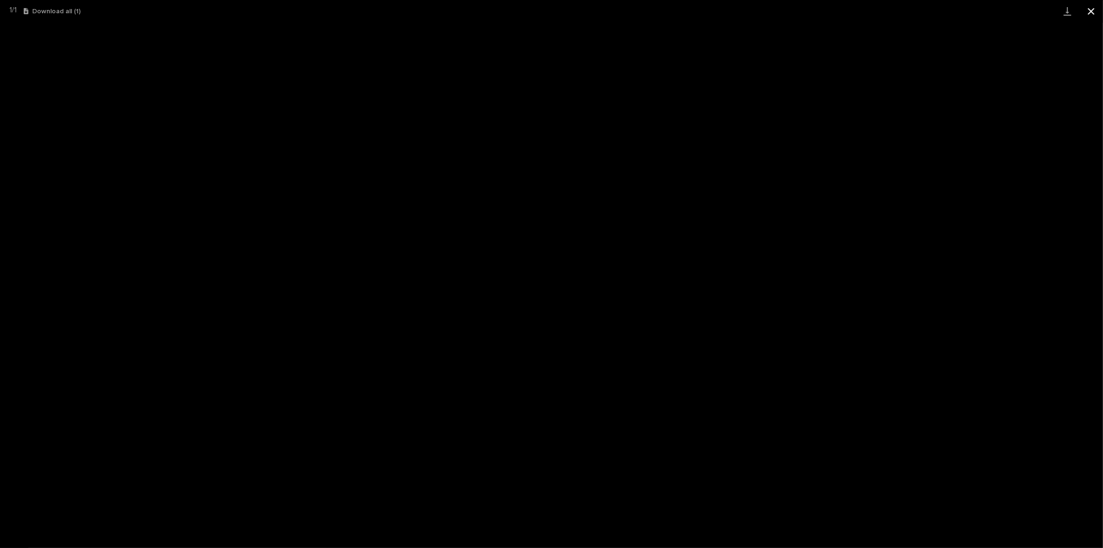
click at [1095, 11] on button "Close gallery" at bounding box center [1091, 11] width 24 height 22
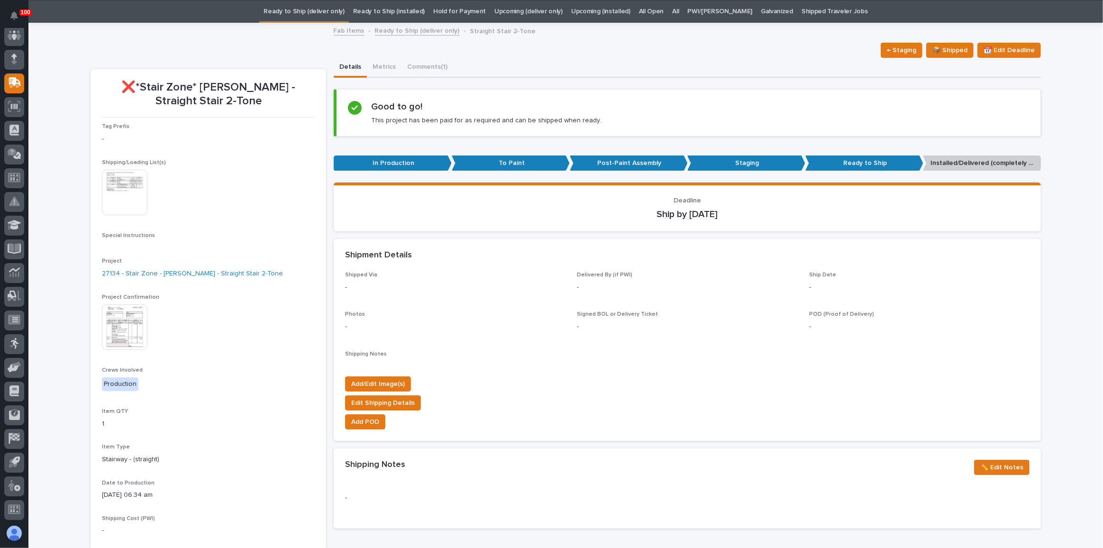
click at [563, 9] on link "Upcoming (deliver only)" at bounding box center [528, 11] width 68 height 22
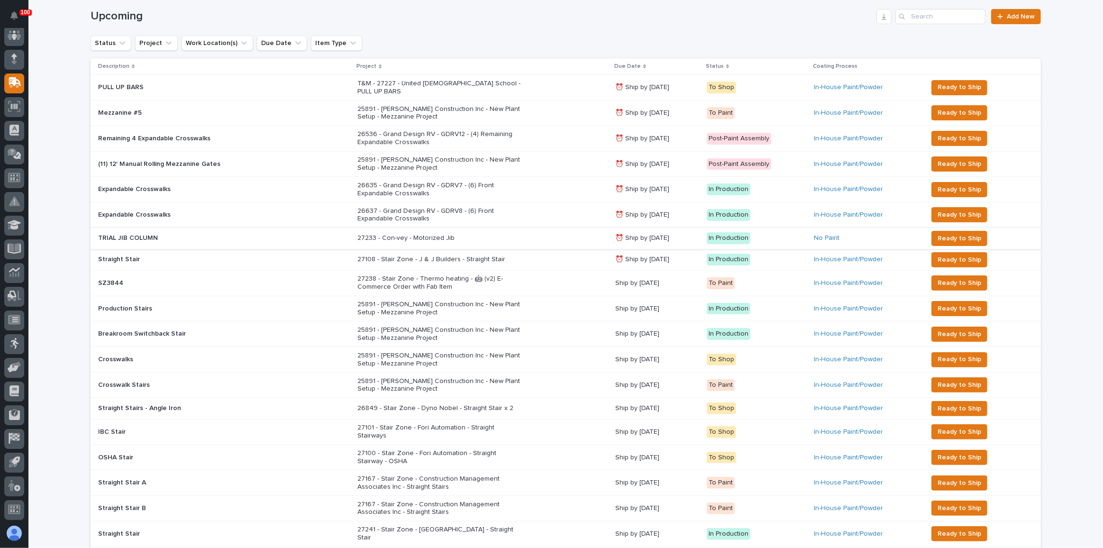
scroll to position [172, 0]
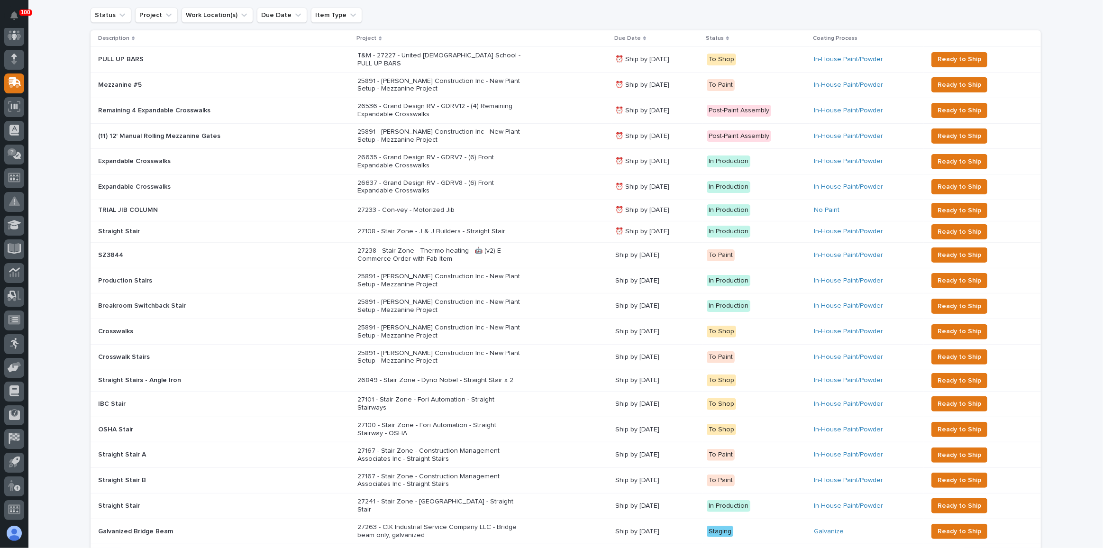
click at [525, 246] on div "27238 - Stair Zone - Thermo heating - 🤖 (v2) E-Commerce Order with Fab Item" at bounding box center [482, 255] width 250 height 24
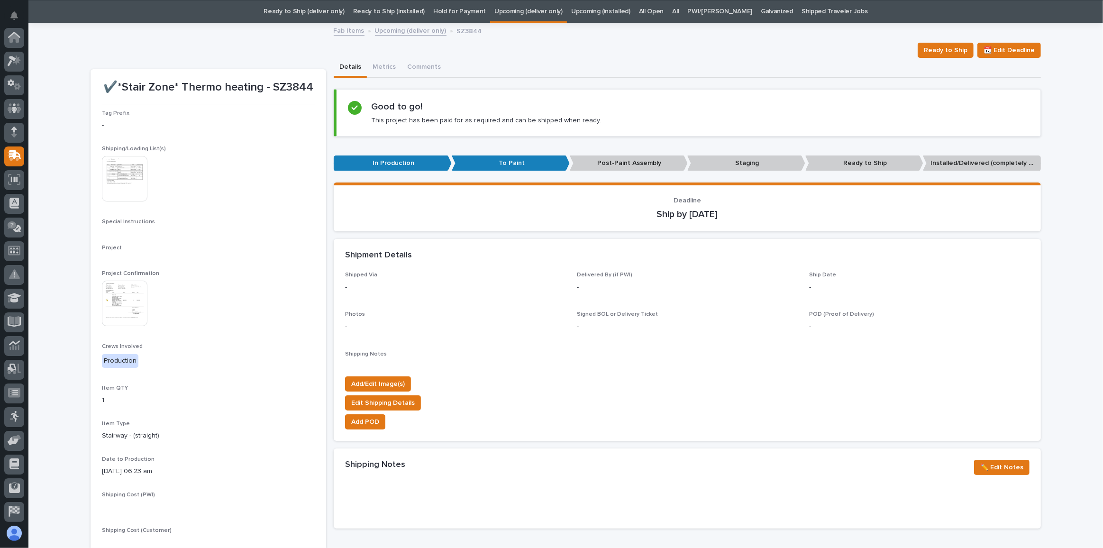
scroll to position [73, 0]
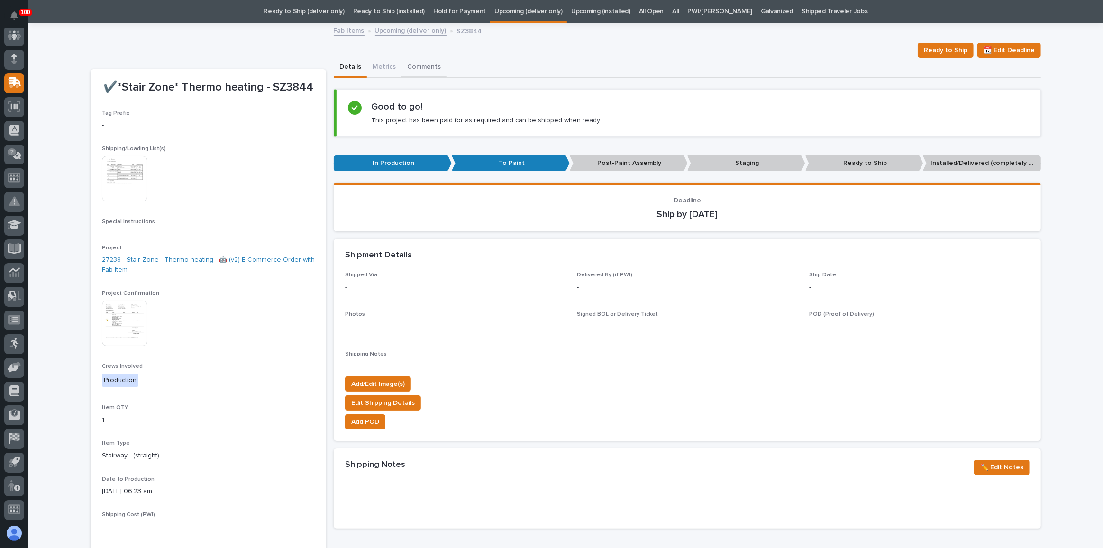
click at [415, 69] on button "Comments" at bounding box center [423, 68] width 45 height 20
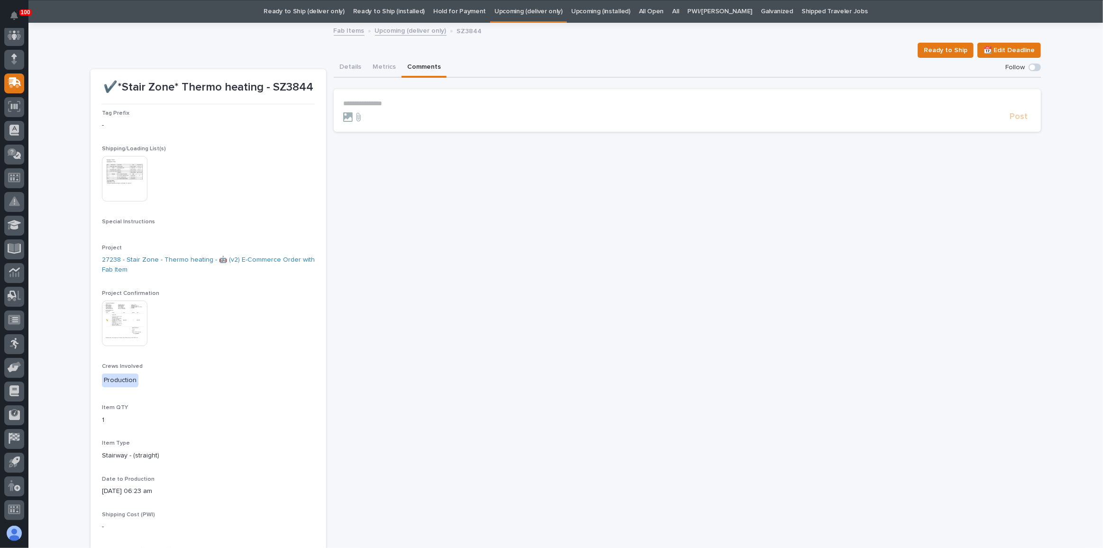
click at [382, 102] on p "**********" at bounding box center [687, 104] width 688 height 8
click at [127, 185] on img at bounding box center [125, 179] width 46 height 46
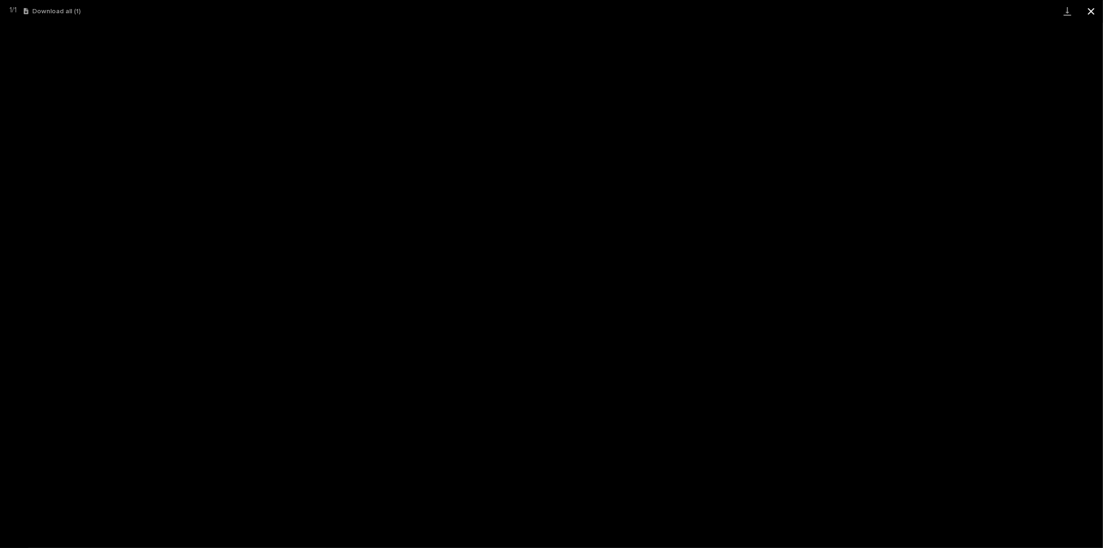
click at [1087, 14] on button "Close gallery" at bounding box center [1091, 11] width 24 height 22
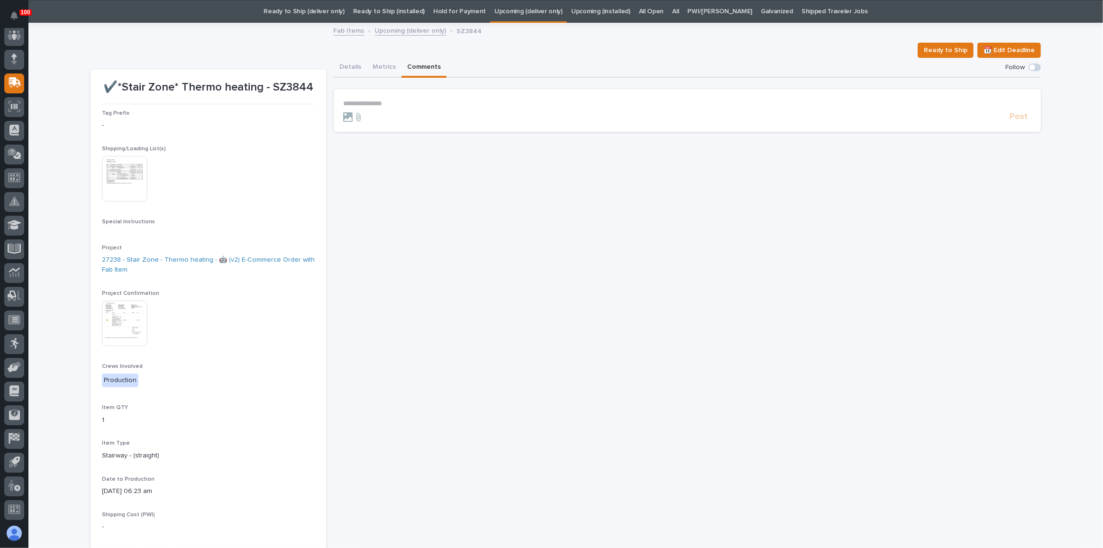
click at [383, 100] on p "**********" at bounding box center [687, 104] width 688 height 8
click at [1014, 123] on span "Post" at bounding box center [1019, 121] width 18 height 11
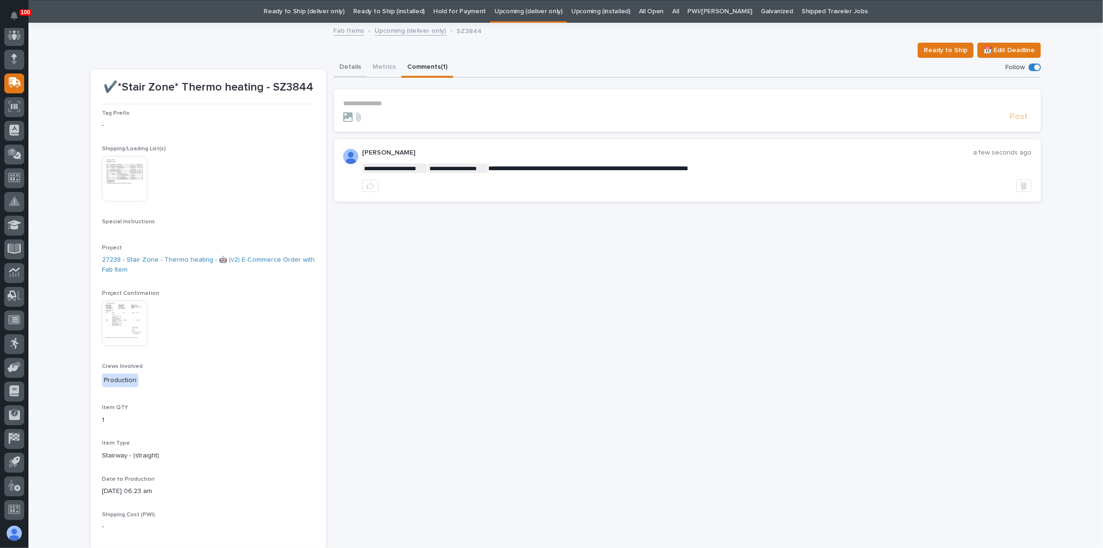
click at [346, 60] on button "Details" at bounding box center [350, 68] width 33 height 20
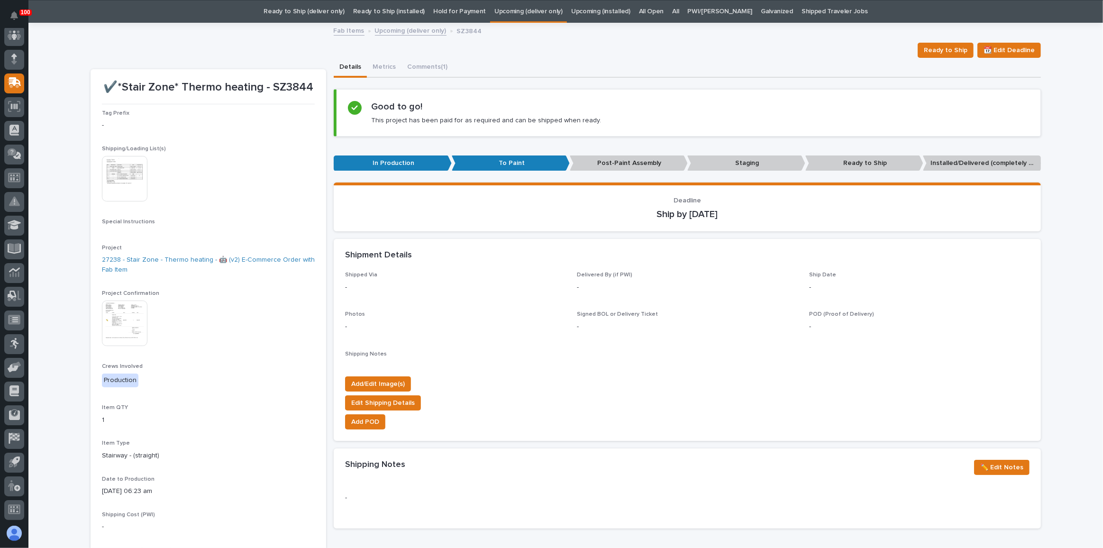
click at [132, 180] on img at bounding box center [125, 179] width 46 height 46
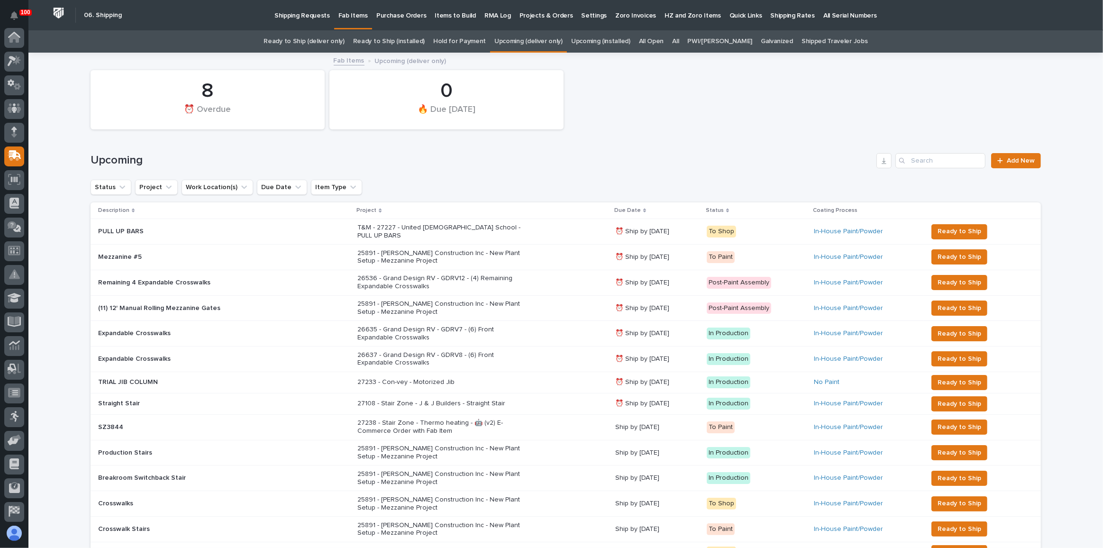
scroll to position [30, 0]
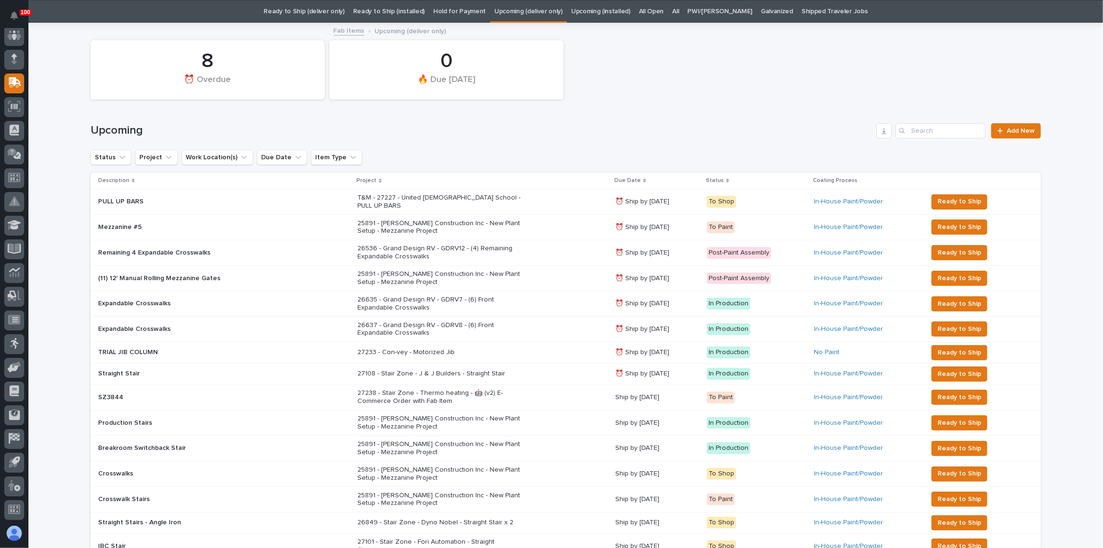
click at [332, 10] on link "Ready to Ship (deliver only)" at bounding box center [304, 11] width 81 height 22
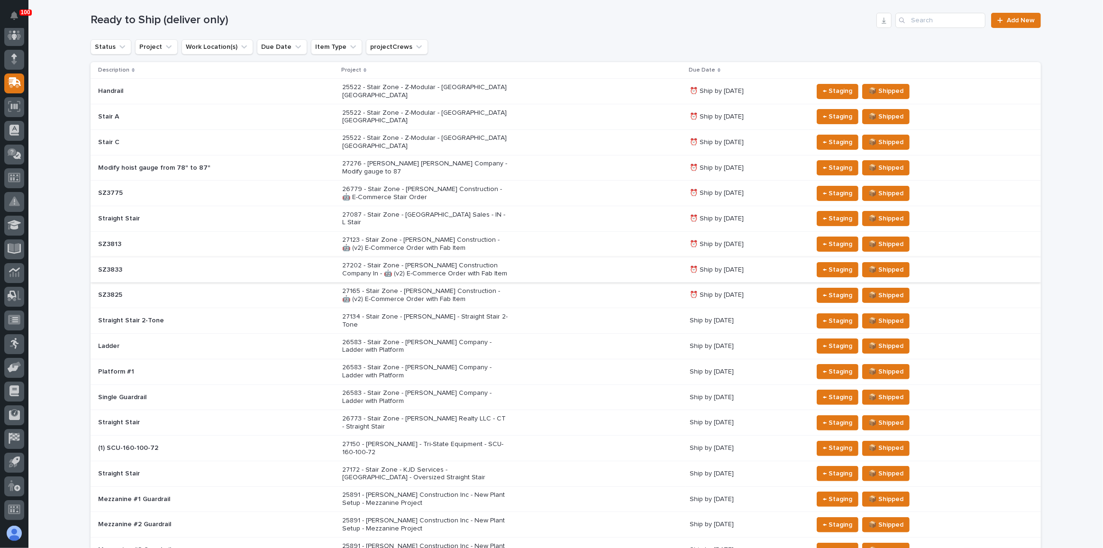
scroll to position [172, 0]
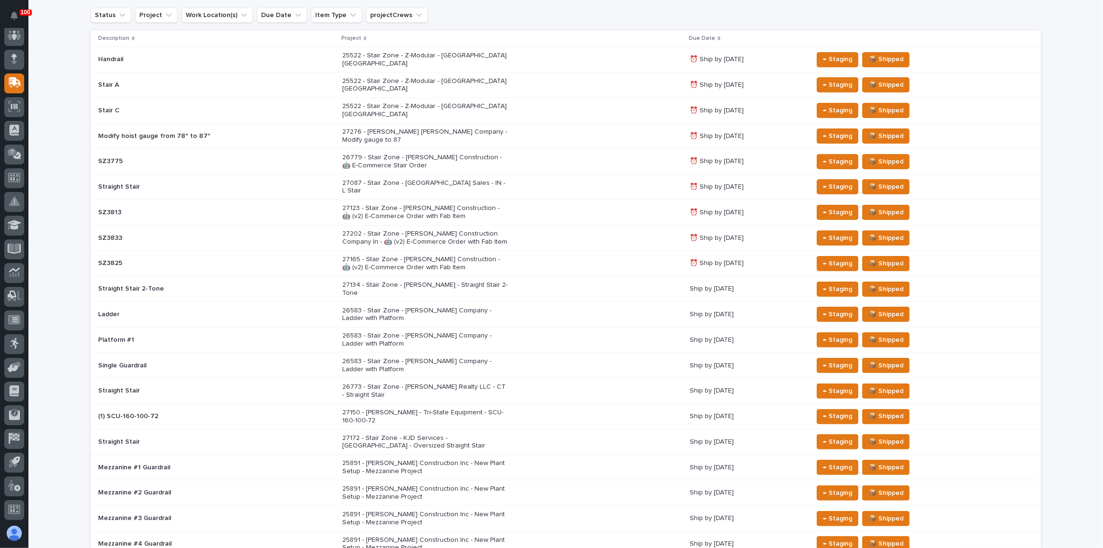
click at [500, 277] on div "27134 - Stair Zone - [PERSON_NAME] - Straight Stair 2-Tone" at bounding box center [512, 289] width 340 height 24
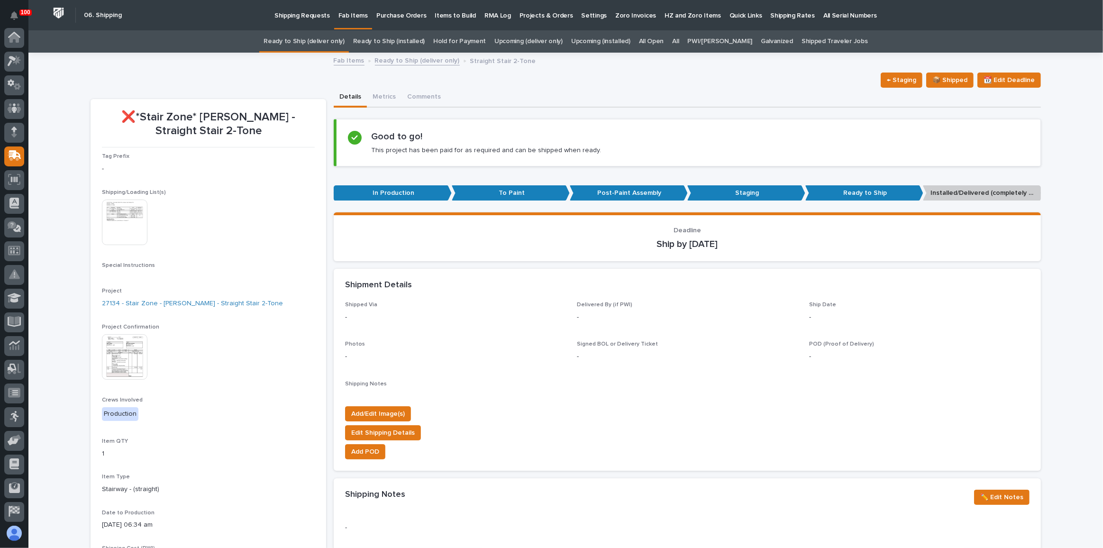
scroll to position [30, 0]
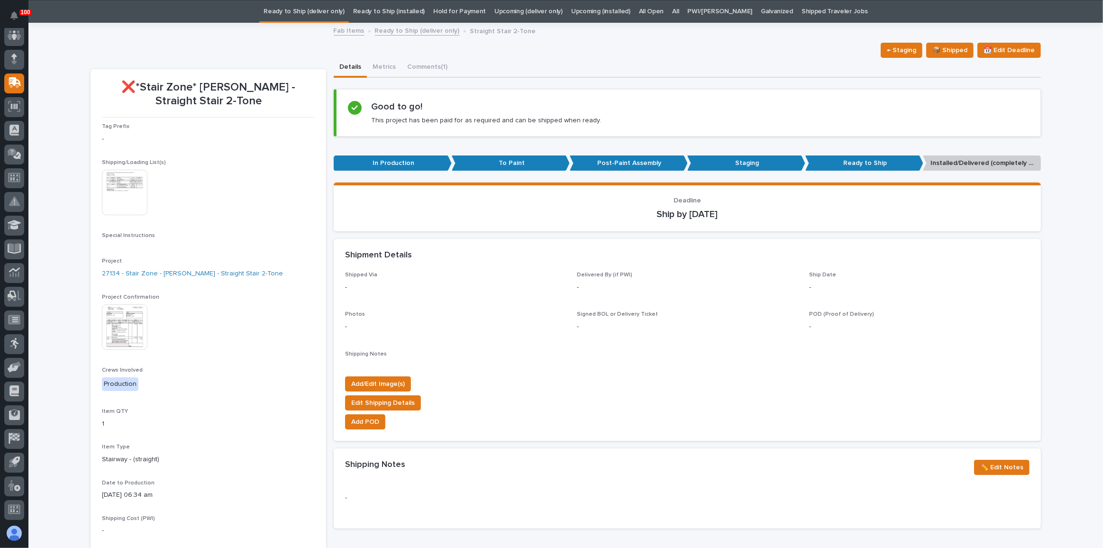
click at [114, 198] on img at bounding box center [125, 193] width 46 height 46
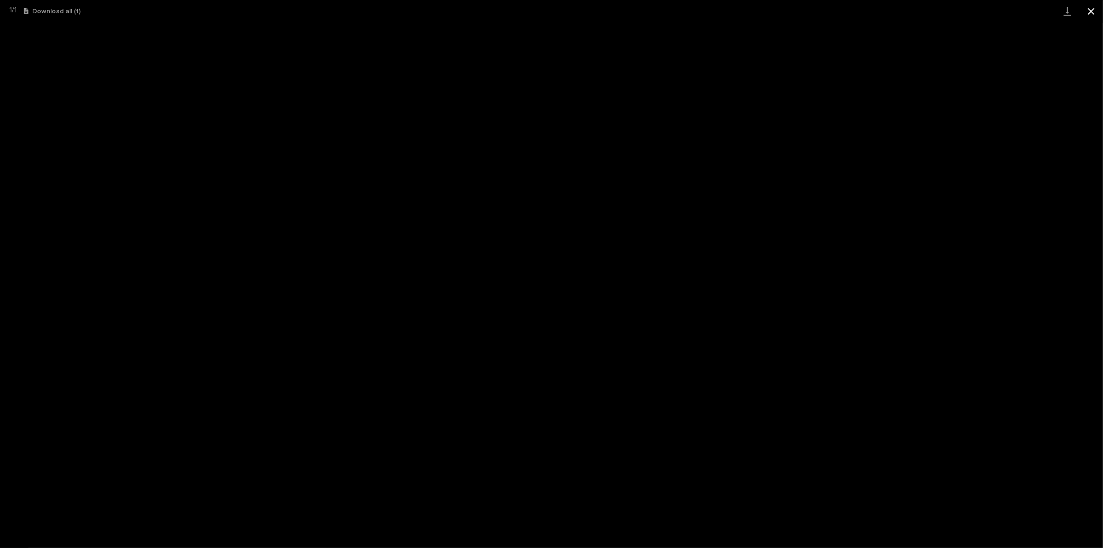
click at [1084, 12] on button "Close gallery" at bounding box center [1091, 11] width 24 height 22
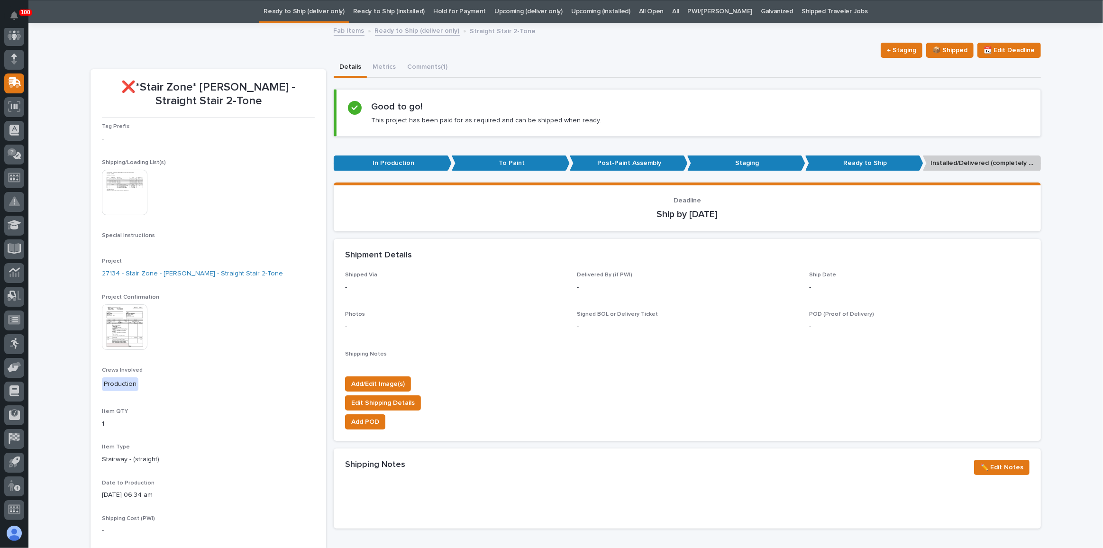
click at [332, 12] on link "Ready to Ship (deliver only)" at bounding box center [304, 11] width 81 height 22
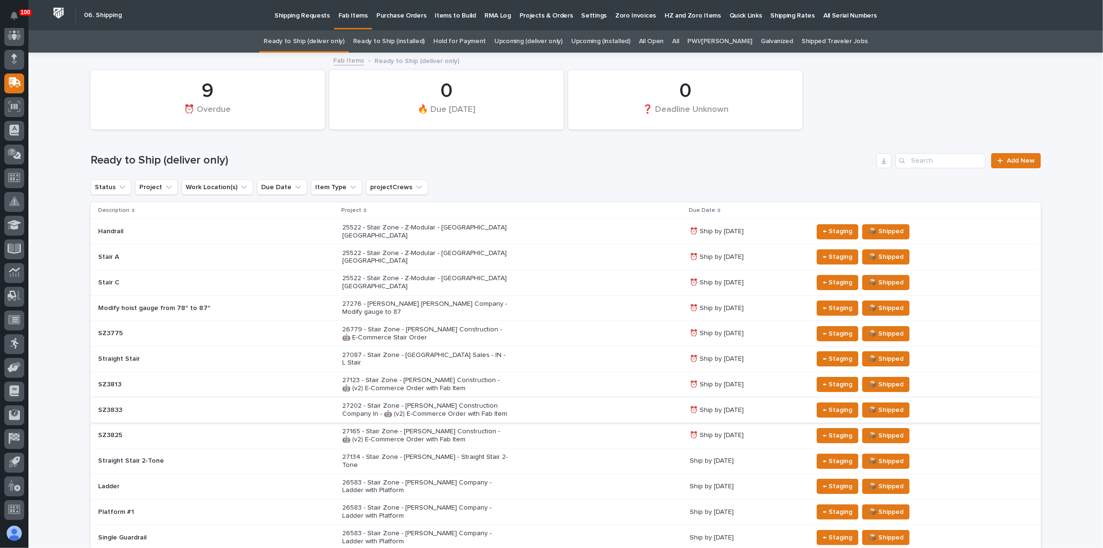
scroll to position [86, 0]
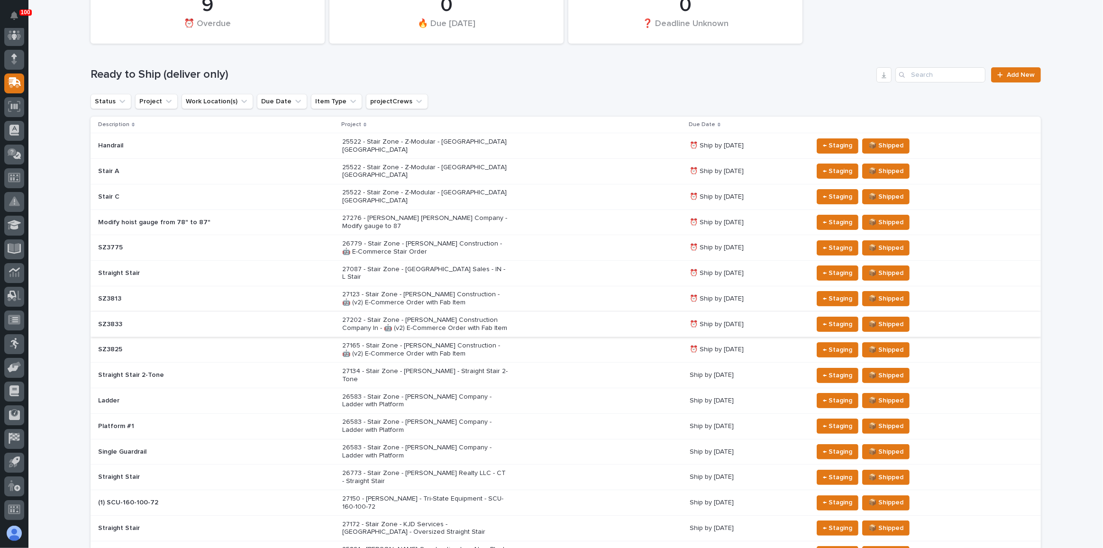
click at [581, 517] on div "27172 - Stair Zone - KJD Services - [GEOGRAPHIC_DATA] - Oversized Straight Stair" at bounding box center [512, 529] width 340 height 24
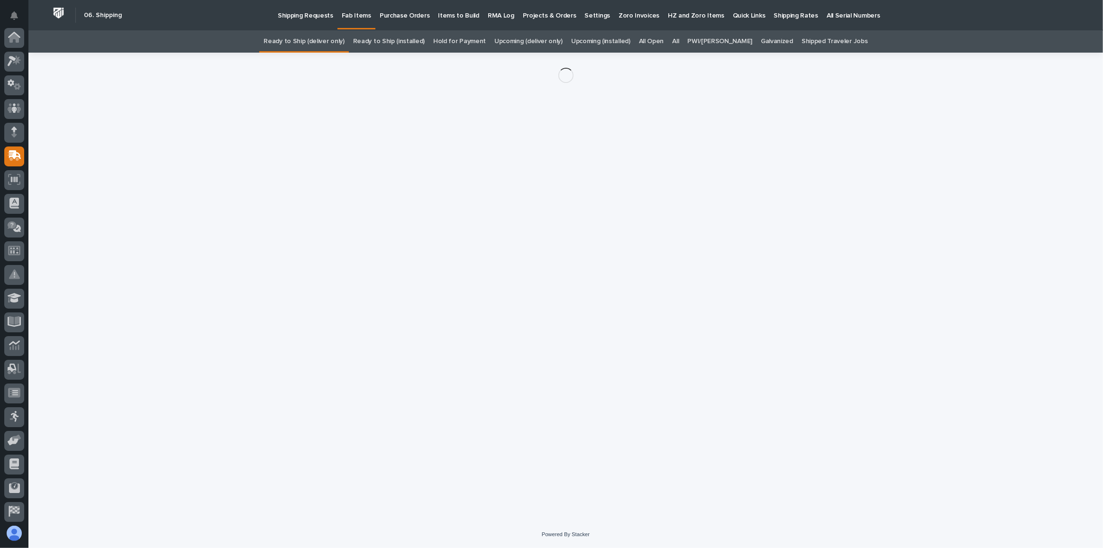
scroll to position [73, 0]
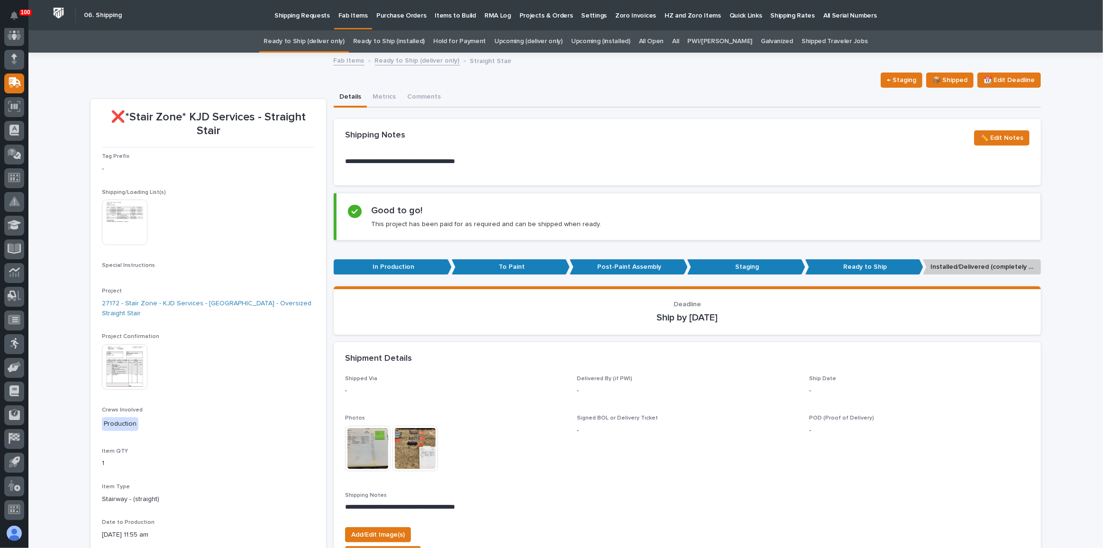
click at [132, 352] on img at bounding box center [125, 367] width 46 height 46
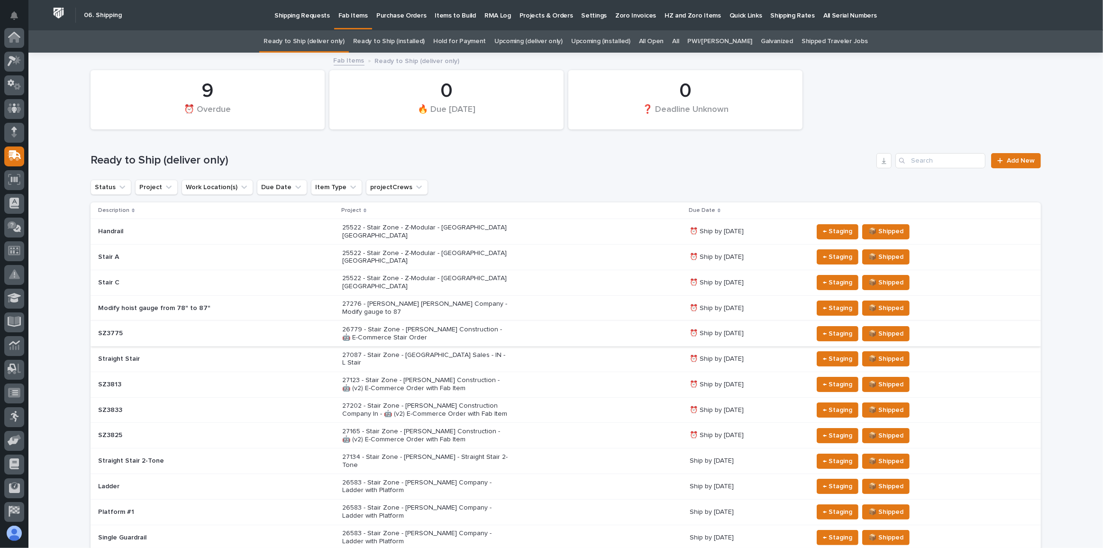
scroll to position [73, 0]
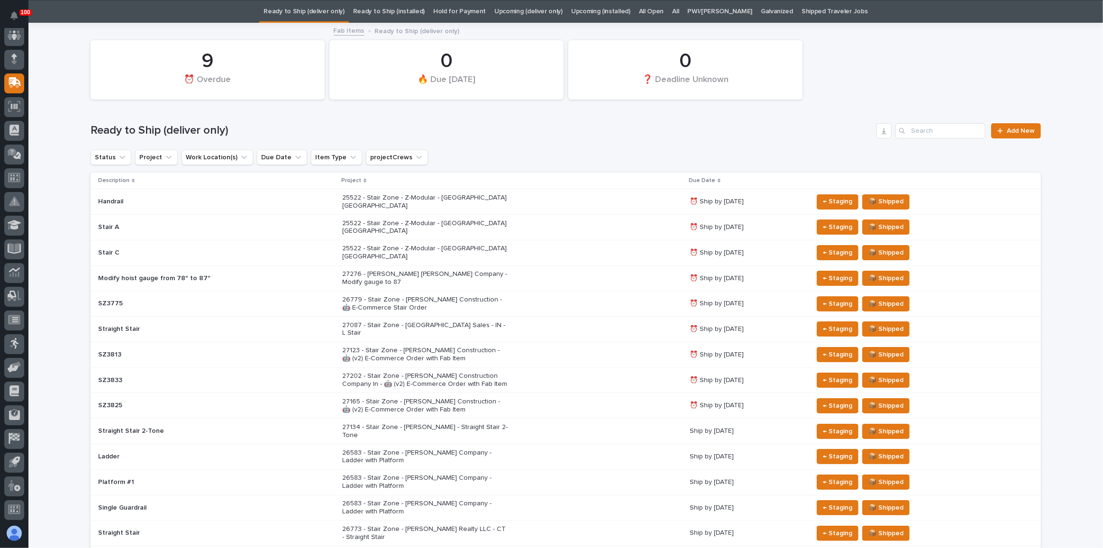
click at [538, 368] on div "27202 - Stair Zone - [PERSON_NAME] Construction Company In - 🤖 (v2) E-Commerce …" at bounding box center [512, 380] width 340 height 24
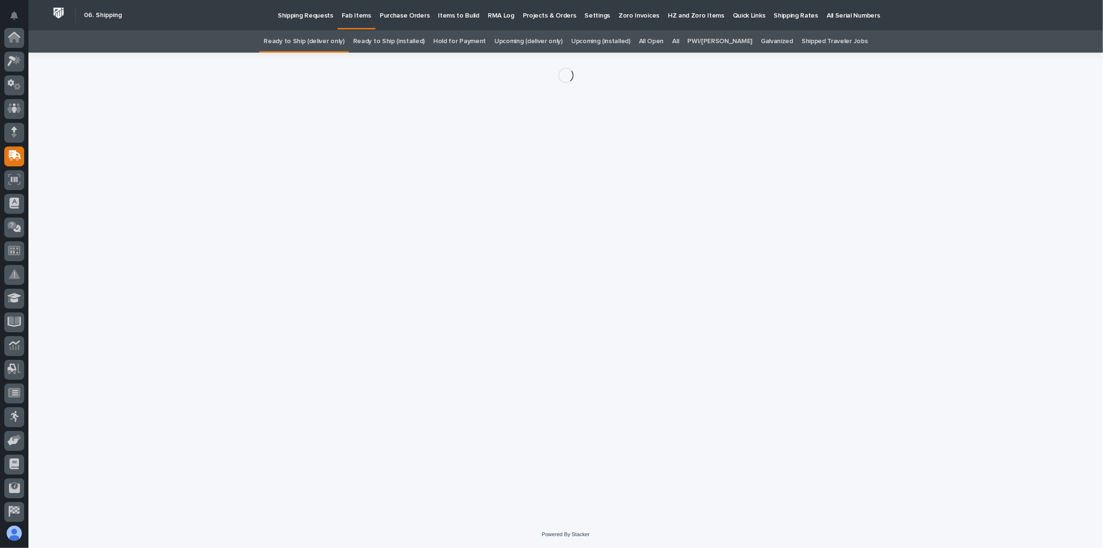
scroll to position [73, 0]
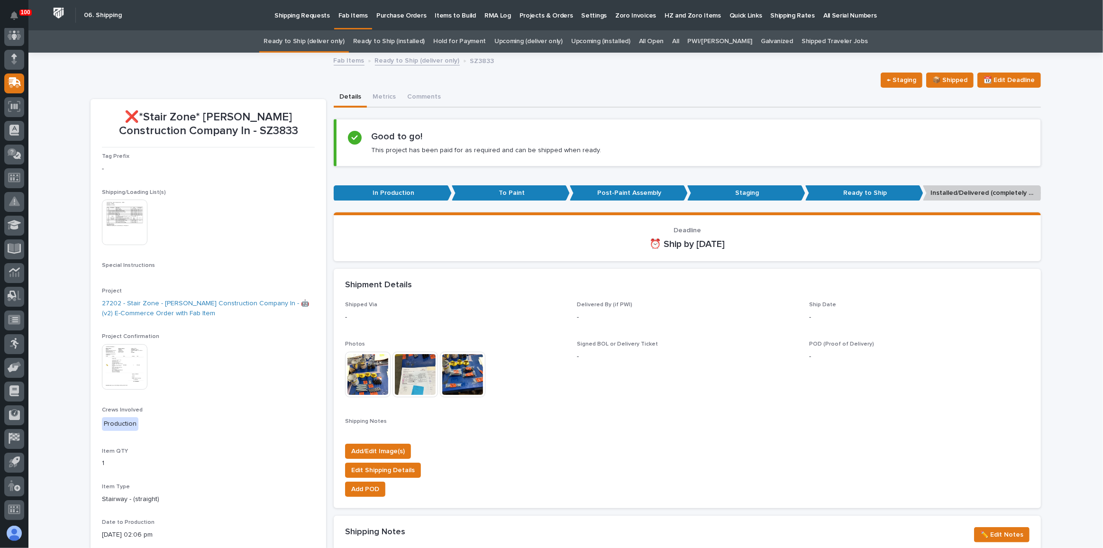
click at [132, 367] on img at bounding box center [125, 367] width 46 height 46
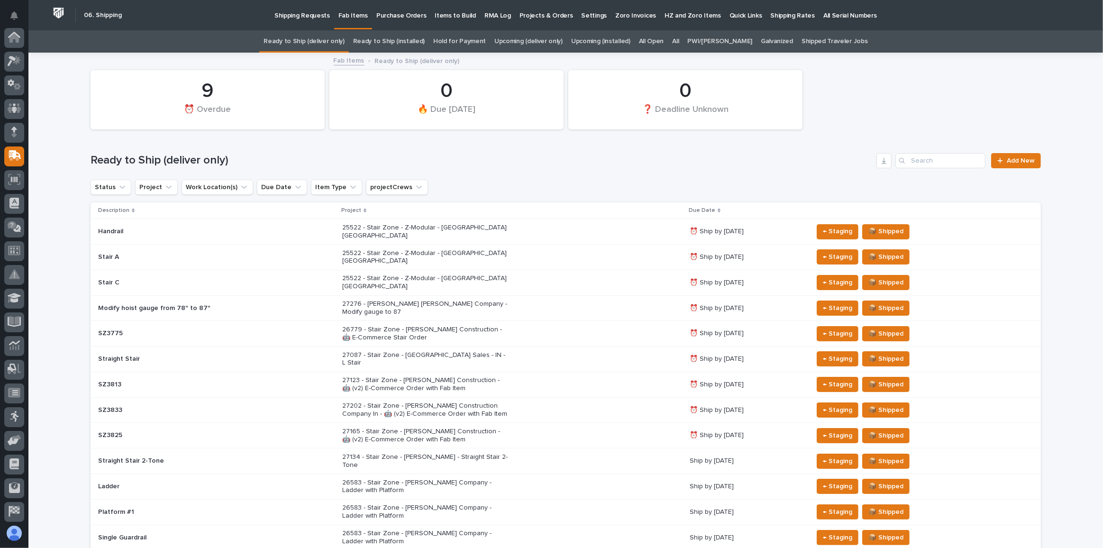
scroll to position [73, 0]
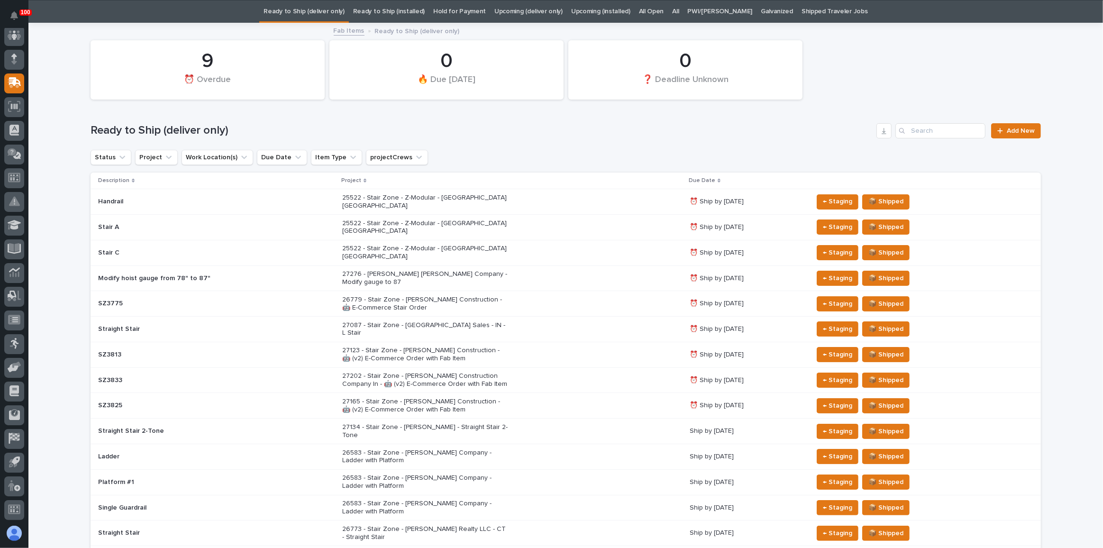
click at [523, 10] on link "Upcoming (deliver only)" at bounding box center [528, 11] width 68 height 22
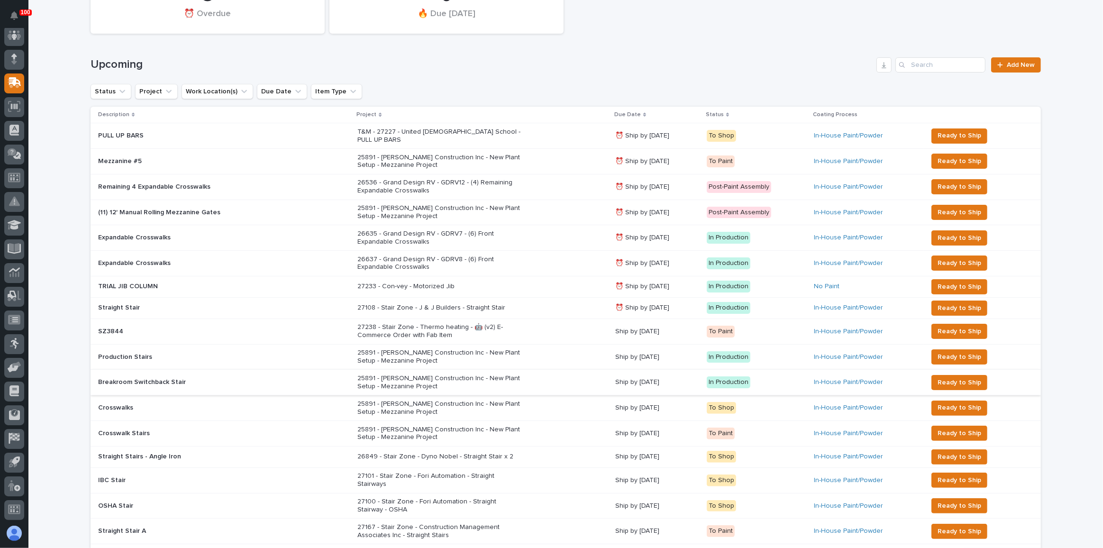
scroll to position [129, 0]
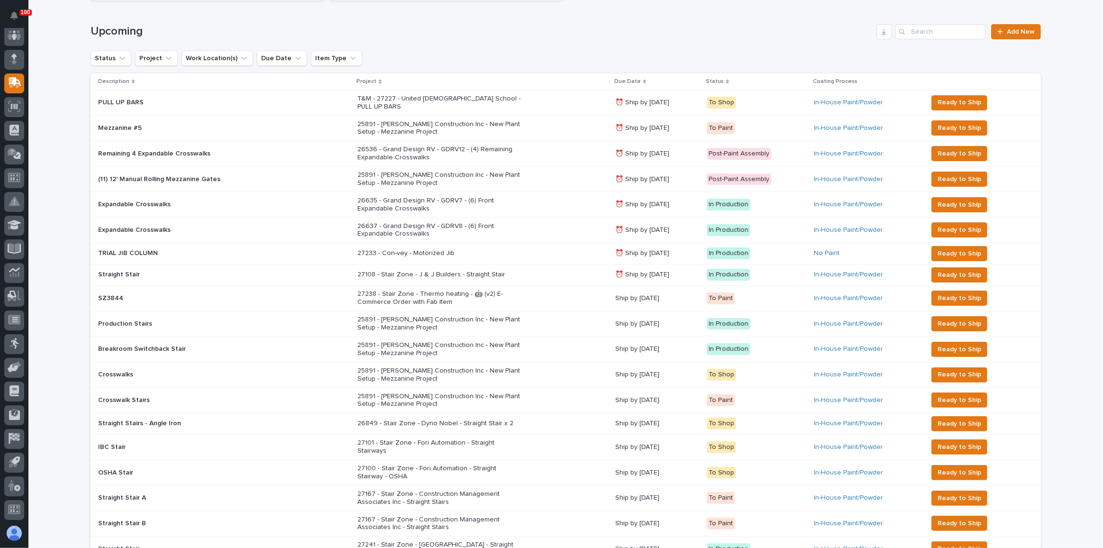
click at [487, 290] on p "27238 - Stair Zone - Thermo heating - 🤖 (v2) E-Commerce Order with Fab Item" at bounding box center [440, 298] width 166 height 16
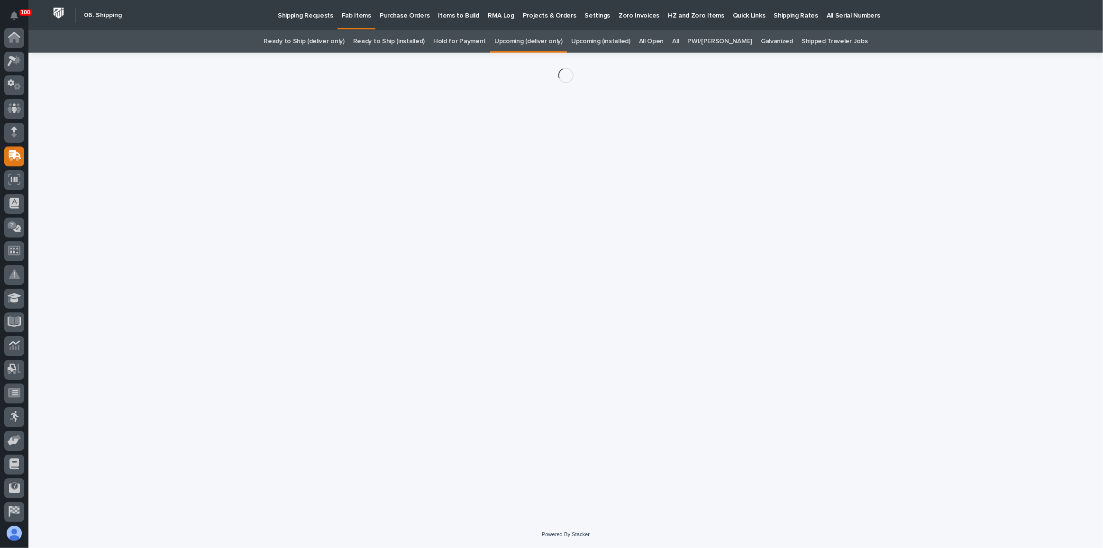
scroll to position [73, 0]
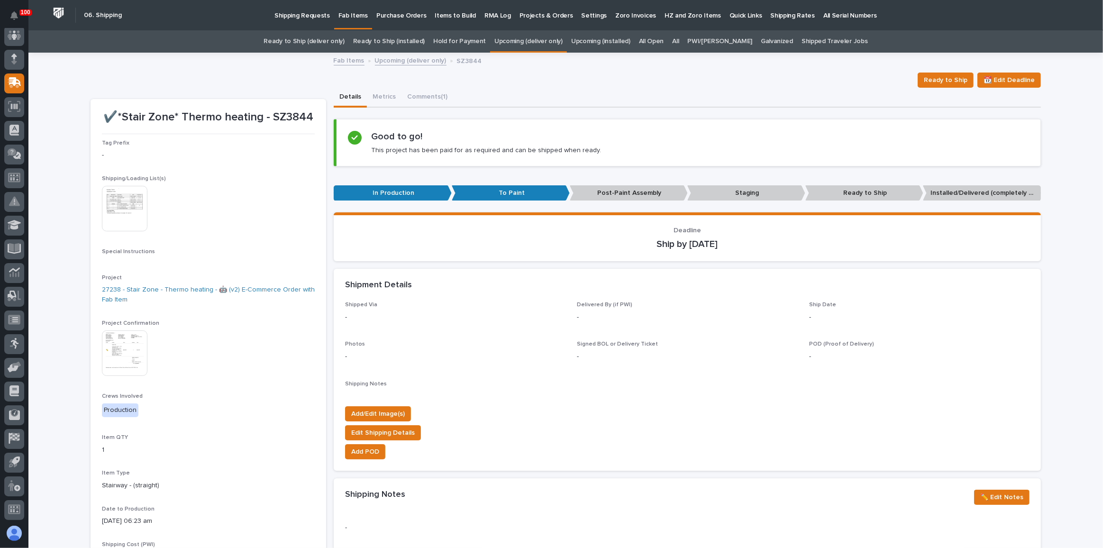
click at [102, 341] on img at bounding box center [125, 353] width 46 height 46
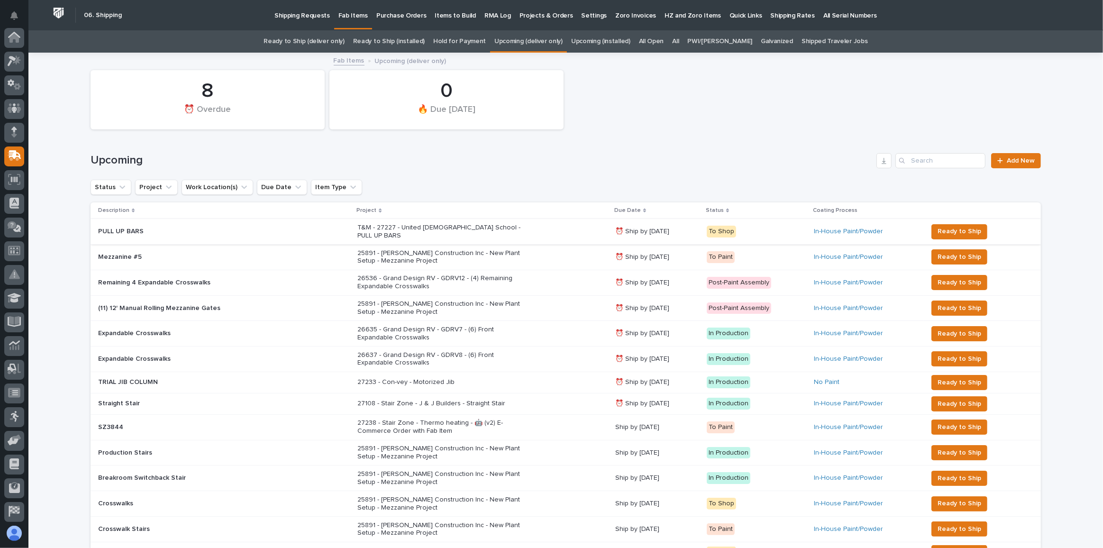
scroll to position [73, 0]
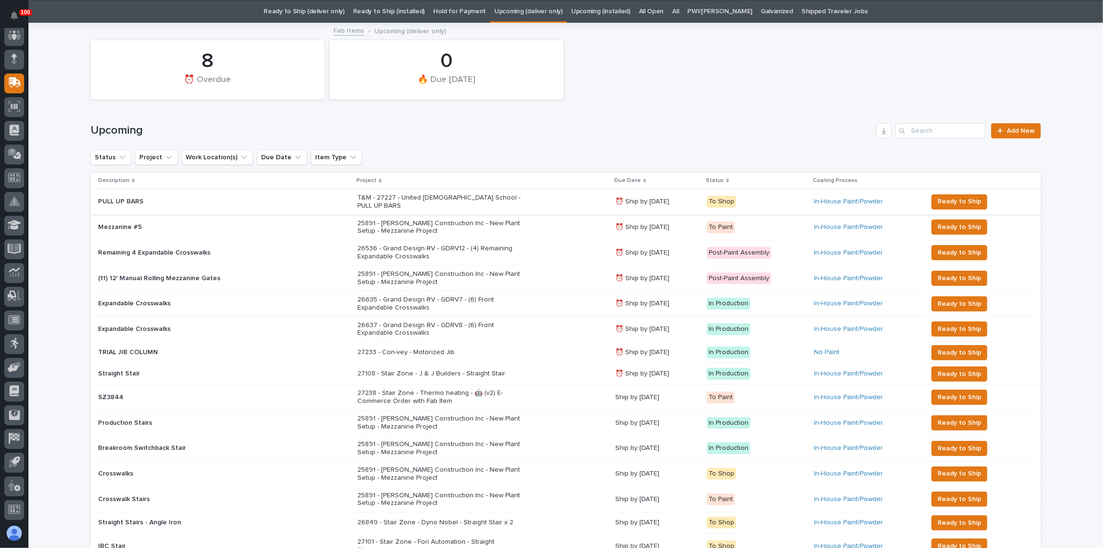
click at [312, 11] on link "Ready to Ship (deliver only)" at bounding box center [304, 11] width 81 height 22
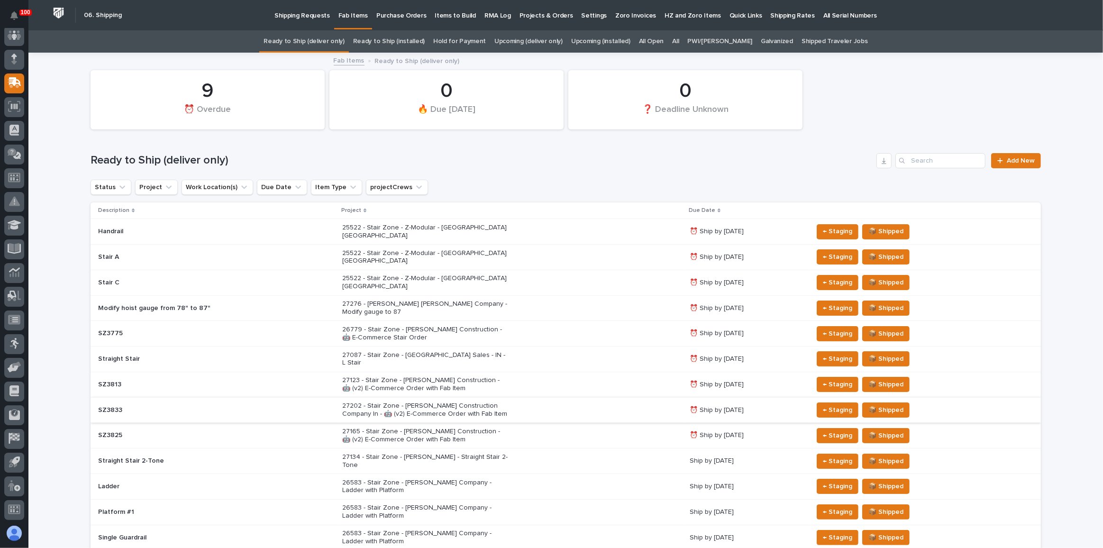
scroll to position [43, 0]
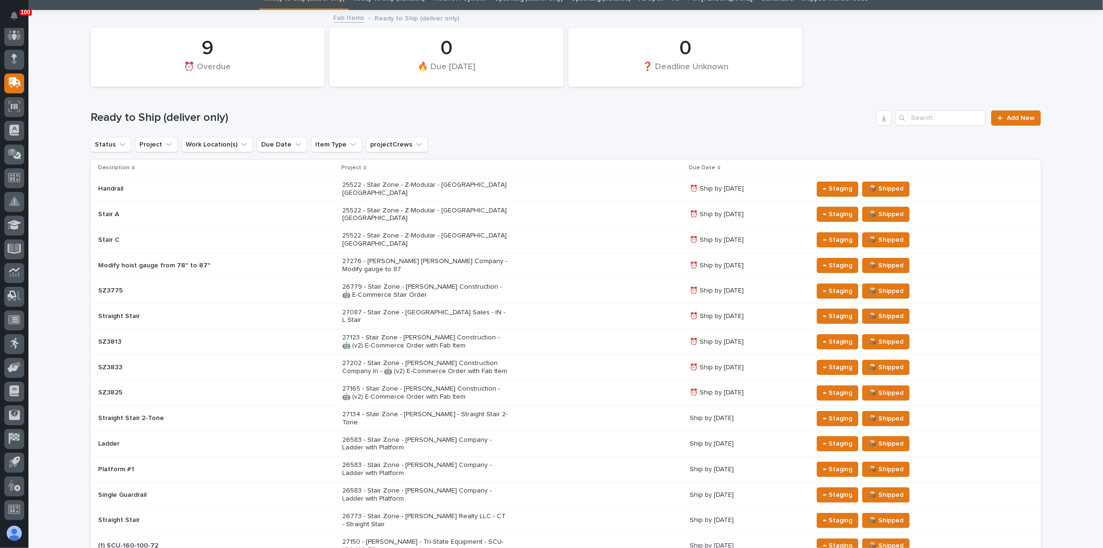
click at [483, 410] on p "27134 - Stair Zone - [PERSON_NAME] - Straight Stair 2-Tone" at bounding box center [425, 418] width 166 height 16
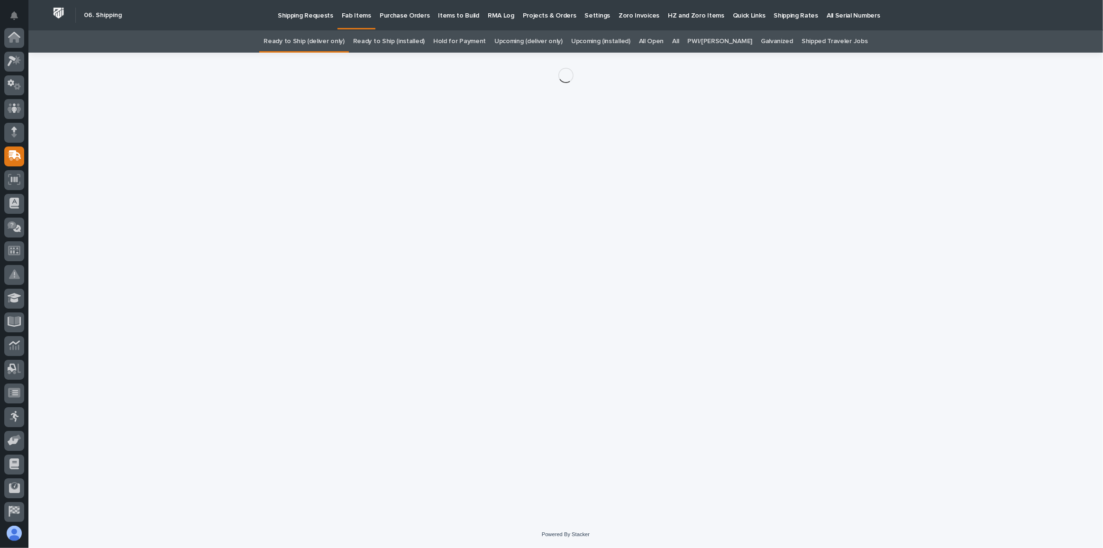
scroll to position [73, 0]
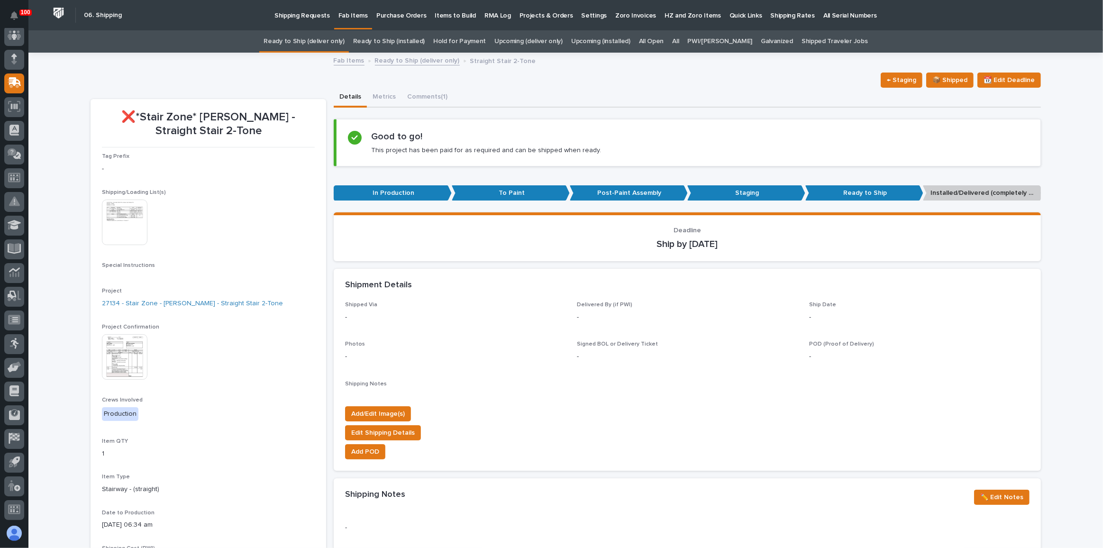
click at [113, 354] on img at bounding box center [125, 357] width 46 height 46
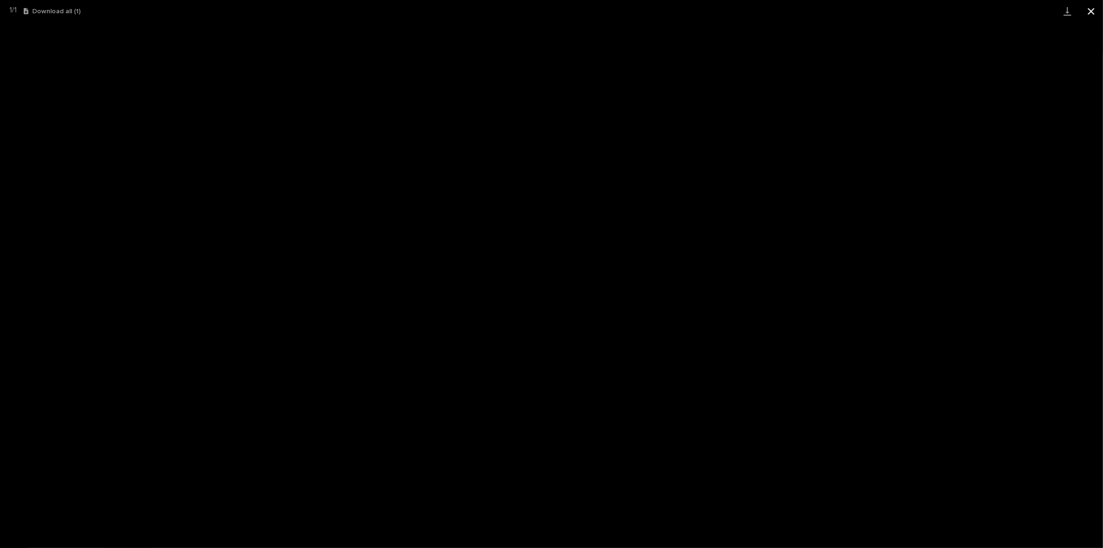
click at [1095, 11] on button "Close gallery" at bounding box center [1091, 11] width 24 height 22
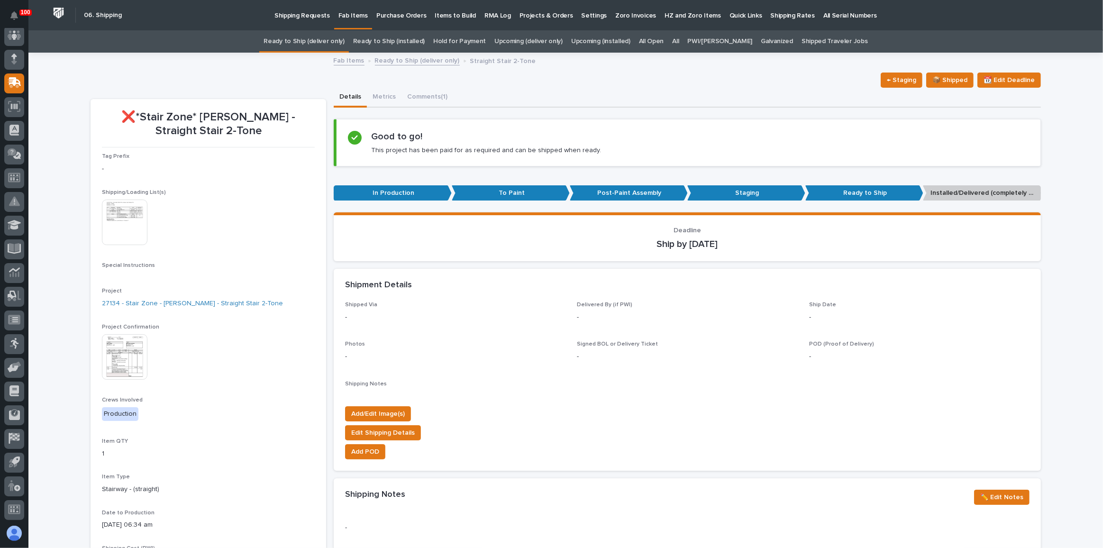
click at [325, 48] on link "Ready to Ship (deliver only)" at bounding box center [304, 41] width 81 height 22
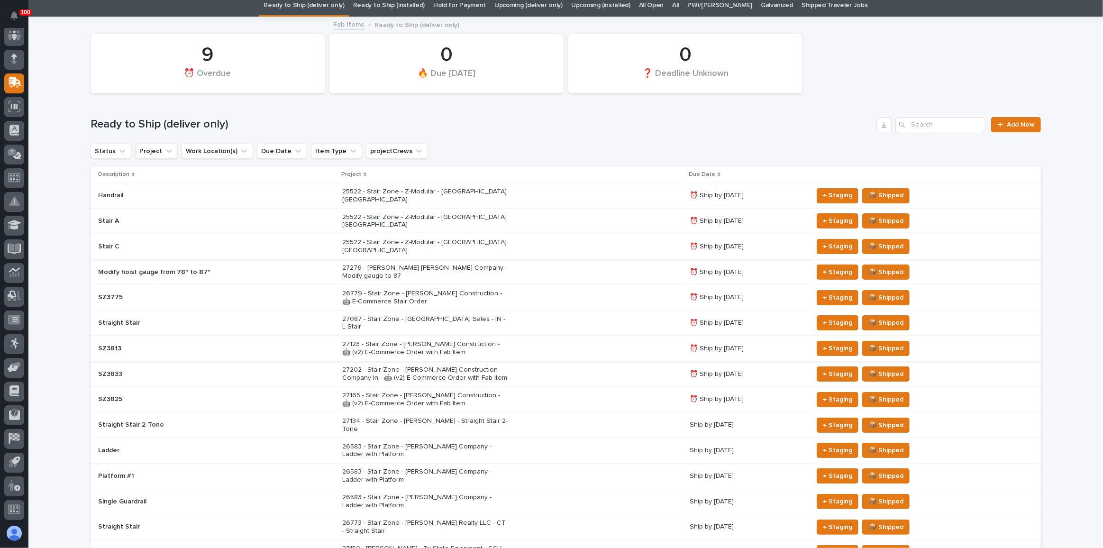
scroll to position [43, 0]
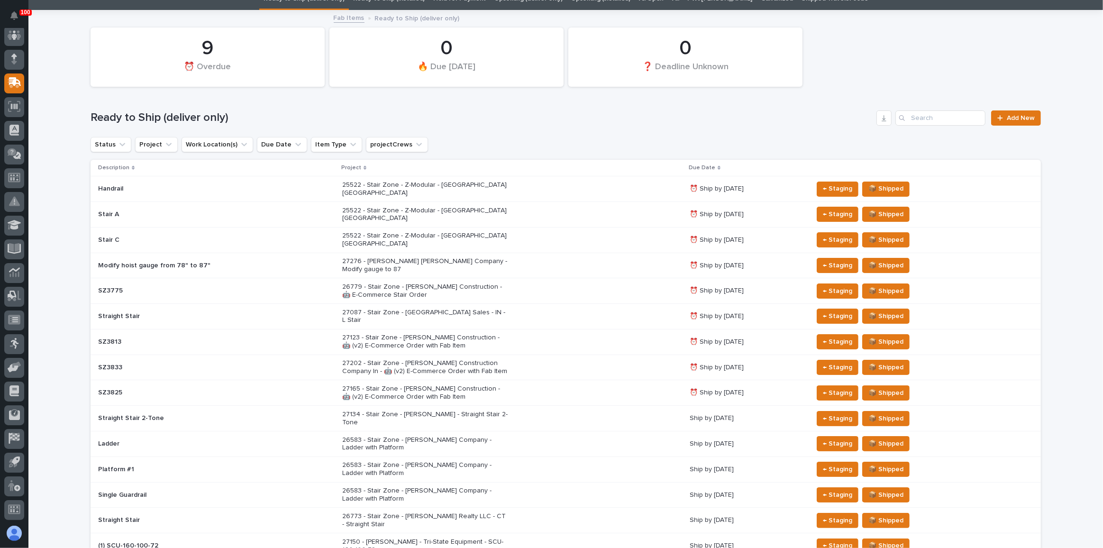
click at [518, 330] on div "27123 - Stair Zone - [PERSON_NAME] Construction - 🤖 (v2) E-Commerce Order with …" at bounding box center [512, 342] width 340 height 24
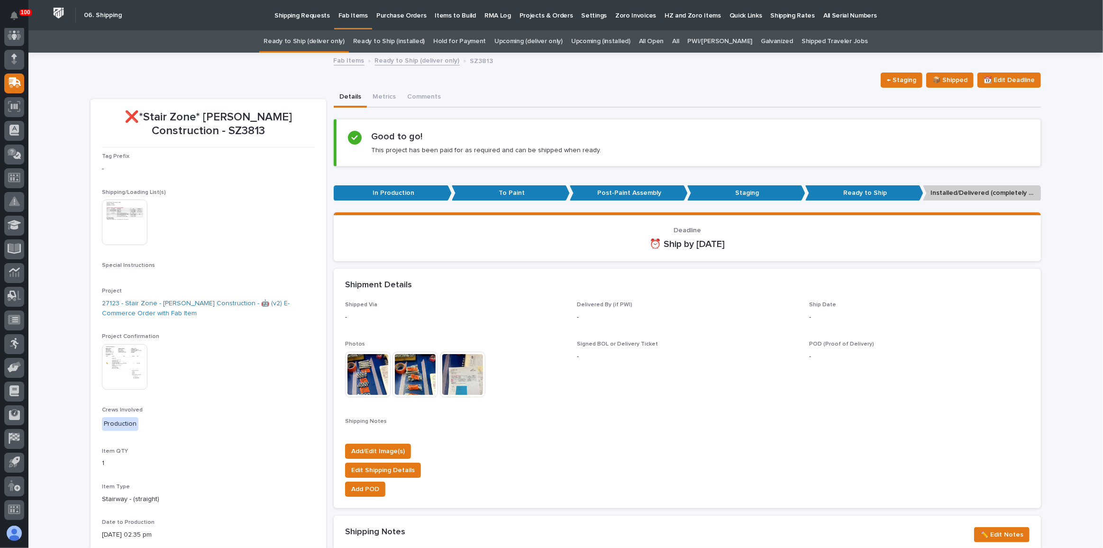
click at [130, 356] on img at bounding box center [125, 367] width 46 height 46
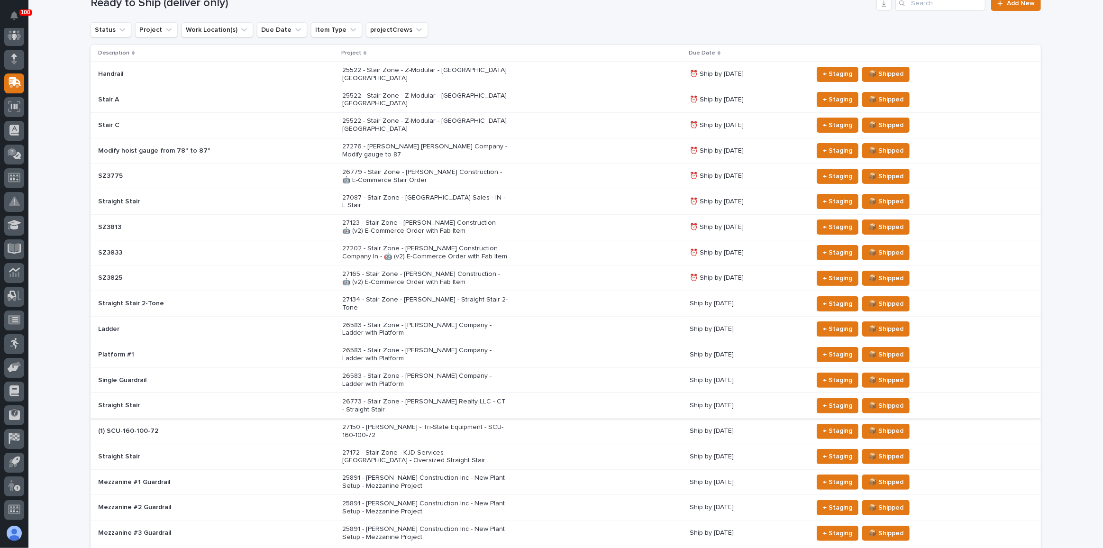
scroll to position [159, 0]
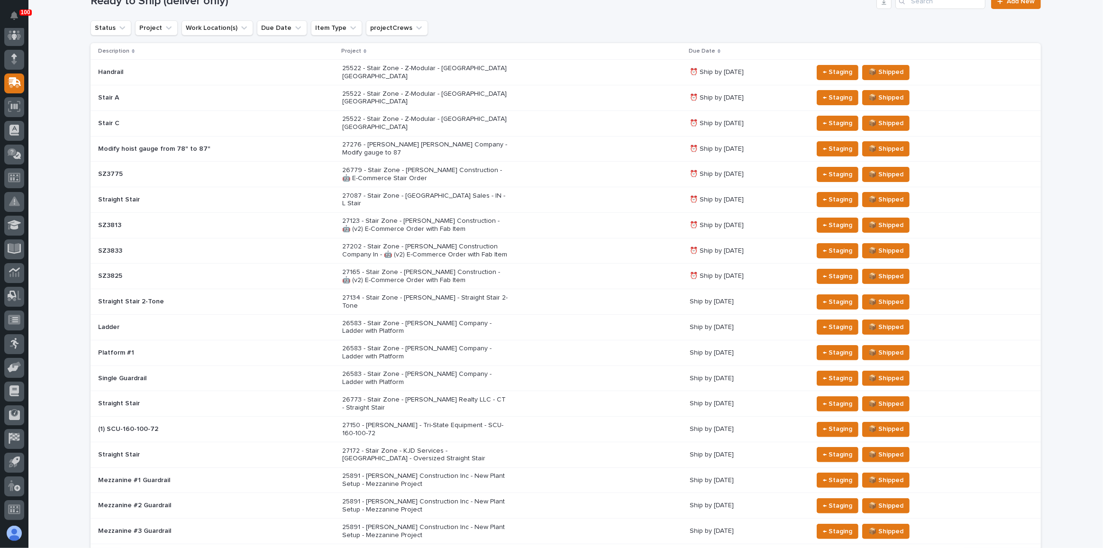
click at [478, 418] on div "27150 - [PERSON_NAME] - Tri-State Equipment - SCU-160-100-72" at bounding box center [512, 430] width 340 height 24
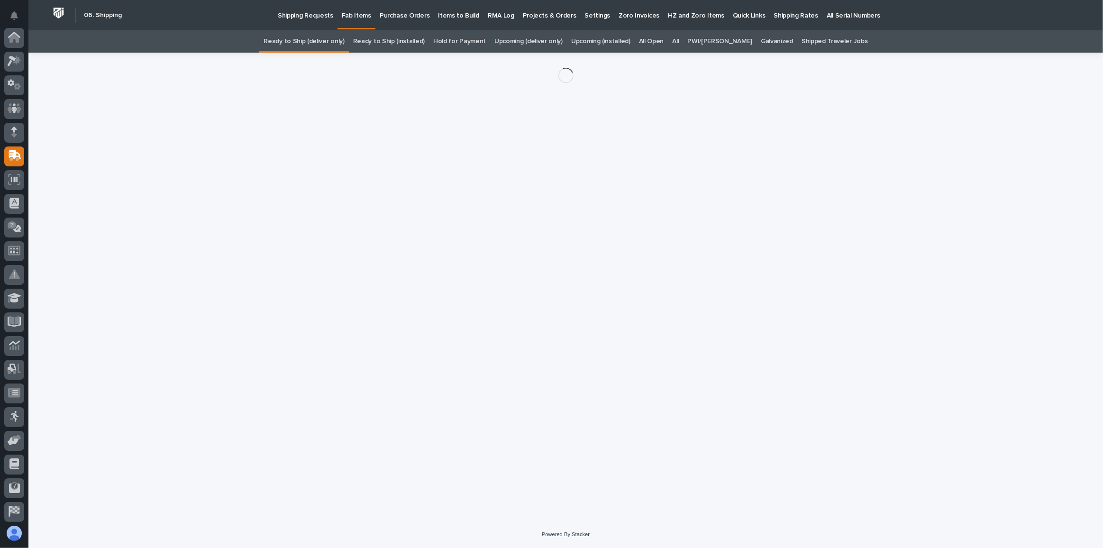
scroll to position [73, 0]
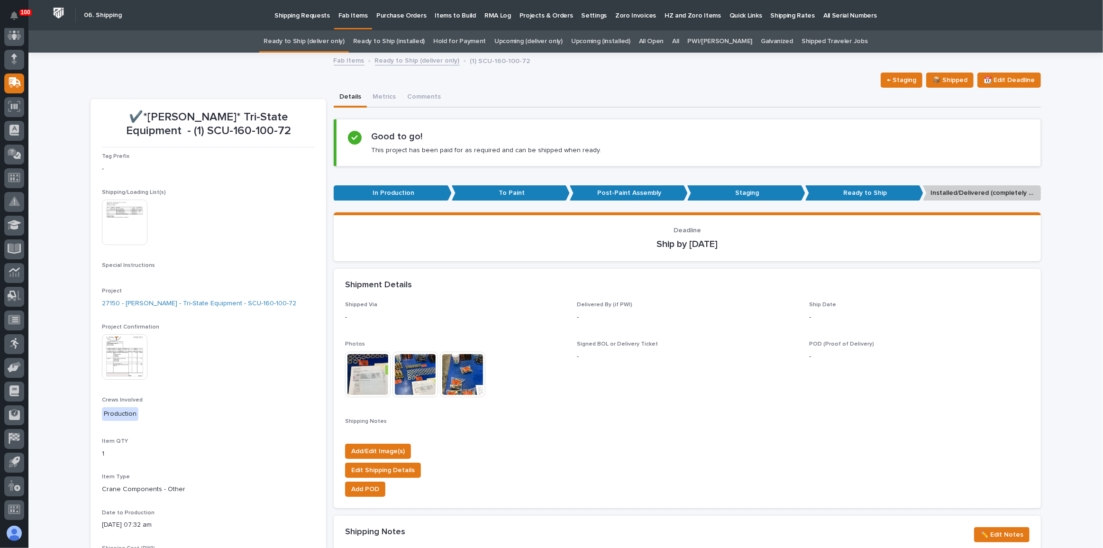
click at [122, 341] on img at bounding box center [125, 357] width 46 height 46
